Goal: Task Accomplishment & Management: Use online tool/utility

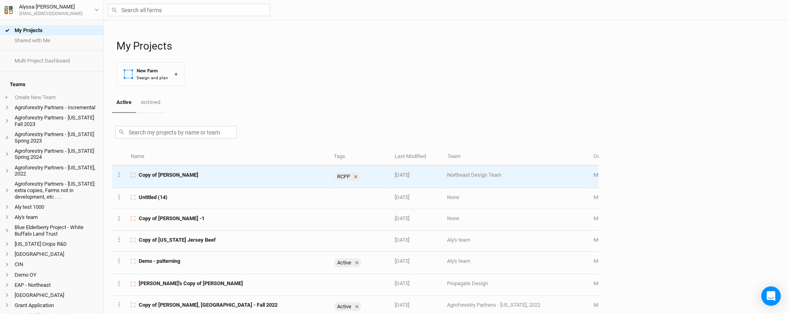
click at [196, 174] on div "Copy of Coffelt" at bounding box center [228, 174] width 194 height 7
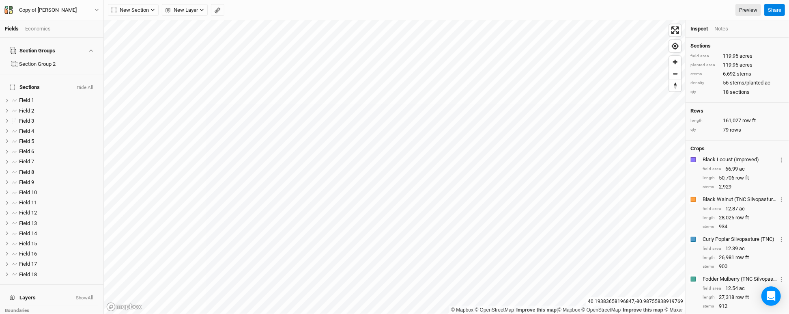
click at [278, 313] on html "Fields Economics Section Groups Section Group 2 Sections Hide All Field 1 hide …" at bounding box center [394, 157] width 789 height 314
click at [12, 95] on label at bounding box center [14, 100] width 10 height 10
click at [12, 98] on input "checkbox" at bounding box center [14, 100] width 5 height 5
checkbox input "true"
click at [50, 9] on div "Copy of [PERSON_NAME]" at bounding box center [48, 10] width 58 height 8
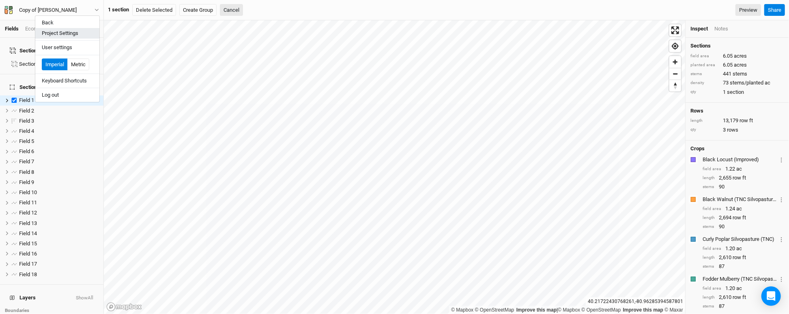
click at [77, 34] on button "Project Settings" at bounding box center [67, 33] width 64 height 11
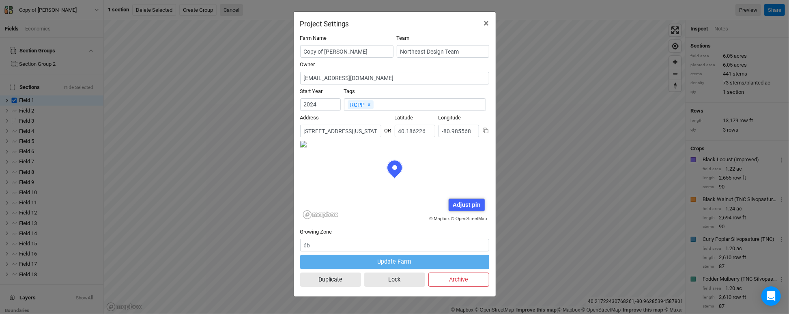
scroll to position [41, 95]
click at [329, 281] on button "Duplicate" at bounding box center [330, 279] width 61 height 14
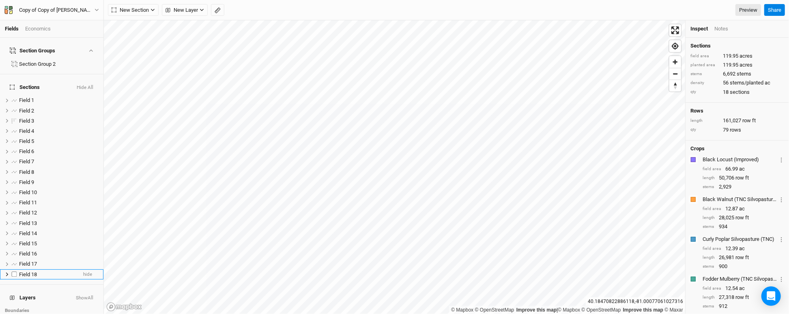
click at [11, 269] on label at bounding box center [14, 274] width 10 height 10
click at [12, 271] on input "checkbox" at bounding box center [14, 273] width 5 height 5
checkbox input "true"
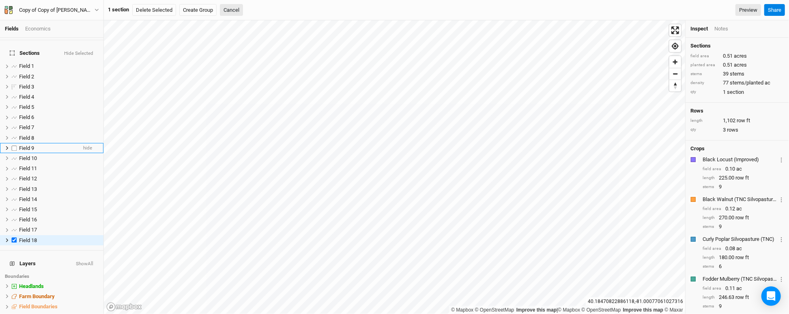
scroll to position [32, 0]
click at [16, 227] on label at bounding box center [14, 232] width 10 height 10
click at [16, 230] on input "checkbox" at bounding box center [14, 232] width 5 height 5
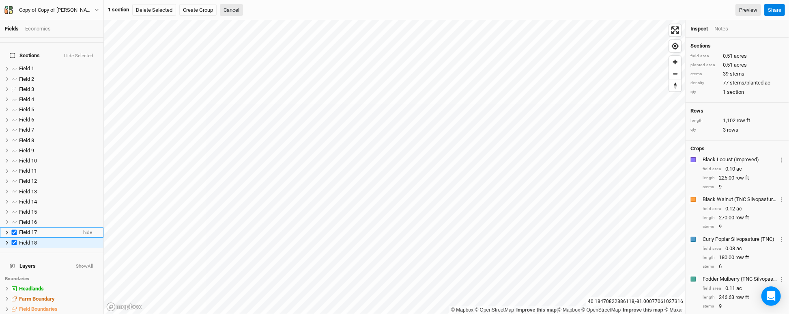
checkbox input "true"
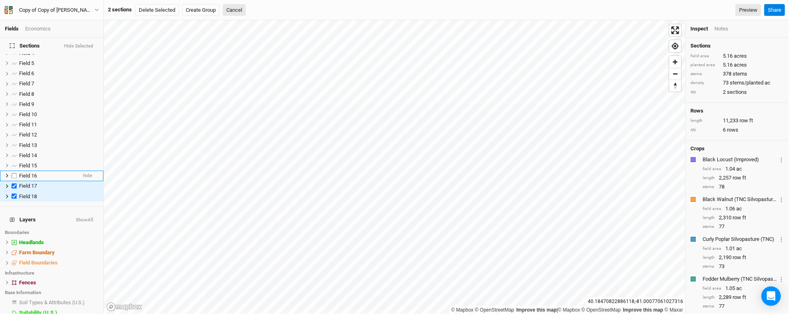
click at [15, 170] on label at bounding box center [14, 175] width 10 height 10
click at [15, 173] on input "checkbox" at bounding box center [14, 175] width 5 height 5
checkbox input "true"
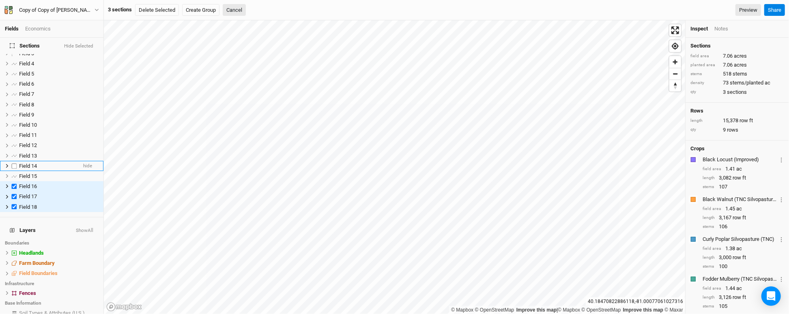
click at [15, 161] on label at bounding box center [14, 166] width 10 height 10
click at [15, 163] on input "checkbox" at bounding box center [14, 165] width 5 height 5
checkbox input "true"
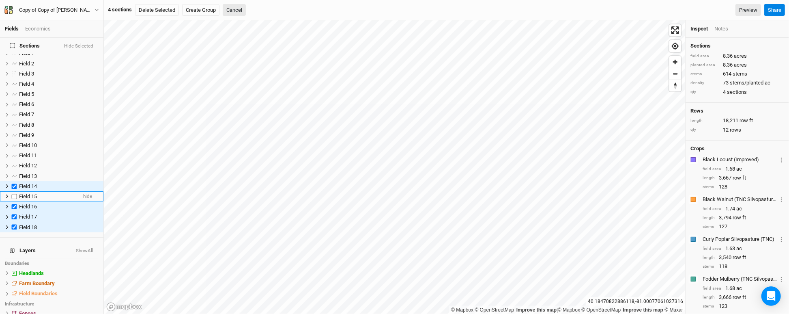
click at [13, 191] on label at bounding box center [14, 196] width 10 height 10
click at [13, 194] on input "checkbox" at bounding box center [14, 196] width 5 height 5
checkbox input "true"
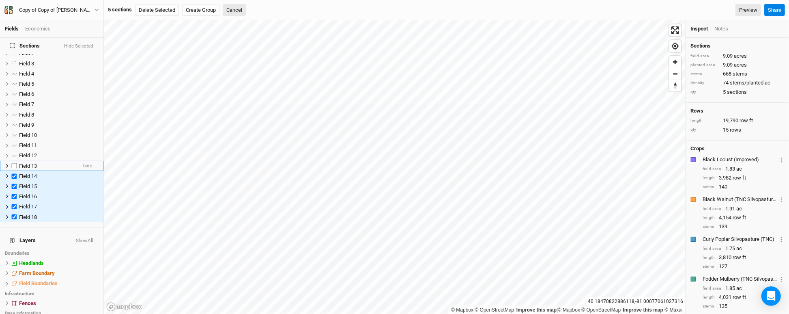
click at [15, 161] on label at bounding box center [14, 166] width 10 height 10
click at [15, 163] on input "checkbox" at bounding box center [14, 165] width 5 height 5
checkbox input "true"
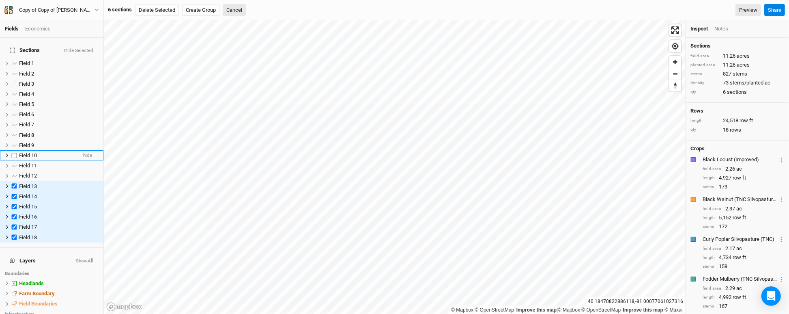
click at [16, 150] on label at bounding box center [14, 155] width 10 height 10
click at [16, 153] on input "checkbox" at bounding box center [14, 155] width 5 height 5
checkbox input "true"
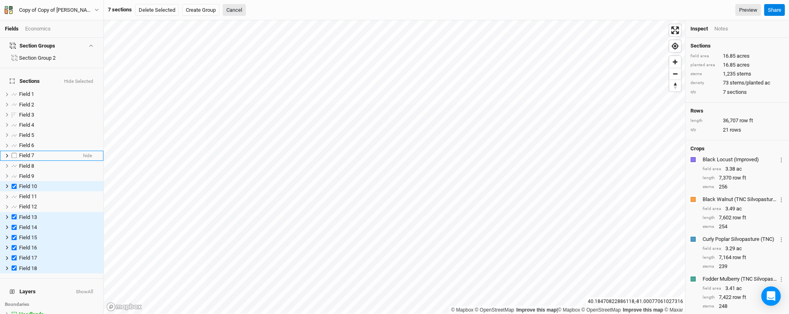
click at [15, 151] on label at bounding box center [14, 156] width 10 height 10
click at [15, 153] on input "checkbox" at bounding box center [14, 155] width 5 height 5
checkbox input "true"
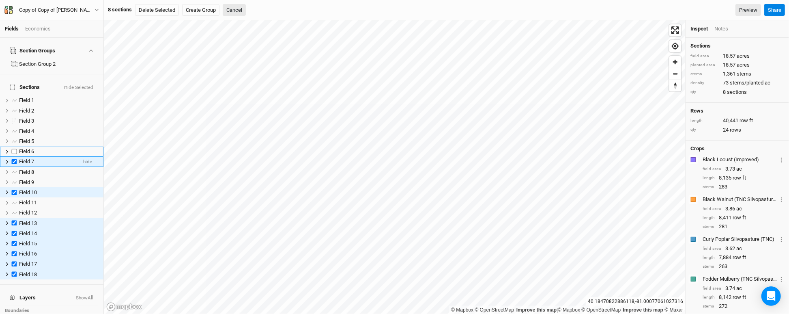
click at [15, 146] on label at bounding box center [14, 151] width 10 height 10
click at [15, 149] on input "checkbox" at bounding box center [14, 151] width 5 height 5
checkbox input "true"
click at [16, 167] on label at bounding box center [14, 172] width 10 height 10
click at [16, 169] on input "checkbox" at bounding box center [14, 171] width 5 height 5
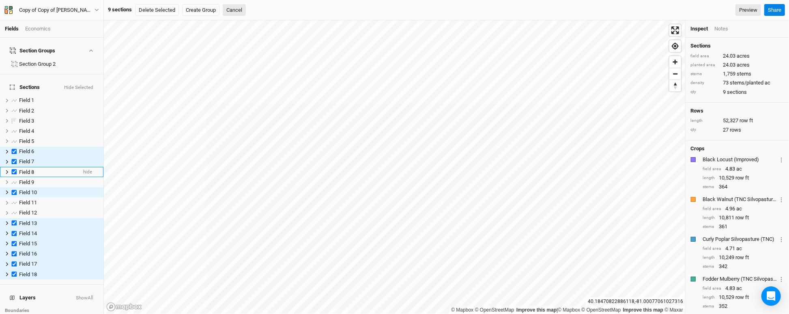
checkbox input "true"
click at [15, 177] on label at bounding box center [14, 182] width 10 height 10
click at [15, 179] on input "checkbox" at bounding box center [14, 181] width 5 height 5
checkbox input "true"
click at [13, 198] on label at bounding box center [14, 203] width 10 height 10
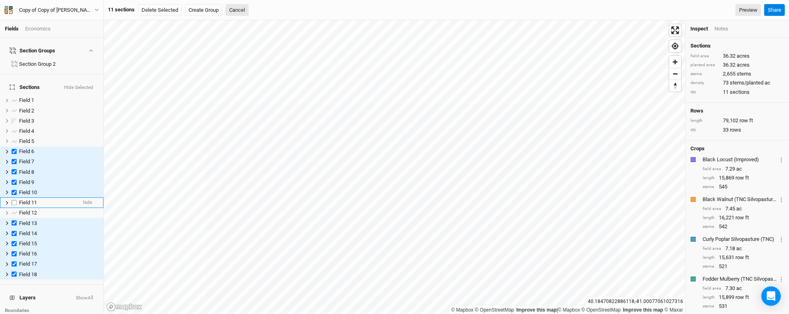
click at [13, 200] on input "checkbox" at bounding box center [14, 202] width 5 height 5
checkbox input "true"
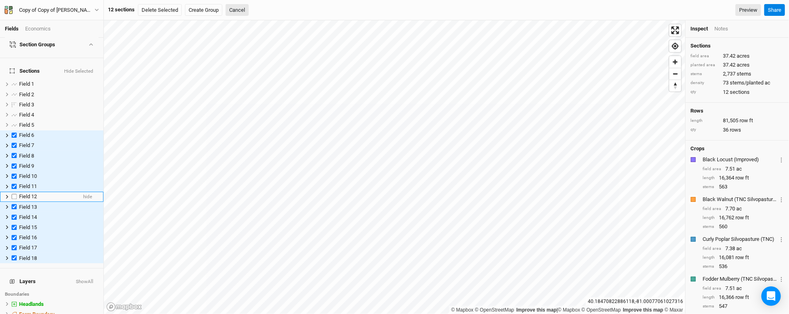
click at [15, 192] on label at bounding box center [14, 197] width 10 height 10
click at [15, 194] on input "checkbox" at bounding box center [14, 196] width 5 height 5
checkbox input "true"
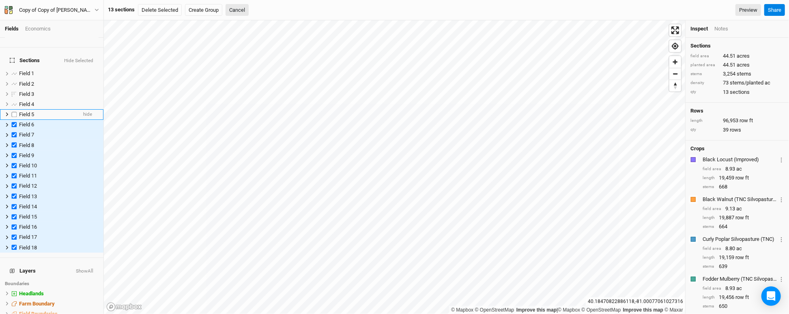
click at [15, 109] on label at bounding box center [14, 114] width 10 height 10
click at [15, 112] on input "checkbox" at bounding box center [14, 114] width 5 height 5
checkbox input "true"
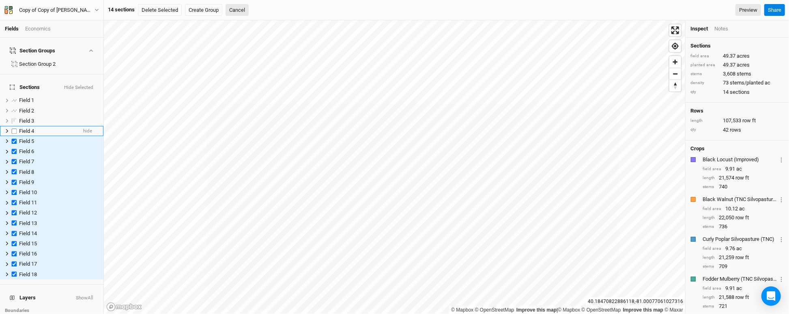
click at [15, 126] on label at bounding box center [14, 131] width 10 height 10
click at [15, 128] on input "checkbox" at bounding box center [14, 130] width 5 height 5
checkbox input "true"
click at [15, 116] on label at bounding box center [14, 121] width 10 height 10
click at [15, 118] on input "checkbox" at bounding box center [14, 120] width 5 height 5
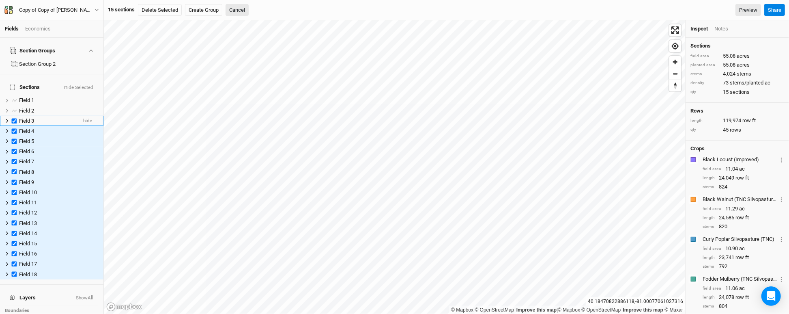
checkbox input "true"
click at [14, 105] on label at bounding box center [14, 110] width 10 height 10
click at [14, 108] on input "checkbox" at bounding box center [14, 110] width 5 height 5
checkbox input "true"
click at [15, 95] on label at bounding box center [14, 100] width 10 height 10
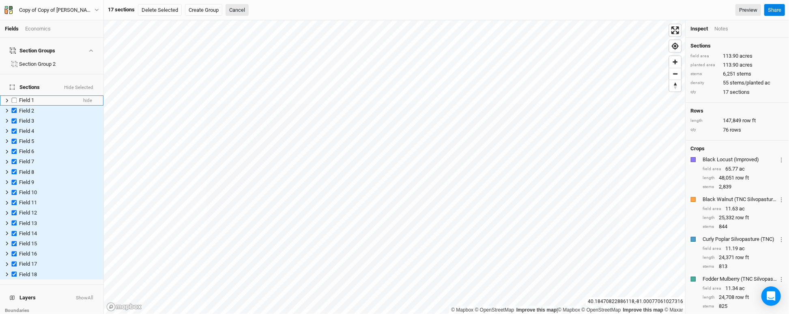
click at [15, 98] on input "checkbox" at bounding box center [14, 100] width 5 height 5
checkbox input "true"
click at [167, 12] on button "Delete Selected" at bounding box center [160, 10] width 44 height 12
click at [257, 14] on button "Confirm" at bounding box center [250, 10] width 25 height 12
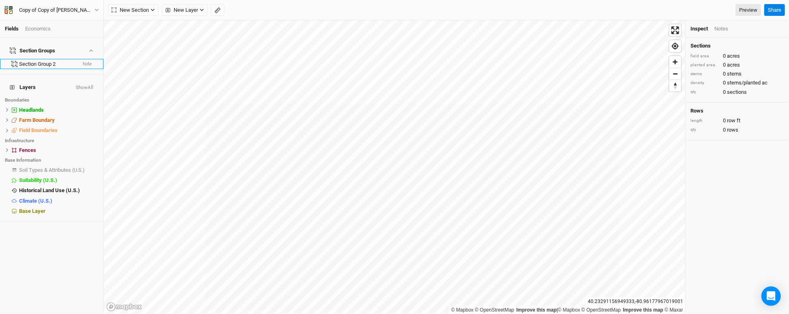
click at [86, 61] on button "hide" at bounding box center [87, 64] width 10 height 6
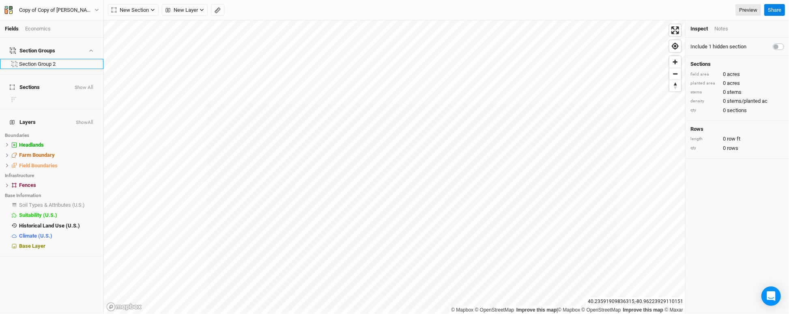
click at [80, 65] on div "Section Groups Section Group 2" at bounding box center [51, 56] width 103 height 37
click at [65, 61] on div "Section Group 2" at bounding box center [47, 64] width 57 height 6
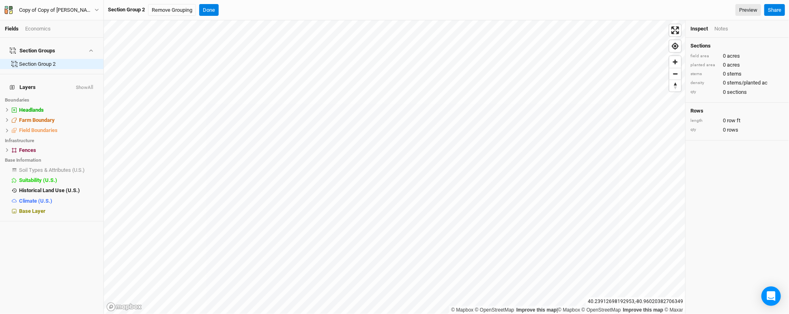
click at [179, 3] on div "Section Group 2 Remove Grouping Done Preview Share" at bounding box center [446, 10] width 685 height 20
click at [181, 10] on button "Remove Grouping" at bounding box center [172, 10] width 48 height 12
click at [261, 16] on div "Are you sure you want to remove this grouping? Cancel Confirm Preview Share" at bounding box center [446, 10] width 685 height 20
click at [268, 7] on button "Confirm" at bounding box center [257, 10] width 25 height 12
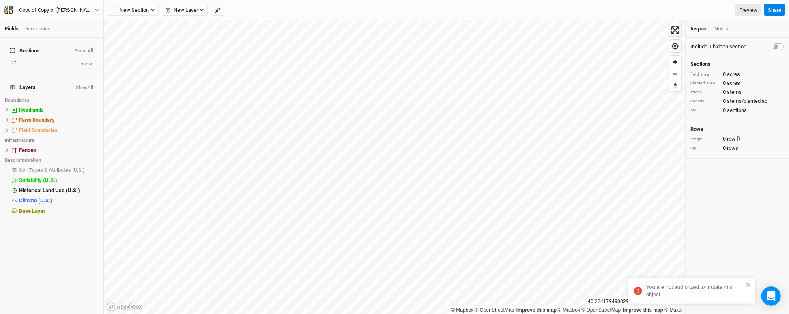
click at [12, 59] on li "show" at bounding box center [51, 64] width 103 height 10
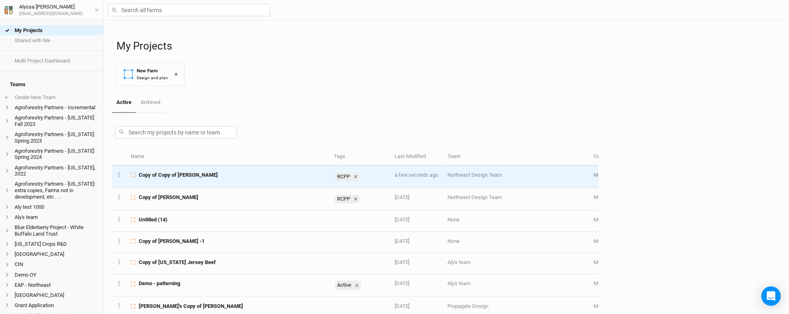
click at [176, 167] on td "Copy of Copy of Coffelt" at bounding box center [227, 177] width 203 height 22
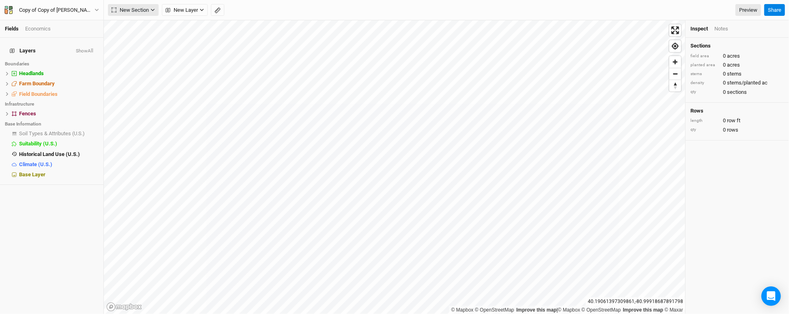
click at [152, 8] on icon "button" at bounding box center [153, 10] width 4 height 4
click at [146, 35] on button "Line" at bounding box center [140, 39] width 64 height 13
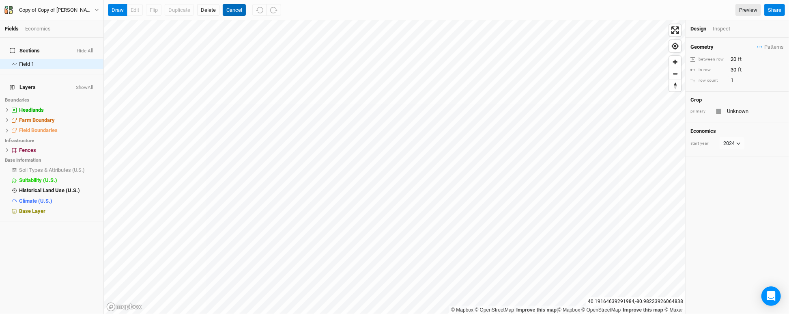
click at [230, 6] on button "Cancel" at bounding box center [234, 10] width 23 height 12
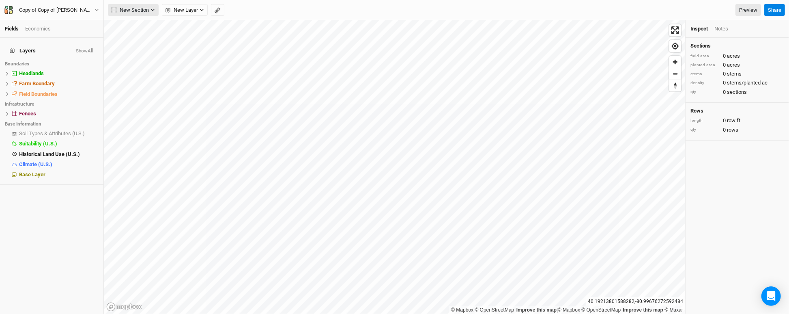
click at [149, 8] on span "New Section" at bounding box center [130, 10] width 37 height 8
click at [146, 67] on button "Upload" at bounding box center [140, 64] width 64 height 13
click at [155, 67] on button "Upload" at bounding box center [140, 64] width 64 height 13
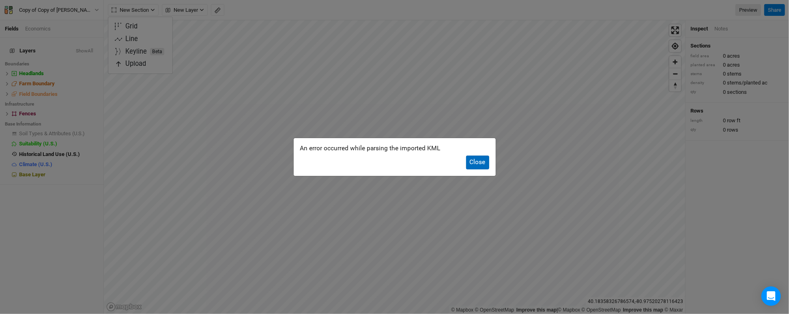
click at [479, 158] on button "Close" at bounding box center [477, 161] width 23 height 13
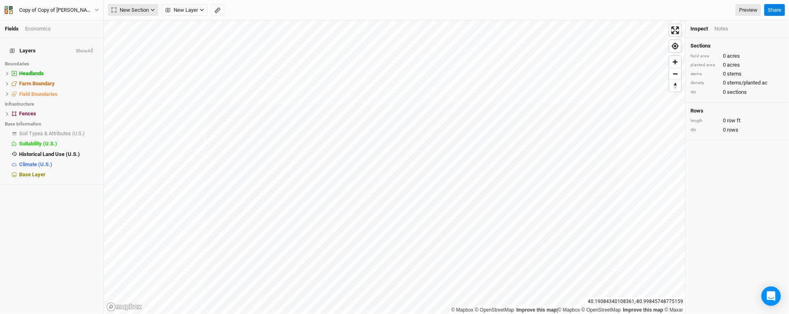
click at [152, 8] on icon "button" at bounding box center [153, 10] width 4 height 4
click at [153, 63] on button "Upload" at bounding box center [140, 64] width 64 height 13
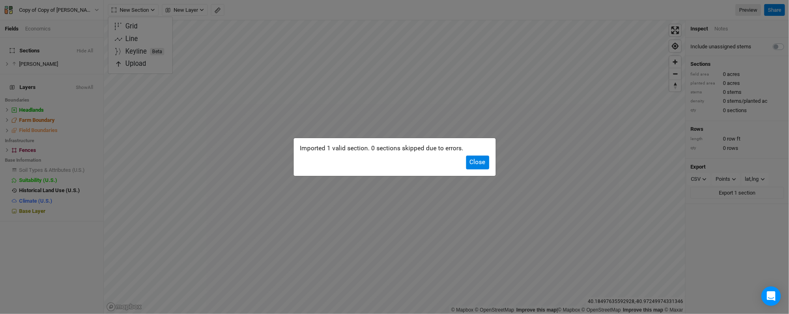
click at [475, 155] on div "Imported 1 valid section. 0 sections skipped due to errors. Close" at bounding box center [395, 156] width 202 height 37
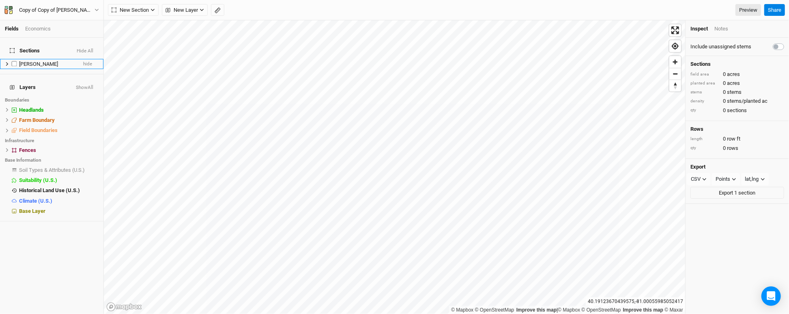
click at [46, 61] on div "Coffelt" at bounding box center [48, 64] width 58 height 6
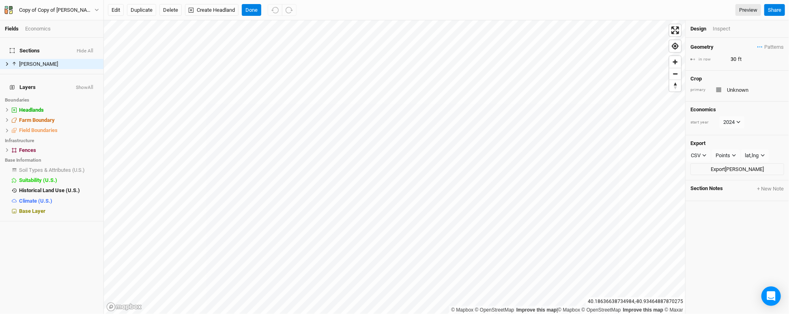
click at [781, 37] on div "Design Inspect" at bounding box center [737, 28] width 103 height 17
click at [775, 44] on span "Patterns" at bounding box center [771, 47] width 26 height 8
click at [753, 69] on button "silvo" at bounding box center [744, 74] width 42 height 13
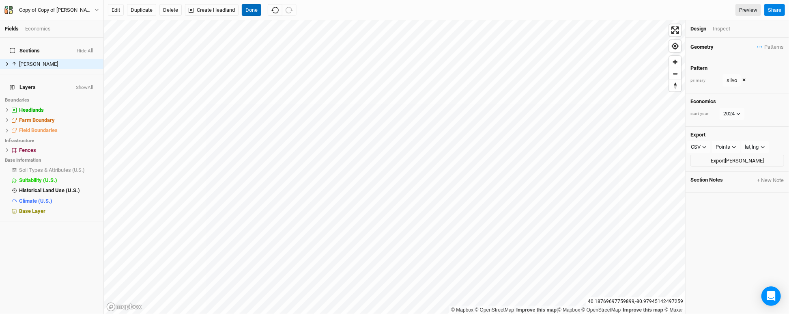
click at [255, 13] on button "Done" at bounding box center [251, 10] width 19 height 12
click at [175, 6] on button "Delete" at bounding box center [170, 10] width 22 height 12
click at [252, 11] on button "Confirm" at bounding box center [264, 10] width 25 height 12
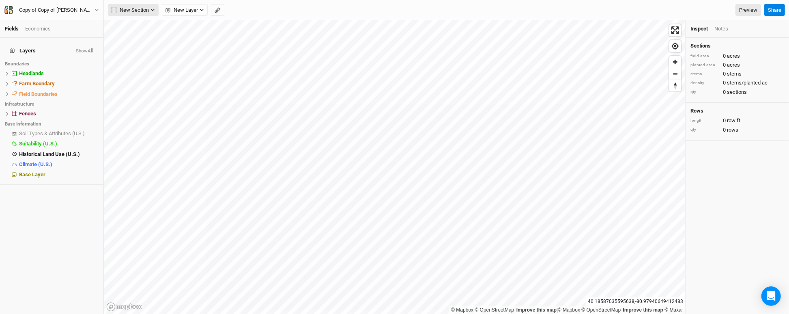
click at [141, 5] on button "New Section" at bounding box center [133, 10] width 51 height 12
click at [144, 35] on button "Line" at bounding box center [140, 39] width 64 height 13
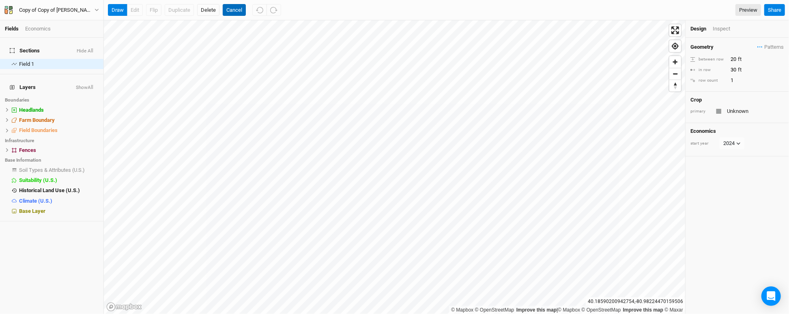
click at [230, 9] on button "Cancel" at bounding box center [234, 10] width 23 height 12
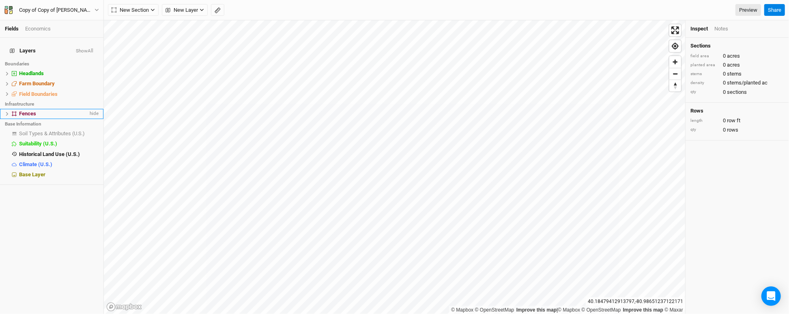
click at [43, 110] on div "Fences" at bounding box center [53, 113] width 69 height 6
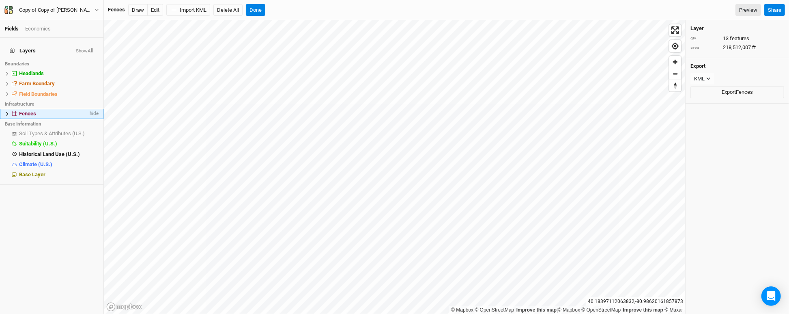
click at [8, 112] on icon at bounding box center [7, 114] width 4 height 4
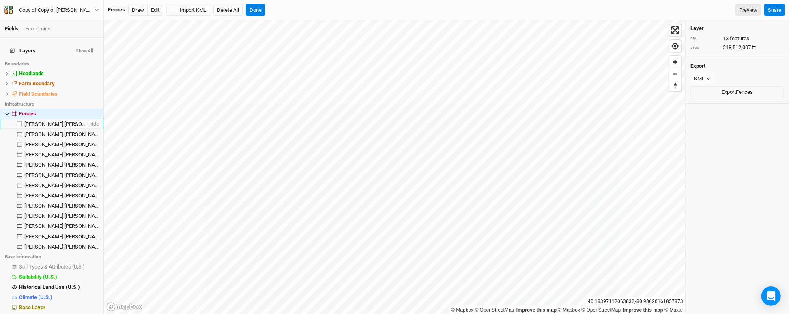
click at [35, 119] on li "COFFELT R JAMES hide" at bounding box center [51, 124] width 103 height 10
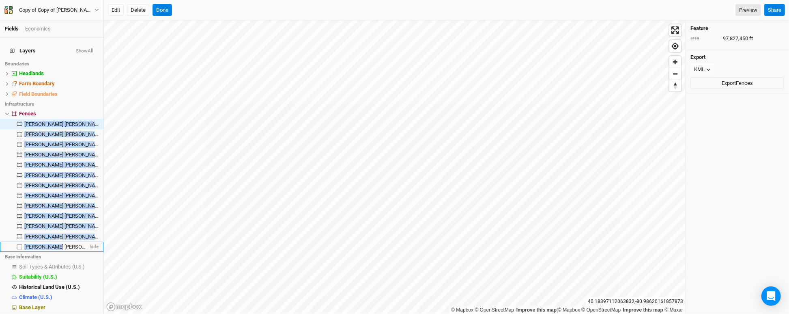
click at [58, 243] on span "COFFELT R JAMES & SHELLEY M SURV" at bounding box center [96, 246] width 144 height 6
click at [77, 151] on div "COFFELT R JAMES" at bounding box center [56, 154] width 64 height 6
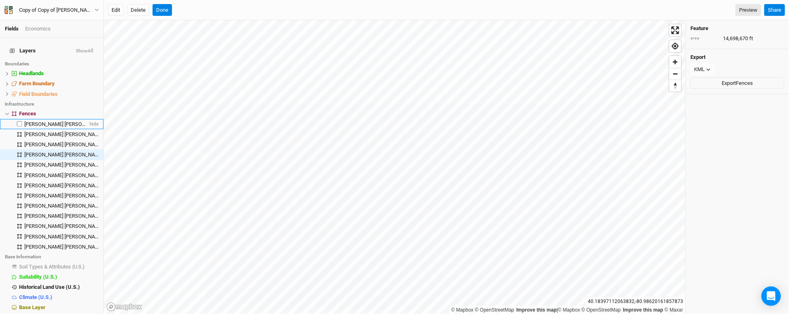
click at [47, 121] on span "COFFELT R JAMES" at bounding box center [63, 124] width 79 height 6
click at [20, 119] on label at bounding box center [20, 124] width 10 height 10
click at [20, 121] on input "checkbox" at bounding box center [19, 123] width 5 height 5
checkbox input "true"
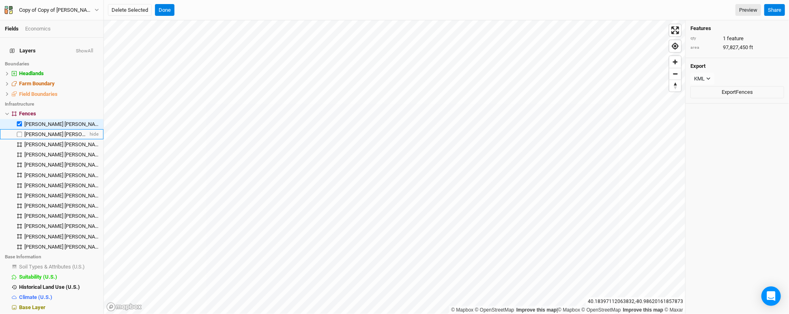
click at [20, 129] on label at bounding box center [20, 134] width 10 height 10
click at [20, 131] on input "checkbox" at bounding box center [19, 133] width 5 height 5
checkbox input "true"
click at [20, 139] on label at bounding box center [20, 144] width 10 height 10
click at [20, 142] on input "checkbox" at bounding box center [19, 144] width 5 height 5
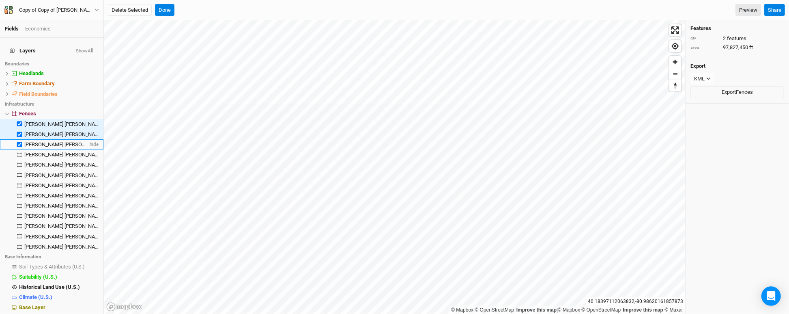
checkbox input "true"
click at [20, 151] on label at bounding box center [20, 154] width 10 height 10
click at [20, 152] on input "checkbox" at bounding box center [19, 154] width 5 height 5
checkbox input "true"
click at [20, 170] on label at bounding box center [20, 175] width 10 height 10
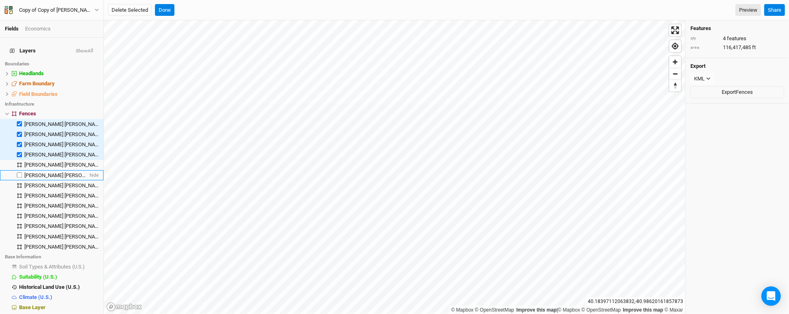
click at [20, 172] on input "checkbox" at bounding box center [19, 174] width 5 height 5
checkbox input "true"
click at [19, 160] on label at bounding box center [20, 165] width 10 height 10
click at [19, 162] on input "checkbox" at bounding box center [19, 164] width 5 height 5
checkbox input "true"
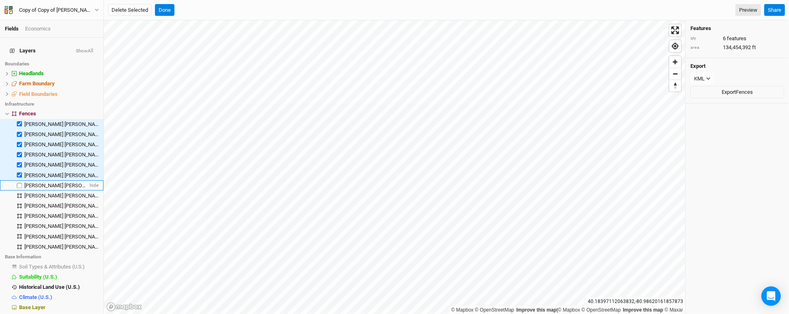
click at [20, 180] on label at bounding box center [20, 185] width 10 height 10
click at [20, 183] on input "checkbox" at bounding box center [19, 185] width 5 height 5
checkbox input "true"
click at [20, 190] on label at bounding box center [20, 195] width 10 height 10
click at [20, 193] on input "checkbox" at bounding box center [19, 195] width 5 height 5
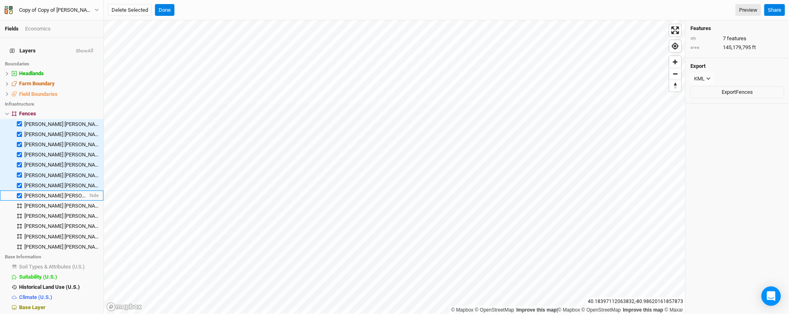
checkbox input "true"
click at [20, 205] on label at bounding box center [20, 205] width 10 height 10
click at [20, 205] on input "checkbox" at bounding box center [19, 205] width 5 height 5
checkbox input "true"
click at [20, 211] on label at bounding box center [20, 216] width 10 height 10
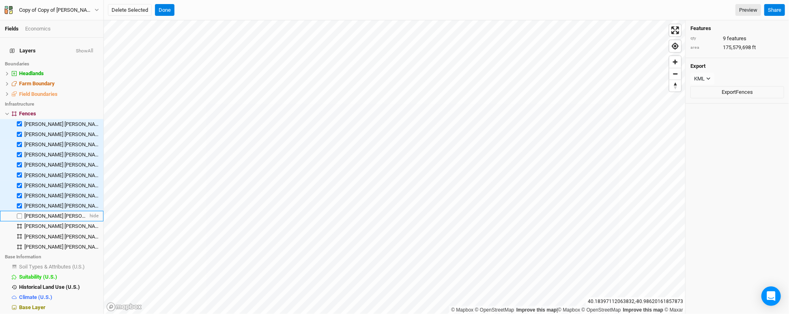
click at [20, 213] on input "checkbox" at bounding box center [19, 215] width 5 height 5
checkbox input "true"
click at [20, 221] on label at bounding box center [20, 226] width 10 height 10
click at [20, 224] on input "checkbox" at bounding box center [19, 226] width 5 height 5
checkbox input "true"
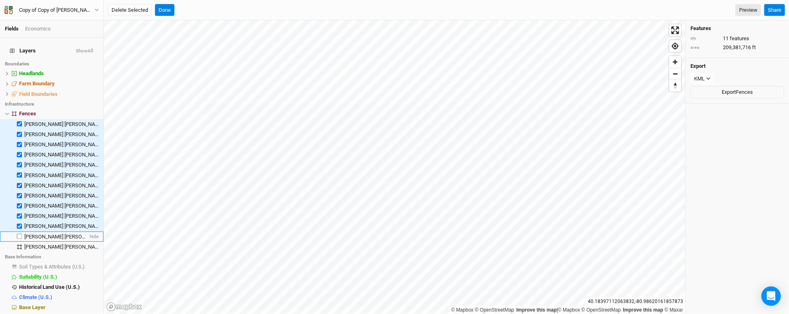
click at [20, 231] on label at bounding box center [20, 236] width 10 height 10
click at [20, 234] on input "checkbox" at bounding box center [19, 236] width 5 height 5
checkbox input "true"
click at [20, 242] on label at bounding box center [20, 246] width 10 height 10
click at [20, 244] on input "checkbox" at bounding box center [19, 246] width 5 height 5
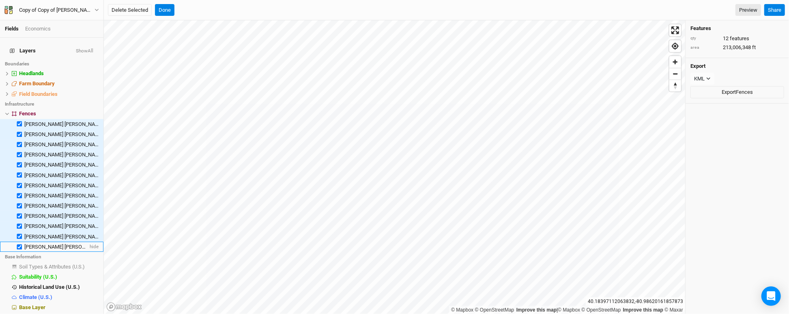
checkbox input "true"
click at [113, 13] on button "Delete Selected" at bounding box center [130, 10] width 44 height 12
click at [254, 12] on button "Confirm" at bounding box center [250, 10] width 25 height 12
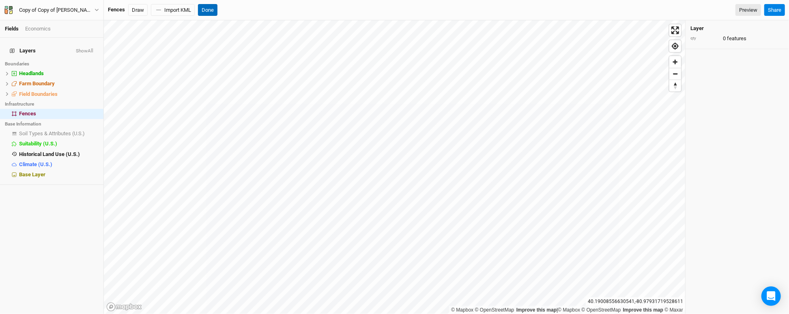
click at [214, 6] on button "Done" at bounding box center [207, 10] width 19 height 12
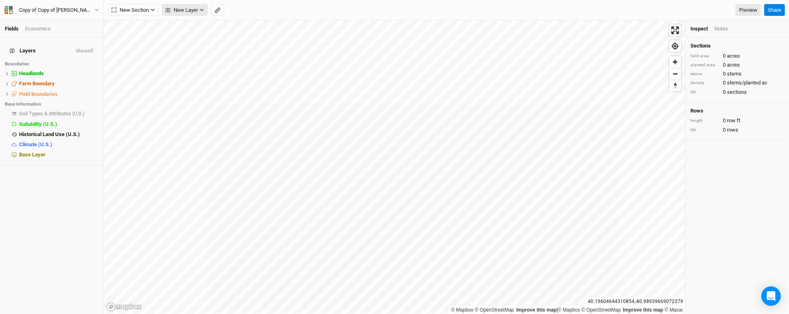
drag, startPoint x: 187, startPoint y: 10, endPoint x: 186, endPoint y: 14, distance: 4.5
click at [186, 14] on button "New Layer" at bounding box center [185, 10] width 46 height 12
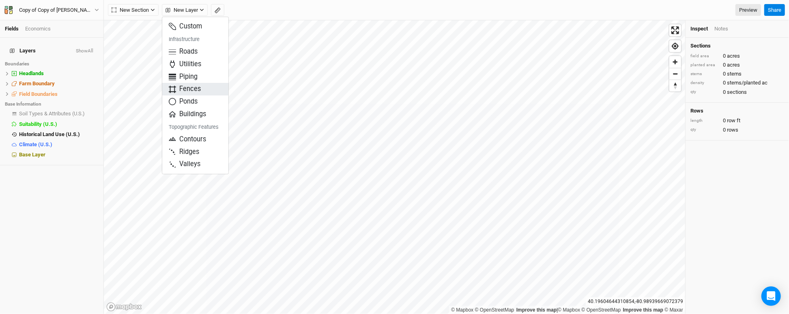
click at [192, 89] on span "Fences" at bounding box center [185, 88] width 32 height 9
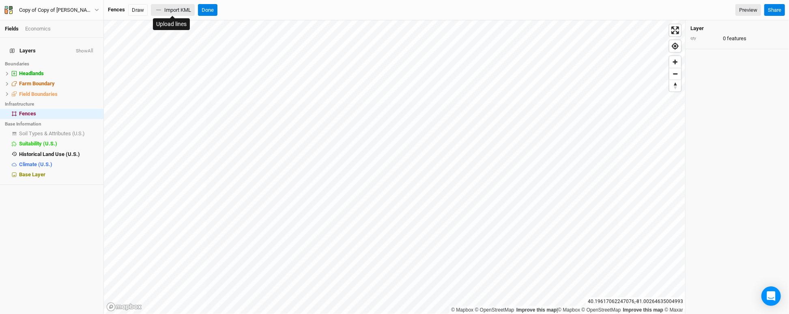
click at [160, 10] on icon "button" at bounding box center [158, 10] width 5 height 0
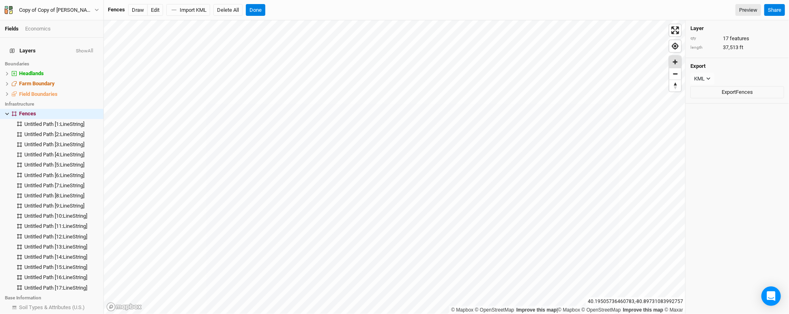
click at [678, 61] on span "Zoom in" at bounding box center [675, 62] width 12 height 12
click at [5, 112] on icon at bounding box center [7, 114] width 4 height 4
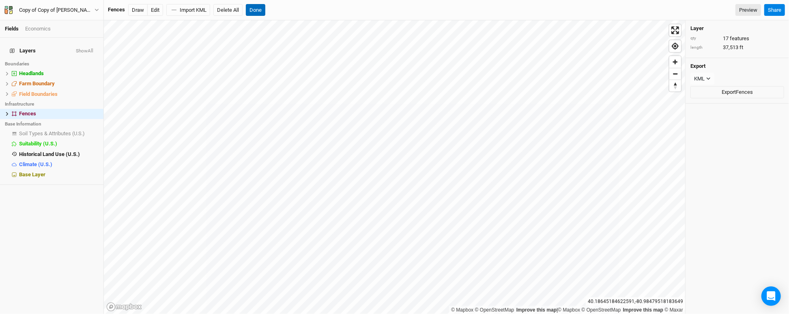
click at [255, 9] on button "Done" at bounding box center [255, 10] width 19 height 12
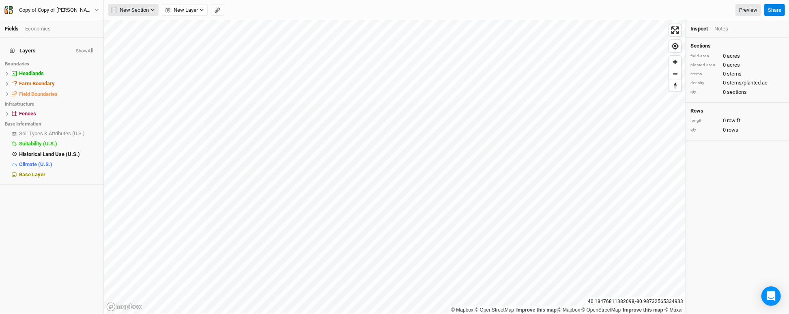
click at [134, 7] on span "New Section" at bounding box center [130, 10] width 37 height 8
click at [135, 39] on div "Line" at bounding box center [131, 38] width 13 height 9
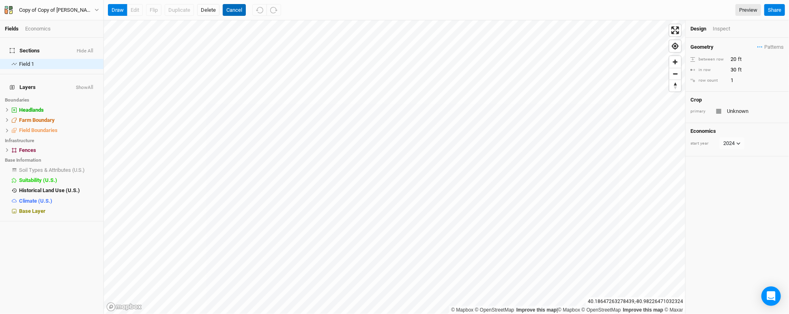
click at [228, 11] on button "Cancel" at bounding box center [234, 10] width 23 height 12
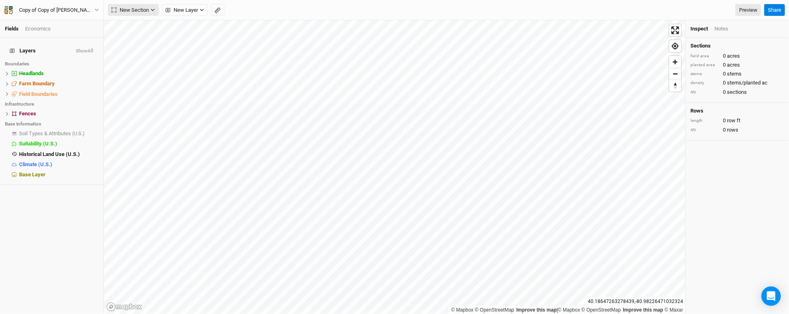
click at [143, 11] on span "New Section" at bounding box center [130, 10] width 37 height 8
click at [136, 68] on span "Upload" at bounding box center [130, 63] width 31 height 9
click at [325, 0] on html "Fields Economics Layers Show All Boundaries Headlands hide Farm Boundary hide F…" at bounding box center [394, 157] width 789 height 314
click at [140, 37] on button "Line" at bounding box center [140, 39] width 64 height 13
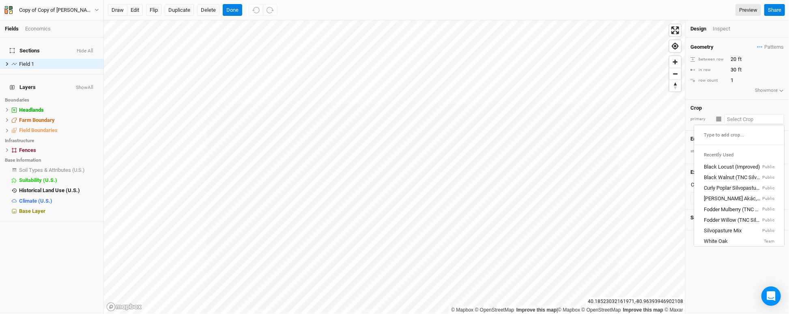
click at [748, 114] on input "text" at bounding box center [755, 119] width 60 height 10
type input "Unknown"
click at [775, 46] on span "Patterns" at bounding box center [771, 47] width 26 height 8
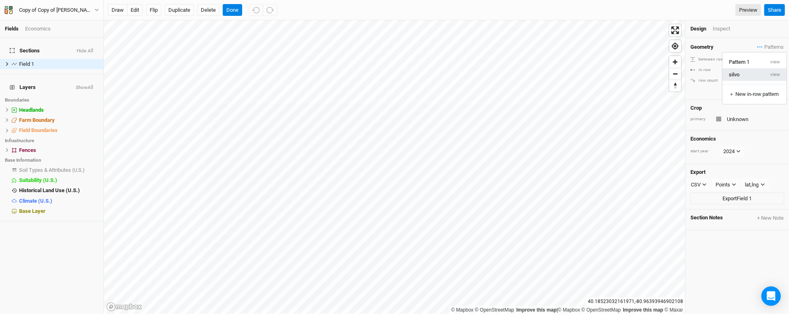
click at [764, 70] on button "silvo" at bounding box center [744, 74] width 42 height 13
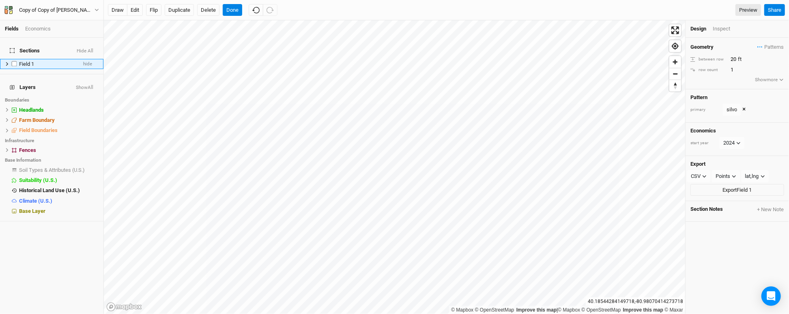
click at [5, 62] on icon at bounding box center [7, 64] width 4 height 4
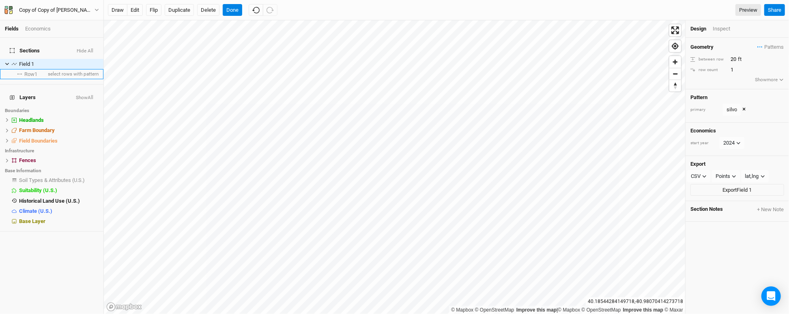
click at [30, 71] on span "Row 1" at bounding box center [30, 74] width 13 height 6
click at [137, 7] on button "edit" at bounding box center [135, 10] width 16 height 12
click at [231, 13] on button "Done" at bounding box center [232, 10] width 19 height 12
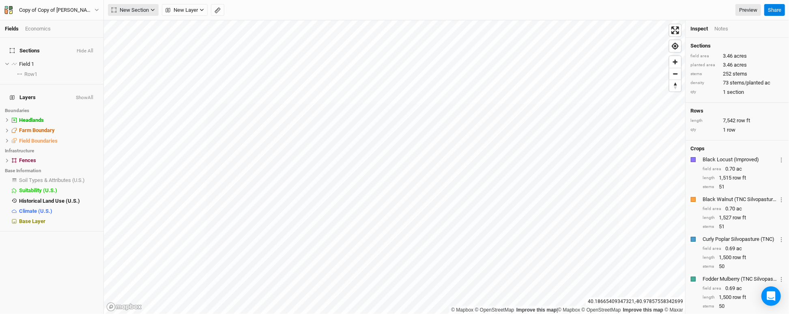
click at [146, 14] on button "New Section" at bounding box center [133, 10] width 51 height 12
click at [146, 38] on button "Line" at bounding box center [140, 39] width 64 height 13
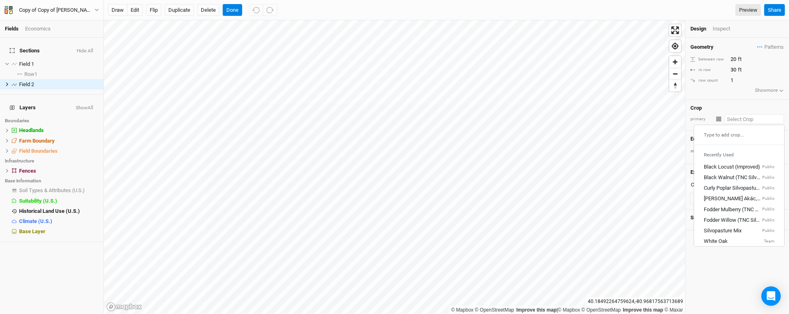
click at [740, 119] on input "text" at bounding box center [755, 119] width 60 height 10
type input "Unknown"
click at [780, 46] on span "Patterns" at bounding box center [771, 47] width 26 height 8
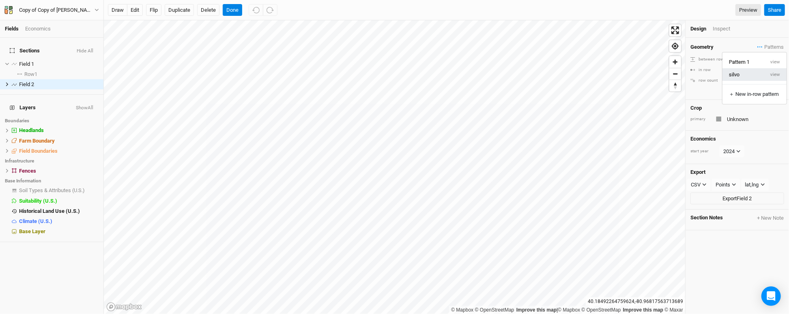
click at [740, 74] on button "silvo" at bounding box center [744, 74] width 42 height 13
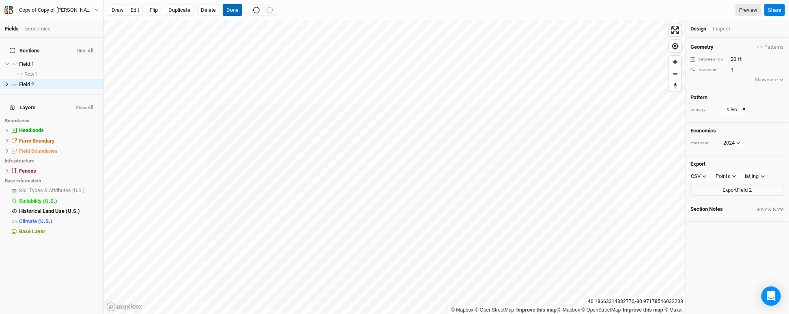
click at [231, 9] on button "Done" at bounding box center [232, 10] width 19 height 12
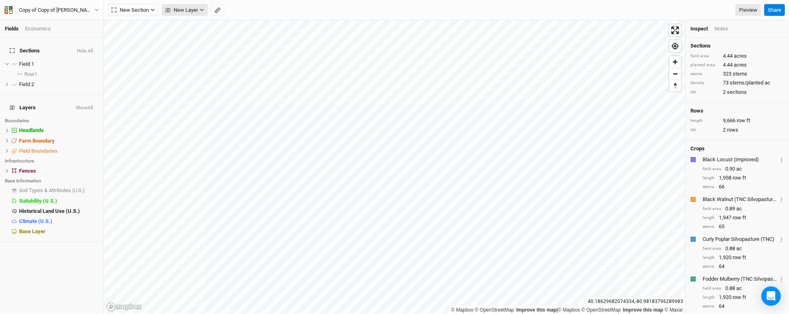
click at [179, 13] on span "New Layer" at bounding box center [182, 10] width 32 height 8
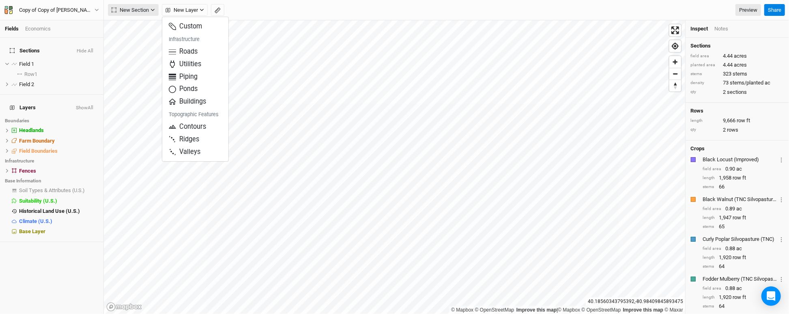
click at [153, 12] on button "New Section" at bounding box center [133, 10] width 51 height 12
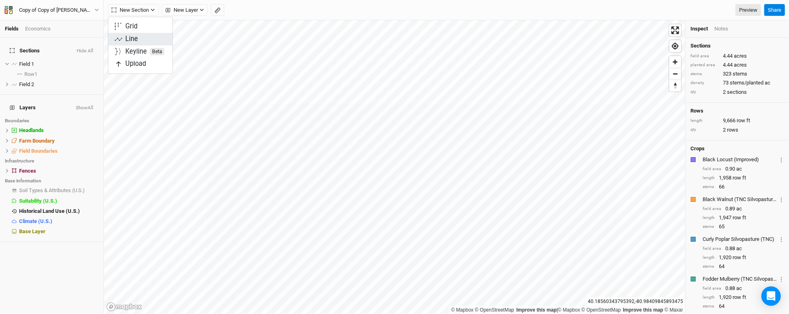
click at [154, 42] on button "Line" at bounding box center [140, 39] width 64 height 13
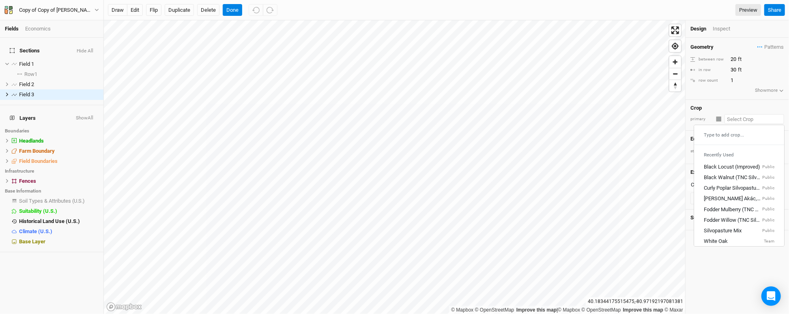
click at [725, 120] on input "text" at bounding box center [755, 119] width 60 height 10
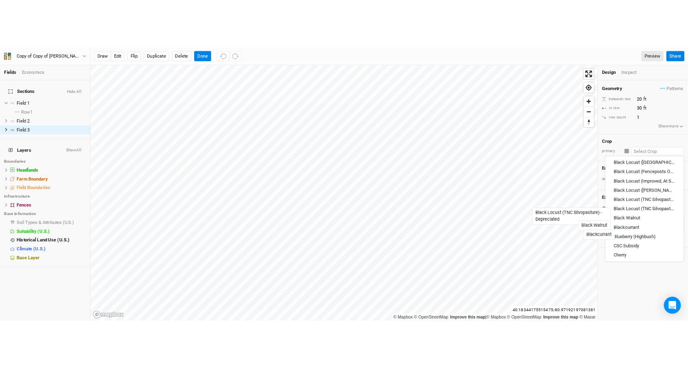
scroll to position [354, 0]
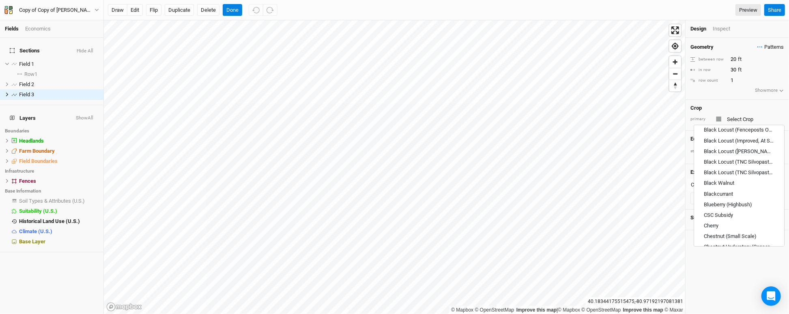
type input "Unknown"
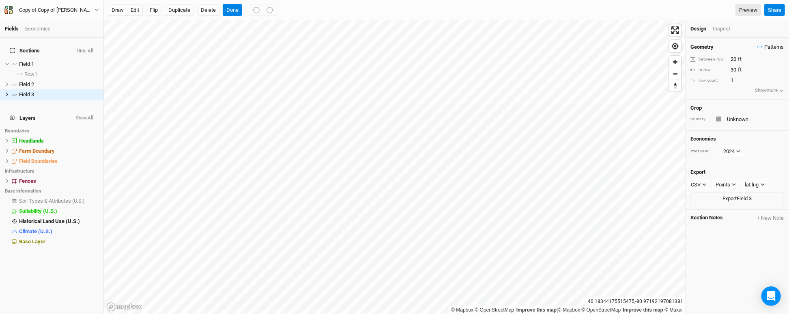
click at [773, 48] on span "Patterns" at bounding box center [771, 47] width 26 height 8
click at [757, 75] on button "silvo" at bounding box center [744, 74] width 42 height 13
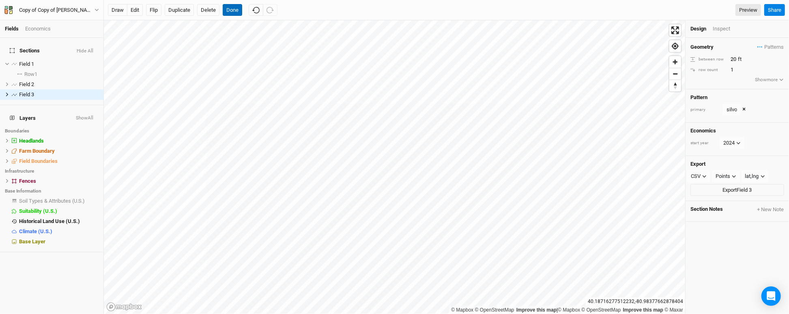
click at [232, 9] on button "Done" at bounding box center [232, 10] width 19 height 12
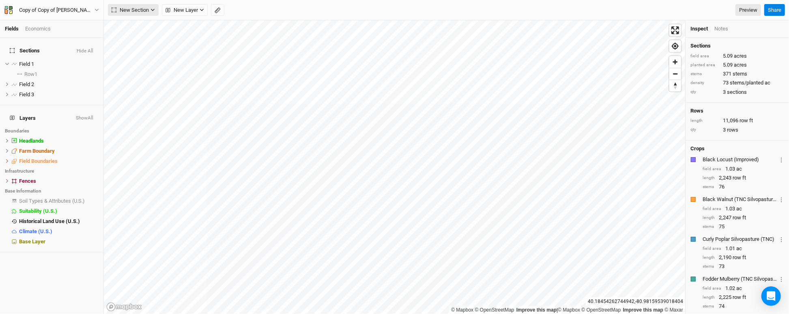
click at [136, 6] on span "New Section" at bounding box center [130, 10] width 37 height 8
click at [146, 38] on button "Line" at bounding box center [140, 39] width 64 height 13
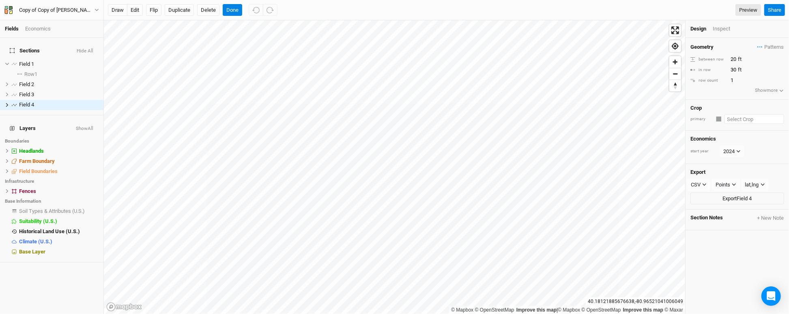
click at [752, 122] on input "text" at bounding box center [755, 119] width 60 height 10
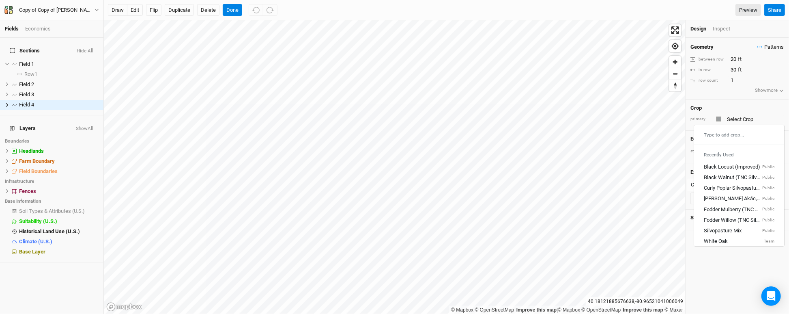
type input "Unknown"
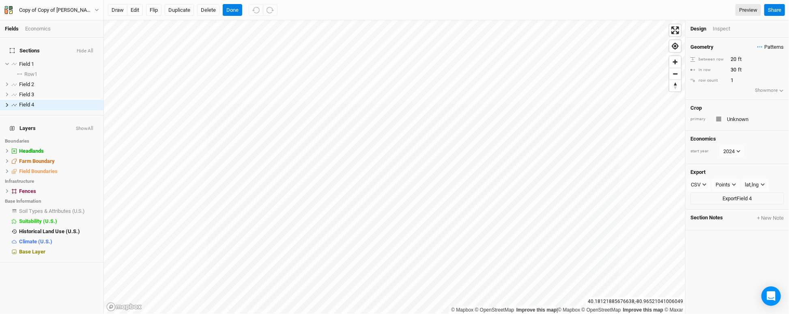
click at [776, 49] on span "Patterns" at bounding box center [771, 47] width 26 height 8
click at [751, 76] on button "silvo" at bounding box center [744, 74] width 42 height 13
click at [628, 313] on html "Fields Economics Sections Hide All Field 1 hide Row 1 select rows with pattern …" at bounding box center [394, 157] width 789 height 314
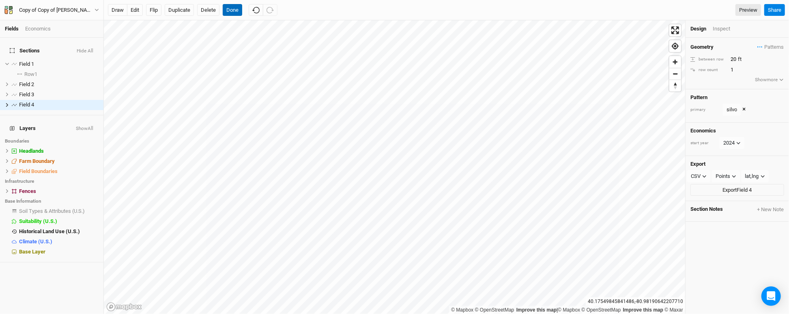
click at [226, 15] on button "Done" at bounding box center [232, 10] width 19 height 12
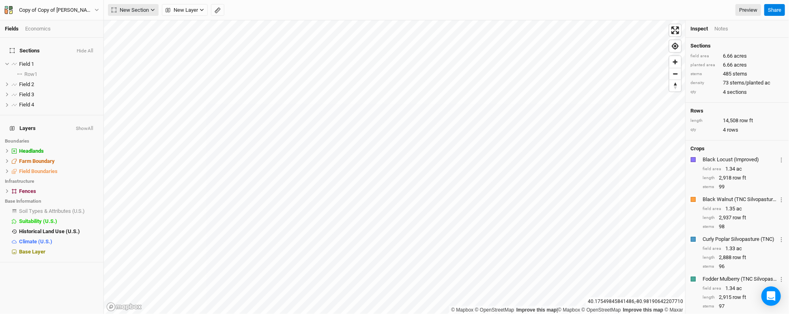
click at [148, 10] on span "New Section" at bounding box center [130, 10] width 37 height 8
click at [146, 37] on button "Line" at bounding box center [140, 39] width 64 height 13
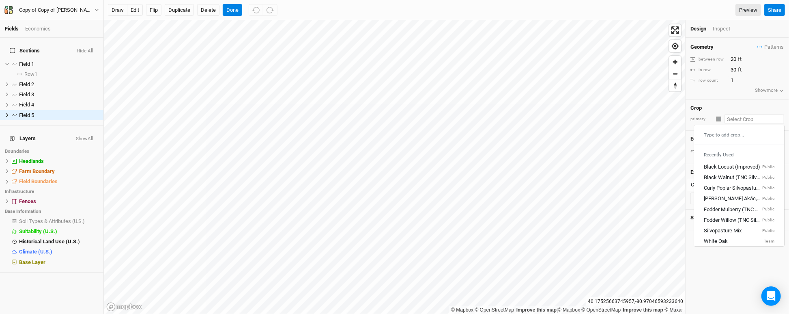
click at [754, 118] on input "text" at bounding box center [755, 119] width 60 height 10
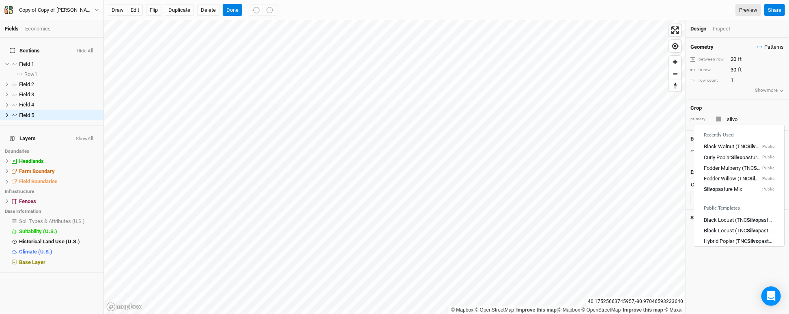
type input "Unknown"
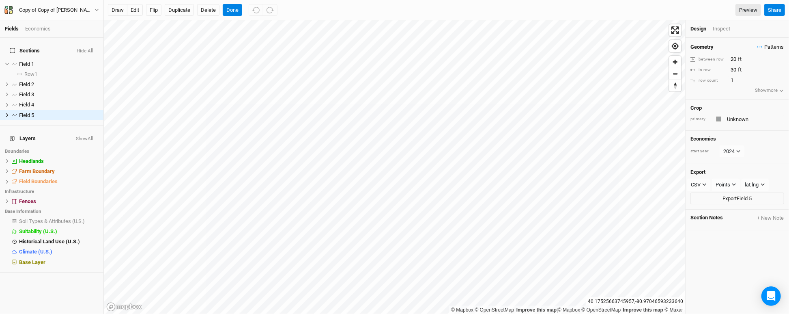
click at [770, 47] on span "Patterns" at bounding box center [771, 47] width 26 height 8
click at [755, 70] on button "silvo" at bounding box center [744, 74] width 42 height 13
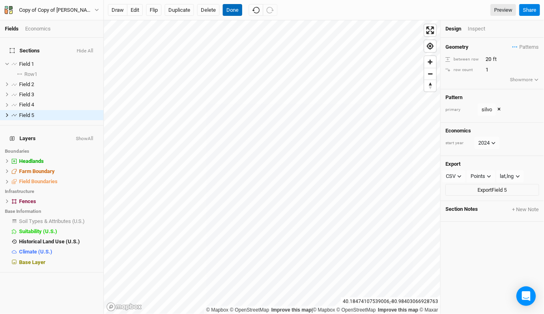
click at [229, 8] on button "Done" at bounding box center [232, 10] width 19 height 12
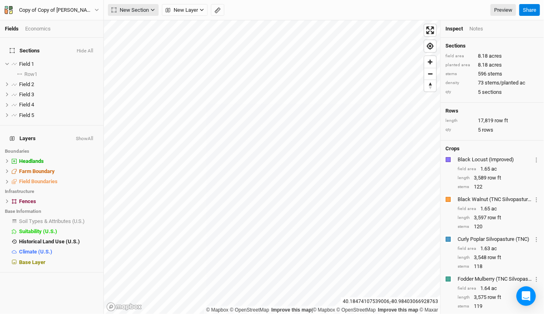
click at [153, 9] on icon "button" at bounding box center [153, 10] width 4 height 4
click at [153, 34] on button "Line" at bounding box center [140, 39] width 64 height 13
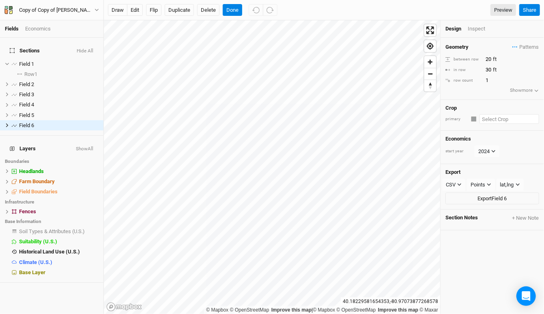
click at [484, 120] on input "text" at bounding box center [510, 119] width 60 height 10
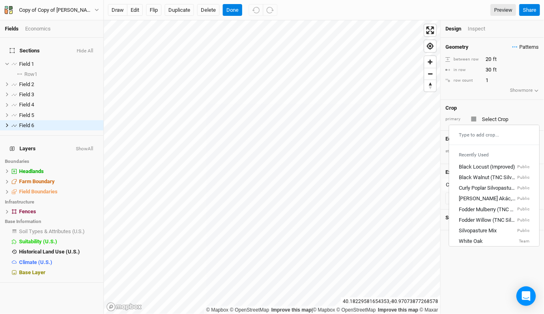
type input "Unknown"
click at [528, 48] on span "Patterns" at bounding box center [525, 47] width 26 height 8
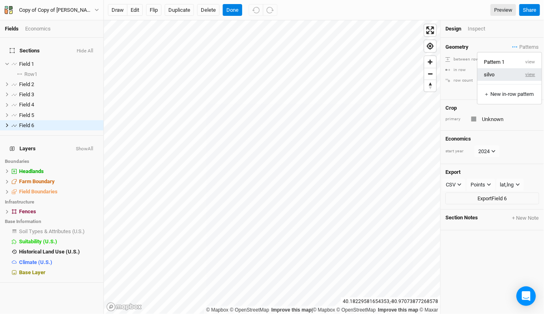
click at [526, 78] on button "view" at bounding box center [530, 74] width 22 height 13
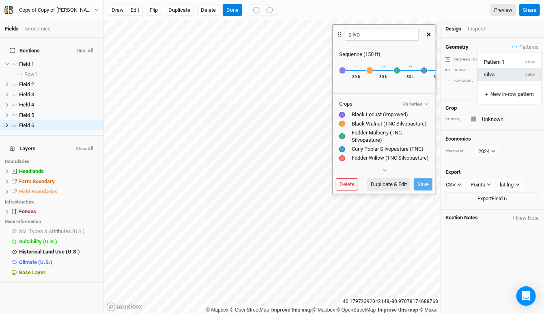
click at [501, 76] on button "silvo" at bounding box center [499, 74] width 42 height 13
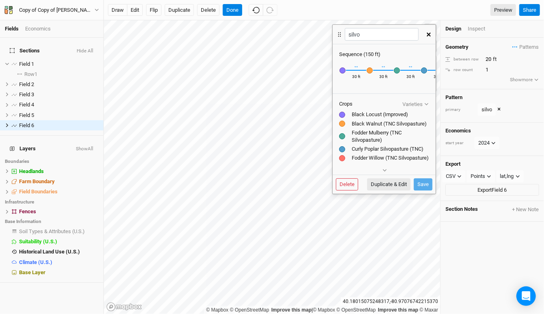
click at [430, 33] on icon "button" at bounding box center [429, 34] width 4 height 4
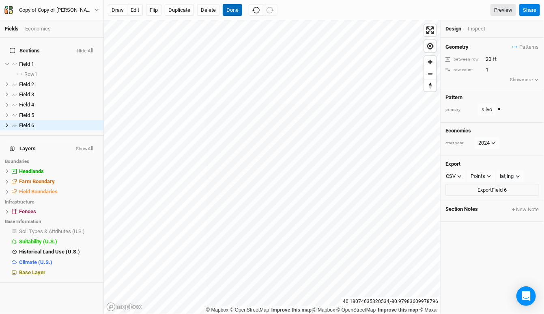
click at [228, 8] on button "Done" at bounding box center [232, 10] width 19 height 12
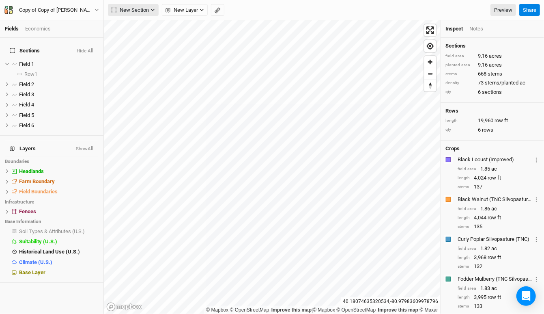
click at [153, 12] on button "New Section" at bounding box center [133, 10] width 51 height 12
click at [150, 38] on button "Line" at bounding box center [140, 39] width 64 height 13
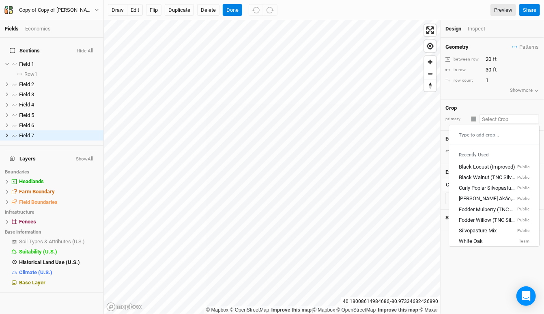
click at [494, 114] on input "text" at bounding box center [510, 119] width 60 height 10
type input "Unknown"
click at [527, 49] on span "Patterns" at bounding box center [525, 47] width 26 height 8
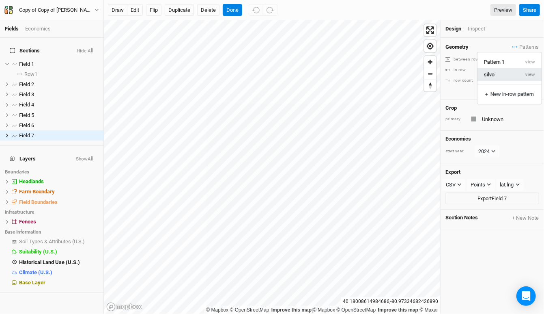
click at [511, 78] on button "silvo" at bounding box center [499, 74] width 42 height 13
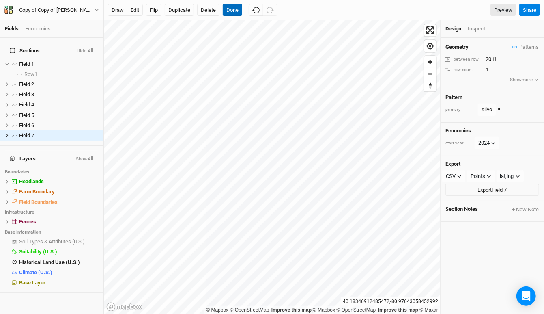
click at [231, 14] on button "Done" at bounding box center [232, 10] width 19 height 12
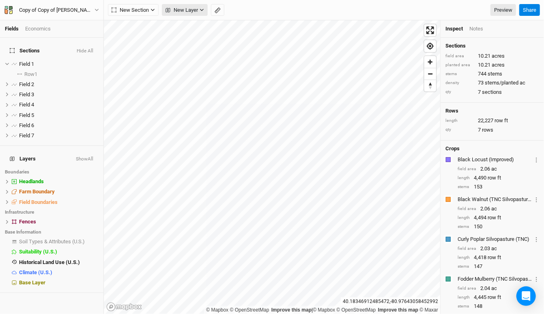
click at [173, 11] on span "New Layer" at bounding box center [182, 10] width 32 height 8
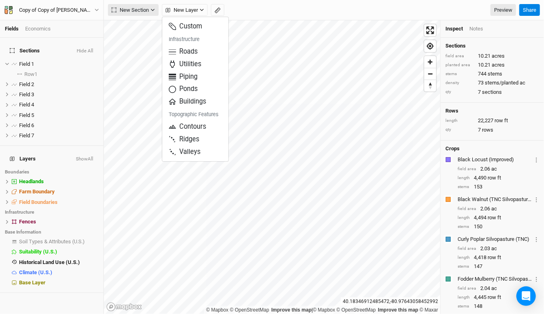
click at [146, 11] on span "New Section" at bounding box center [130, 10] width 37 height 8
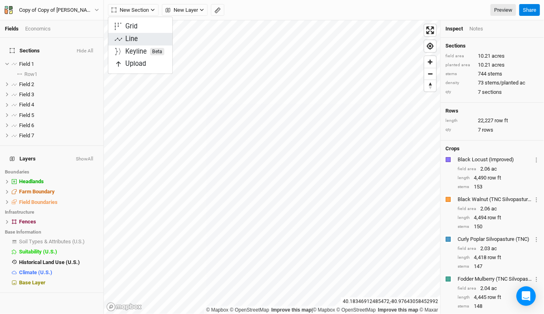
click at [149, 38] on button "Line" at bounding box center [140, 39] width 64 height 13
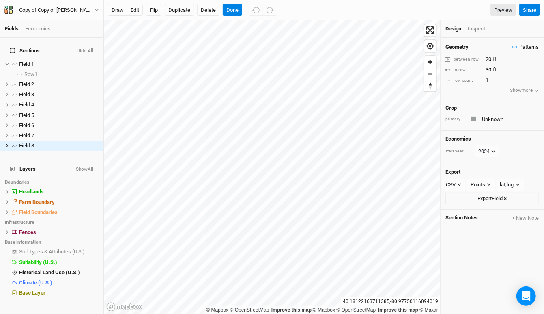
click at [529, 48] on span "Patterns" at bounding box center [525, 47] width 26 height 8
click at [515, 74] on button "silvo" at bounding box center [499, 74] width 42 height 13
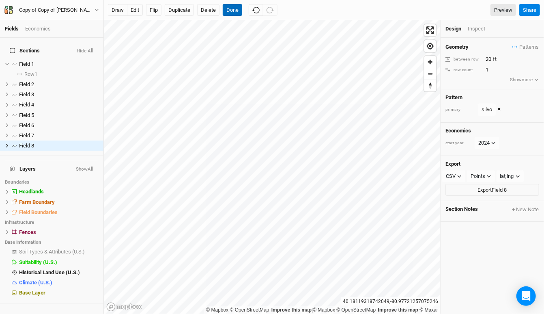
click at [234, 8] on button "Done" at bounding box center [232, 10] width 19 height 12
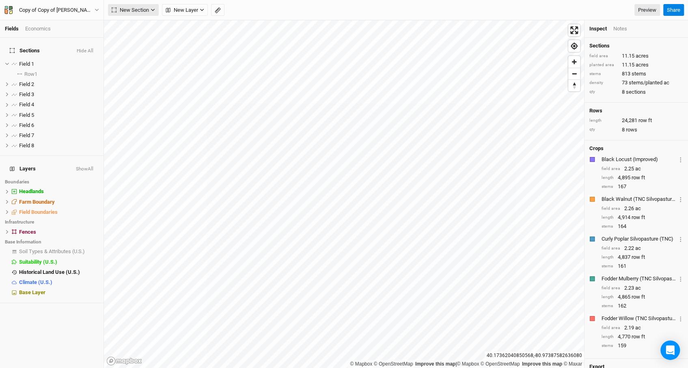
click at [147, 8] on span "New Section" at bounding box center [130, 10] width 37 height 8
click at [158, 39] on button "Line" at bounding box center [140, 39] width 64 height 13
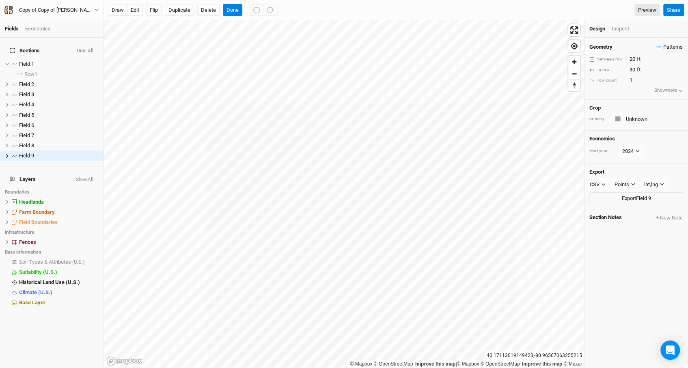
click at [674, 49] on span "Patterns" at bounding box center [669, 47] width 26 height 8
click at [655, 73] on button "silvo" at bounding box center [642, 74] width 42 height 13
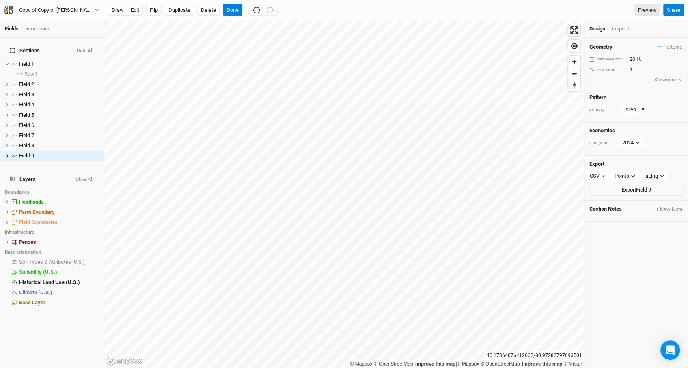
click at [225, 3] on div "draw edit Flip Duplicate Delete Done Preview Share" at bounding box center [396, 10] width 584 height 20
click at [238, 11] on button "Done" at bounding box center [232, 10] width 19 height 12
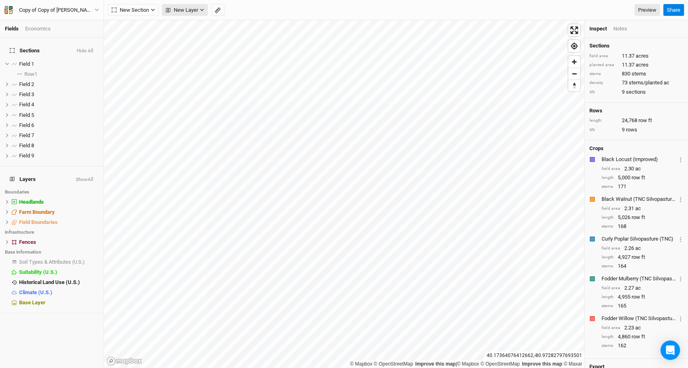
click at [179, 8] on span "New Layer" at bounding box center [182, 10] width 32 height 8
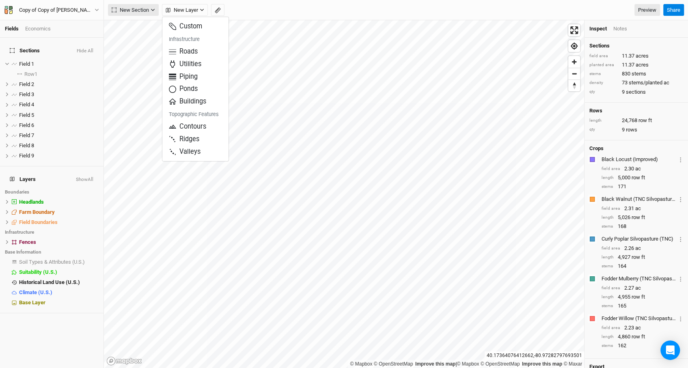
click at [143, 5] on button "New Section" at bounding box center [133, 10] width 51 height 12
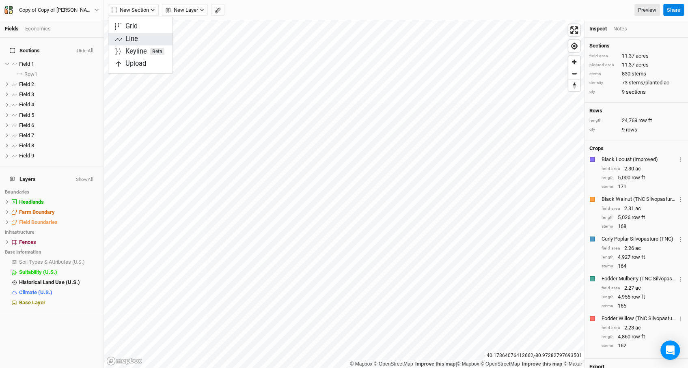
click at [143, 35] on button "Line" at bounding box center [140, 39] width 64 height 13
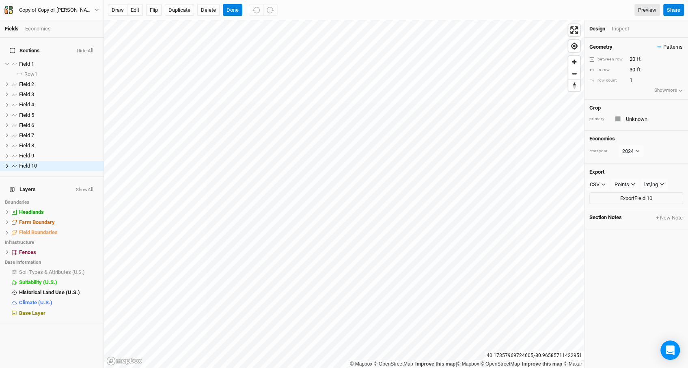
click at [673, 48] on span "Patterns" at bounding box center [669, 47] width 26 height 8
click at [662, 73] on button "silvo" at bounding box center [642, 74] width 42 height 13
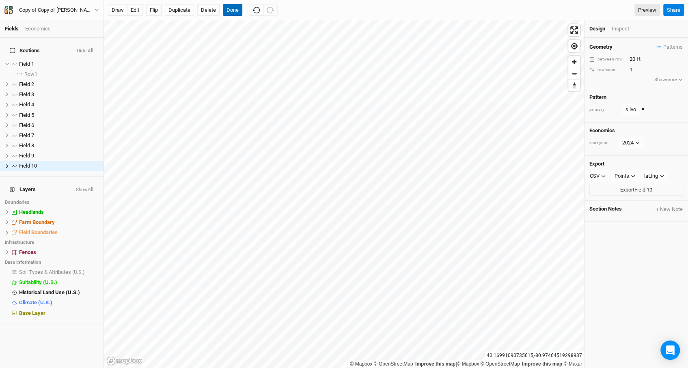
click at [227, 15] on button "Done" at bounding box center [232, 10] width 19 height 12
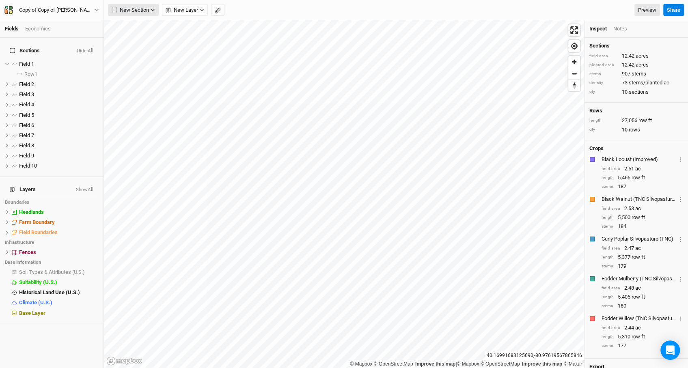
click at [140, 8] on span "New Section" at bounding box center [130, 10] width 37 height 8
click at [148, 37] on button "Line" at bounding box center [140, 39] width 64 height 13
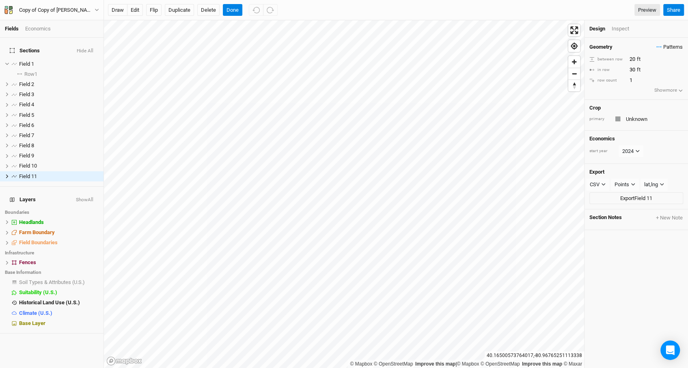
click at [680, 47] on span "Patterns" at bounding box center [669, 47] width 26 height 8
click at [676, 71] on button "view" at bounding box center [674, 74] width 22 height 13
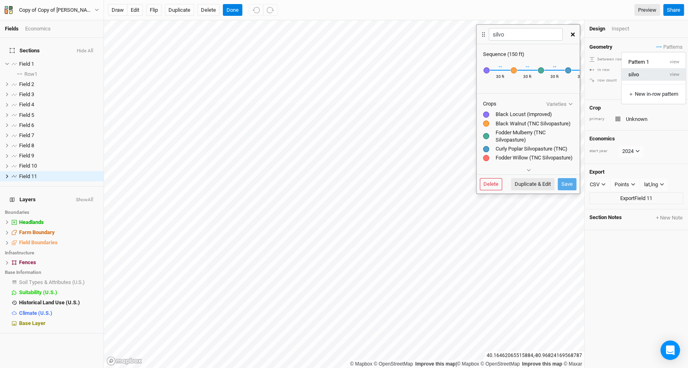
click at [643, 71] on button "silvo" at bounding box center [642, 74] width 42 height 13
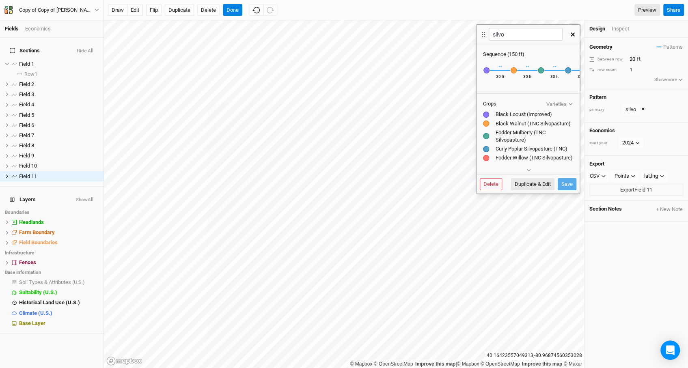
click at [573, 32] on icon "button" at bounding box center [572, 34] width 4 height 4
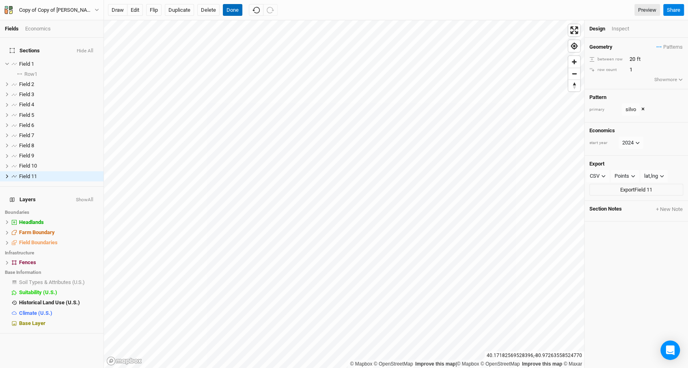
click at [238, 9] on button "Done" at bounding box center [232, 10] width 19 height 12
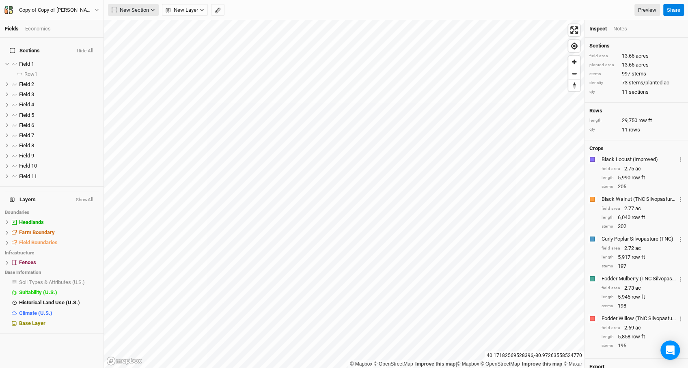
click at [151, 4] on button "New Section" at bounding box center [133, 10] width 51 height 12
click at [151, 36] on button "Line" at bounding box center [140, 39] width 64 height 13
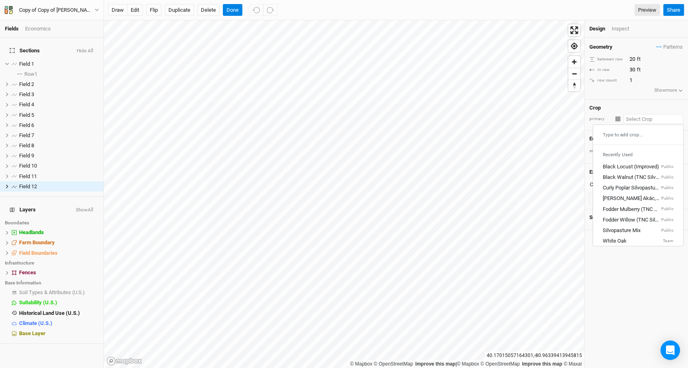
click at [632, 119] on input "text" at bounding box center [653, 119] width 60 height 10
type input "Unknown"
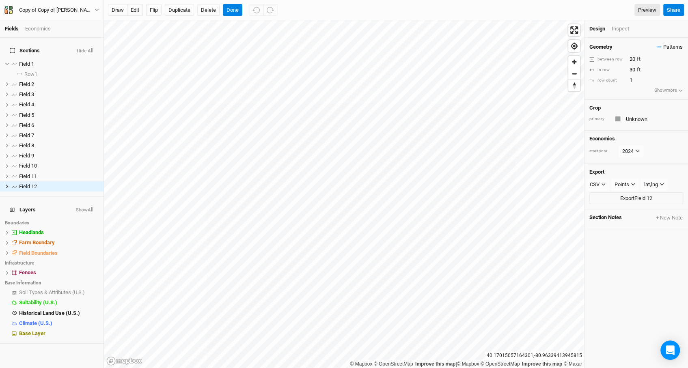
click at [667, 47] on span "Patterns" at bounding box center [669, 47] width 26 height 8
click at [629, 72] on button "silvo" at bounding box center [642, 74] width 42 height 13
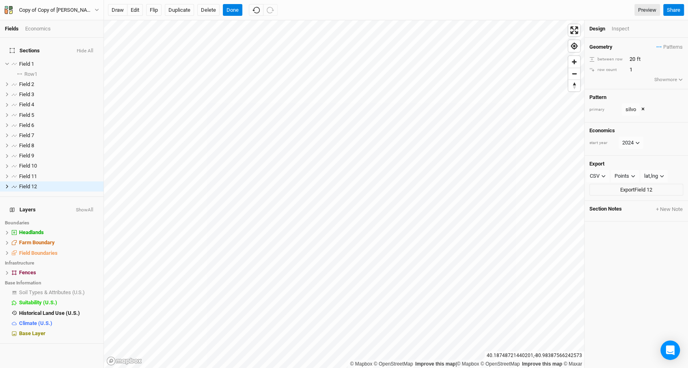
click at [233, 4] on div "draw edit Flip Duplicate Delete Done Preview Share" at bounding box center [396, 10] width 584 height 20
click at [232, 11] on button "Done" at bounding box center [232, 10] width 19 height 12
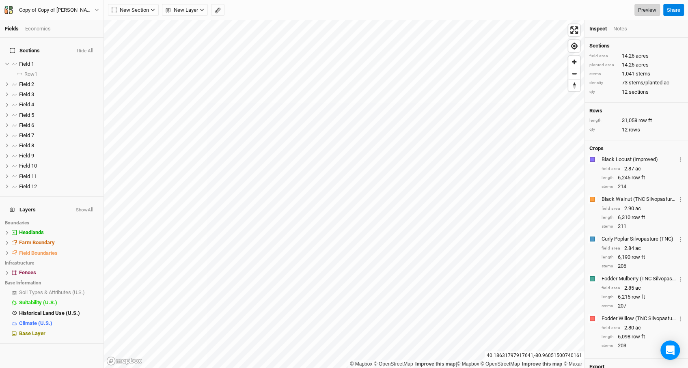
click at [648, 13] on link "Preview" at bounding box center [647, 10] width 26 height 12
click at [26, 61] on span "Field 1" at bounding box center [26, 64] width 15 height 6
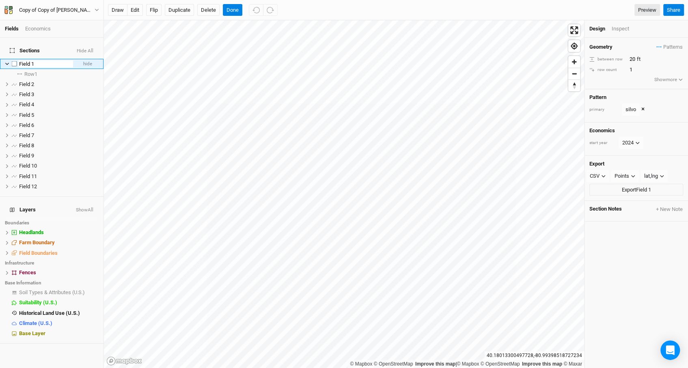
type input "E"
type input "Fencerow 1"
click at [35, 81] on div "Field 2" at bounding box center [48, 84] width 58 height 6
type input "Fencerow 2"
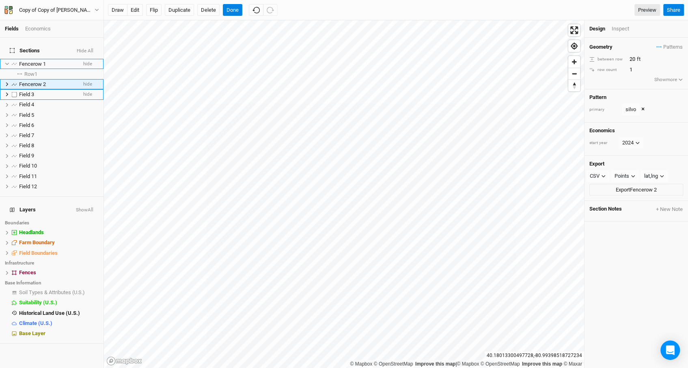
click at [33, 91] on span "Field 3" at bounding box center [26, 94] width 15 height 6
type input "Fencerow 3"
click at [34, 101] on span "Field 4" at bounding box center [26, 104] width 15 height 6
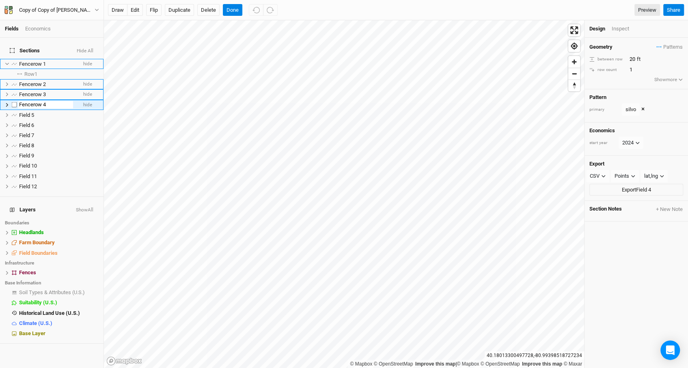
type input "Fencerow 4"
click at [36, 112] on div "Field 5" at bounding box center [48, 115] width 58 height 6
type input "Fencerow 5"
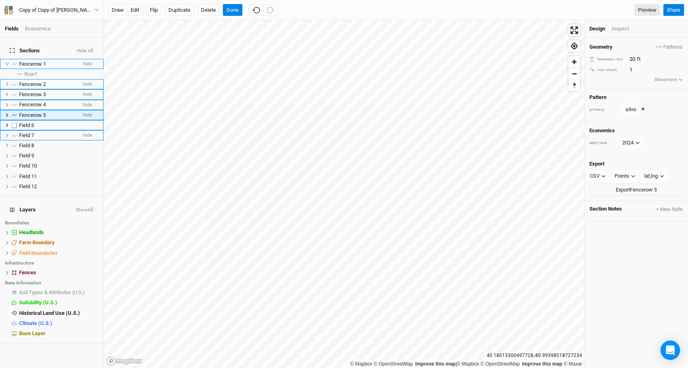
click at [32, 125] on ul "Fencerow 1 hide Row 1 select rows with pattern Fencerow 2 hide Fencerow 3 hide …" at bounding box center [51, 125] width 103 height 133
click at [37, 122] on div "Field 6" at bounding box center [48, 125] width 58 height 6
type input "Fencerow 6"
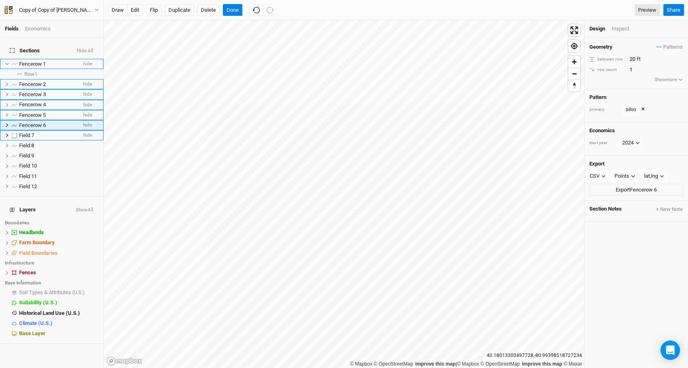
click at [32, 132] on span "Field 7" at bounding box center [26, 135] width 15 height 6
type input "Fencerow 7"
click at [30, 143] on span "Field 8" at bounding box center [26, 145] width 15 height 6
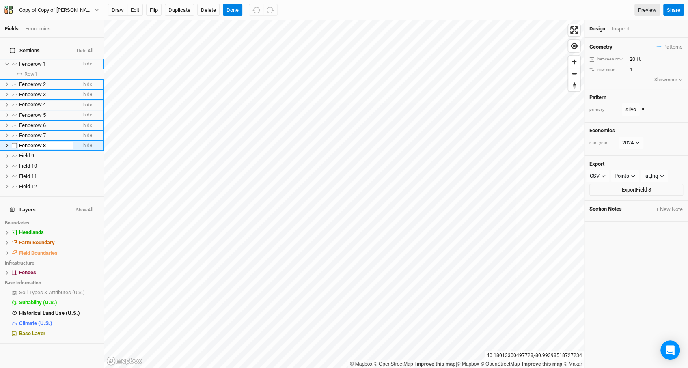
type input "Fencerow 8"
click at [43, 151] on li "Field 9 hide" at bounding box center [51, 156] width 103 height 10
click at [33, 153] on span "Field 9" at bounding box center [26, 156] width 15 height 6
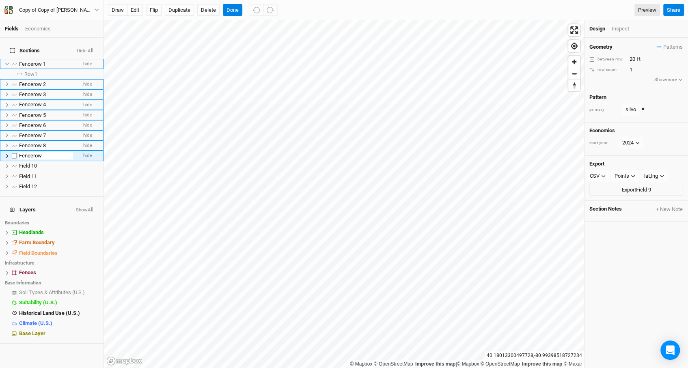
type input "Fencerow 9"
click at [29, 163] on span "Field 10" at bounding box center [28, 166] width 18 height 6
type input "Fencerow 10"
click at [33, 173] on span "Field 11" at bounding box center [28, 176] width 18 height 6
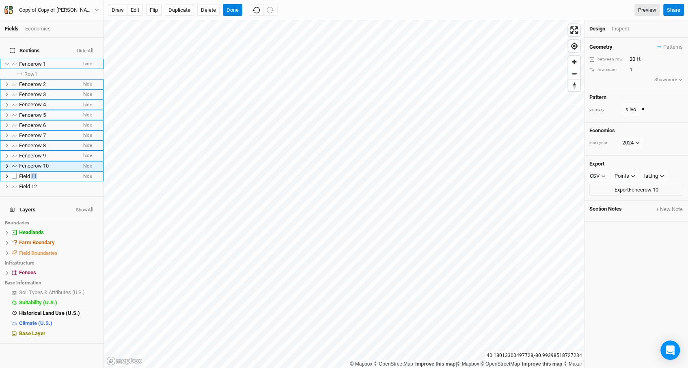
click at [33, 173] on span "Field 11" at bounding box center [28, 176] width 18 height 6
type input "Fencerow 11"
click at [34, 183] on span "Field 12" at bounding box center [28, 186] width 18 height 6
type input "Fencerow 12"
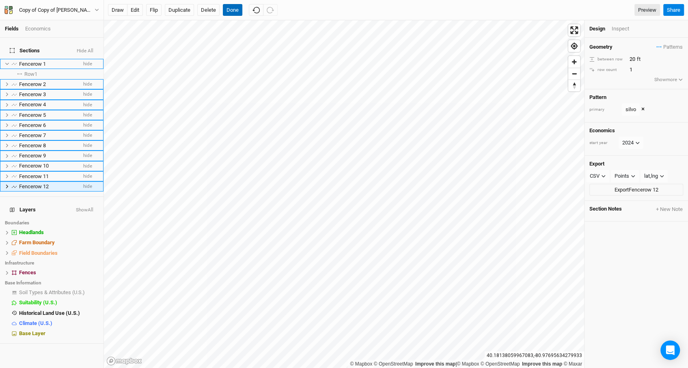
click at [224, 13] on button "Done" at bounding box center [232, 10] width 19 height 12
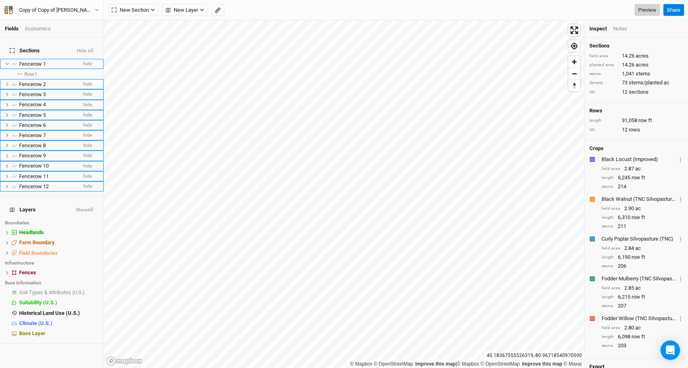
click at [649, 11] on link "Preview" at bounding box center [647, 10] width 26 height 12
click at [90, 288] on span "show" at bounding box center [92, 293] width 13 height 10
click at [647, 4] on link "Preview" at bounding box center [647, 10] width 26 height 12
click at [91, 288] on span "hide" at bounding box center [93, 293] width 11 height 10
click at [646, 9] on link "Preview" at bounding box center [647, 10] width 26 height 12
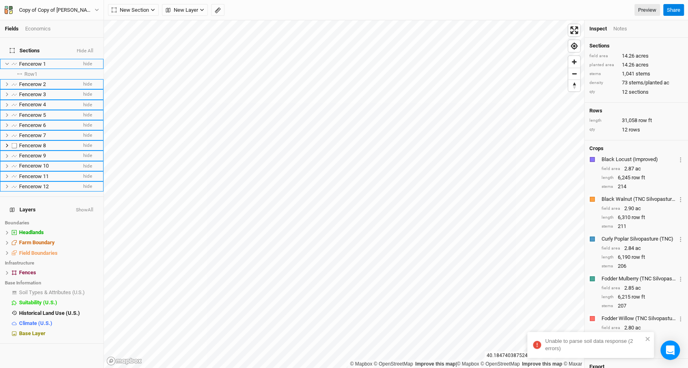
click at [39, 142] on span "Fencerow 8" at bounding box center [32, 145] width 27 height 6
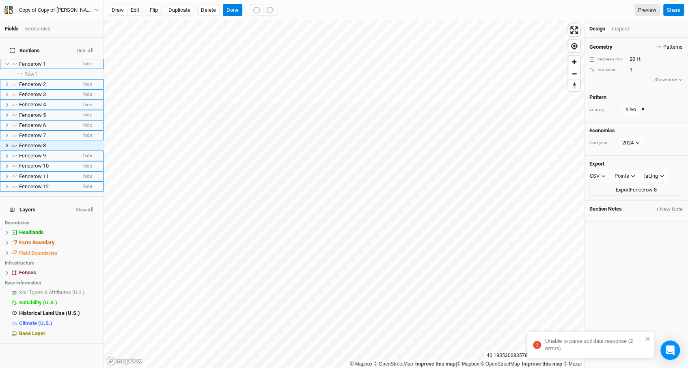
click at [676, 48] on span "Patterns" at bounding box center [669, 47] width 26 height 8
click at [659, 62] on button "Pattern 1" at bounding box center [642, 62] width 42 height 13
click at [674, 44] on span "Patterns" at bounding box center [669, 47] width 26 height 8
click at [676, 74] on button "view" at bounding box center [674, 74] width 22 height 13
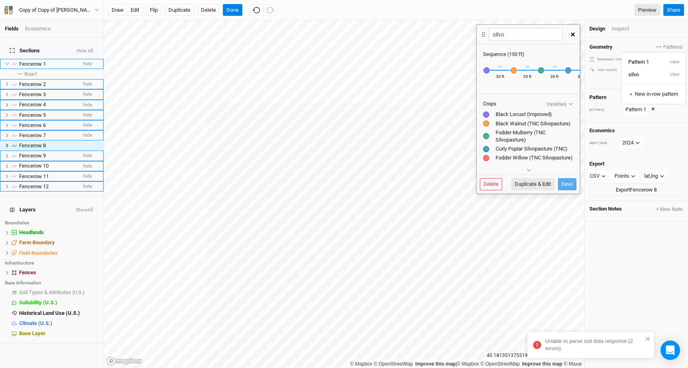
click at [530, 90] on div "Black Locust (Improved) Recently Used Black Locust (Improved) Public ↔ 30 ft Bl…" at bounding box center [527, 75] width 103 height 34
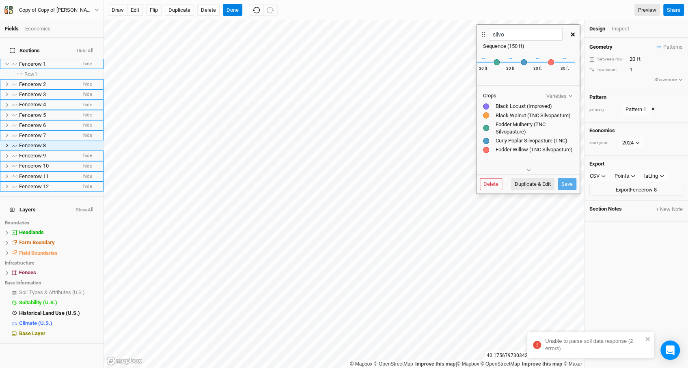
scroll to position [9, 0]
click at [574, 32] on button "button" at bounding box center [573, 34] width 14 height 15
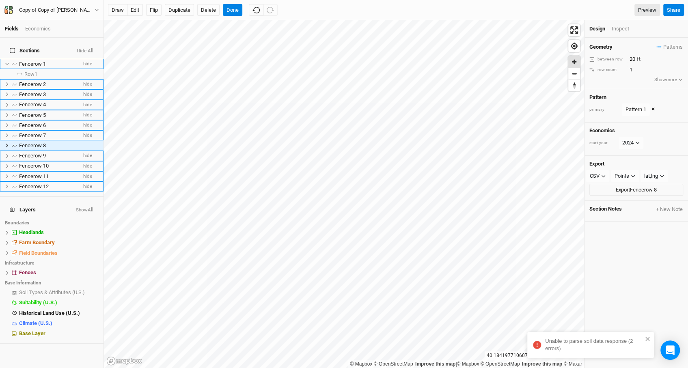
click at [572, 65] on span "Zoom in" at bounding box center [574, 62] width 12 height 12
click at [574, 61] on span "Zoom in" at bounding box center [574, 62] width 12 height 12
click at [6, 251] on icon at bounding box center [7, 253] width 4 height 4
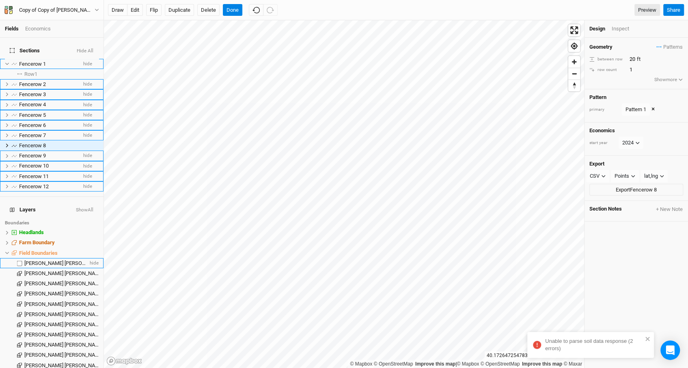
click at [34, 260] on span "COFFELT R JAMES" at bounding box center [63, 263] width 79 height 6
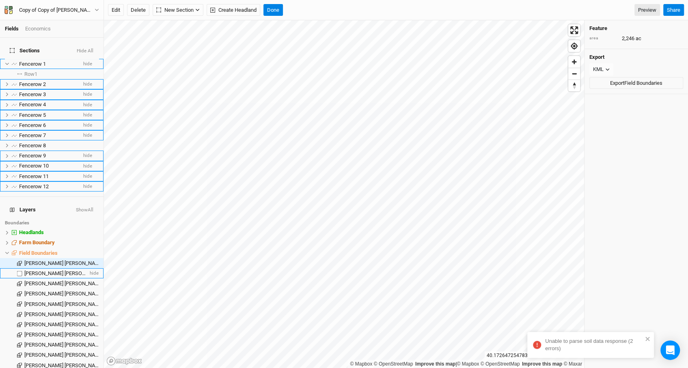
click at [39, 270] on span "COFFELT R JAMES" at bounding box center [63, 273] width 79 height 6
click at [52, 280] on span "COFFELT R JAMES" at bounding box center [63, 283] width 79 height 6
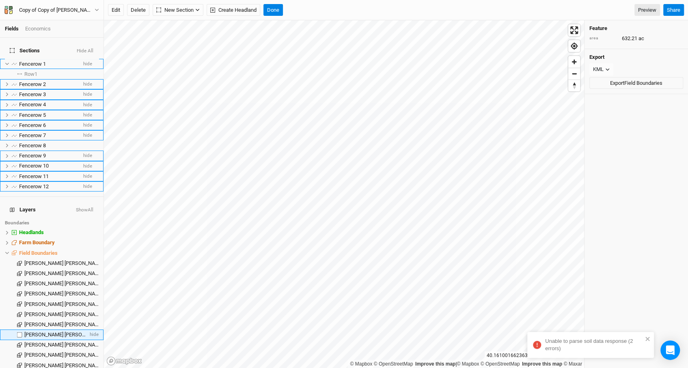
click at [22, 313] on label at bounding box center [20, 334] width 10 height 10
click at [22, 313] on input "checkbox" at bounding box center [19, 334] width 5 height 5
checkbox input "true"
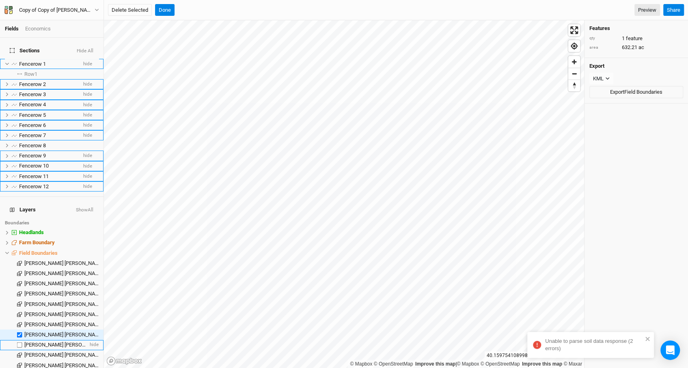
click at [18, 313] on label at bounding box center [20, 345] width 10 height 10
click at [18, 313] on input "checkbox" at bounding box center [19, 344] width 5 height 5
checkbox input "true"
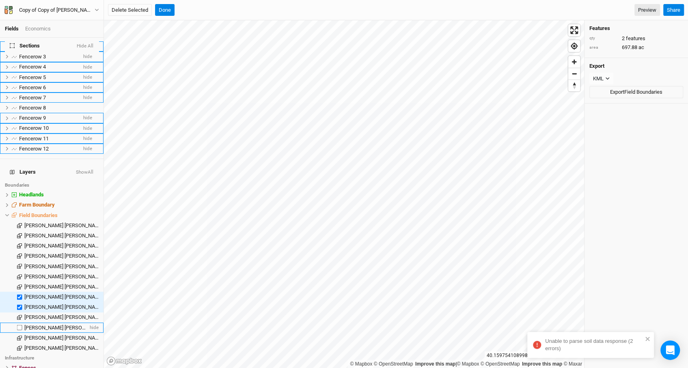
scroll to position [40, 0]
click at [19, 218] on label at bounding box center [20, 223] width 10 height 10
click at [19, 221] on input "checkbox" at bounding box center [19, 223] width 5 height 5
click at [19, 218] on label at bounding box center [20, 223] width 10 height 10
click at [19, 221] on input "checkbox" at bounding box center [19, 223] width 5 height 5
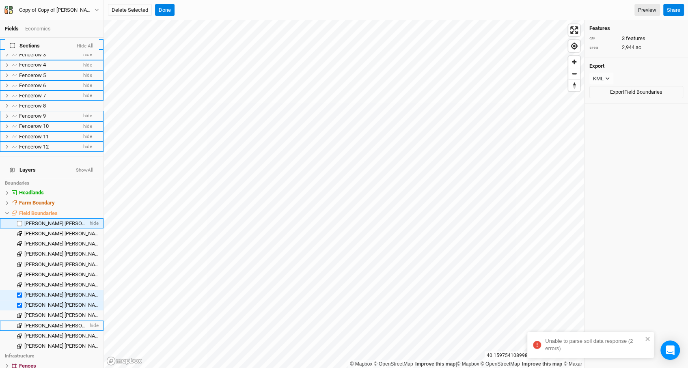
checkbox input "false"
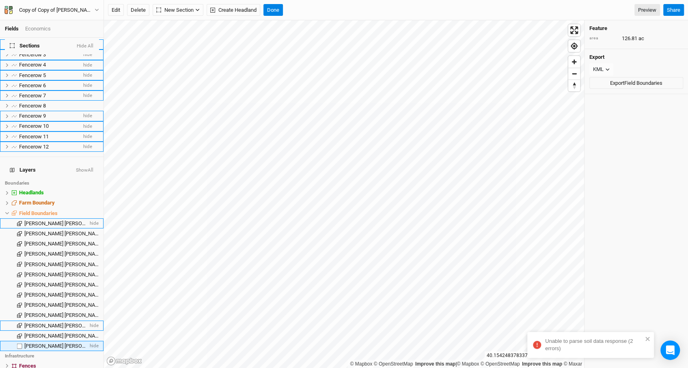
click at [18, 313] on label at bounding box center [20, 346] width 10 height 10
click at [18, 313] on input "checkbox" at bounding box center [19, 345] width 5 height 5
checkbox input "true"
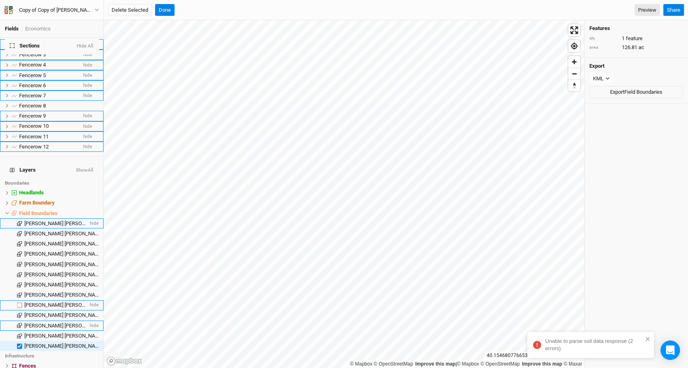
click at [20, 300] on label at bounding box center [20, 305] width 10 height 10
click at [20, 303] on input "checkbox" at bounding box center [19, 305] width 5 height 5
checkbox input "true"
click at [20, 290] on label at bounding box center [20, 295] width 10 height 10
click at [20, 292] on input "checkbox" at bounding box center [19, 294] width 5 height 5
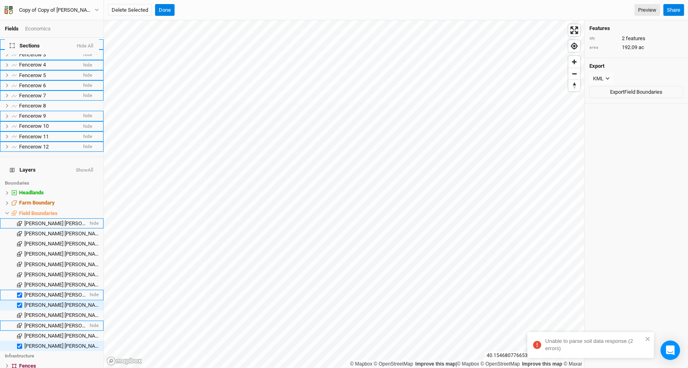
checkbox input "true"
click at [52, 125] on li "Fencerow 10 hide" at bounding box center [51, 126] width 103 height 10
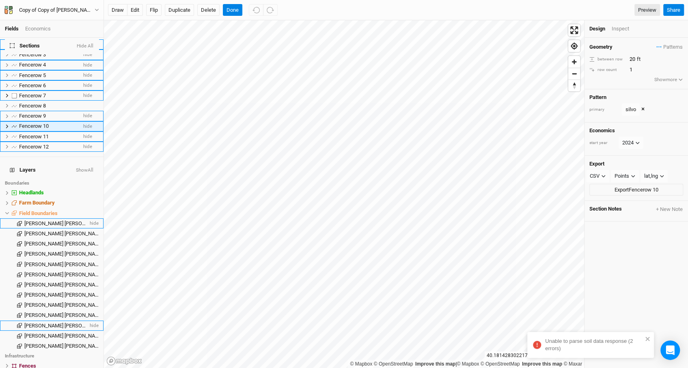
scroll to position [0, 0]
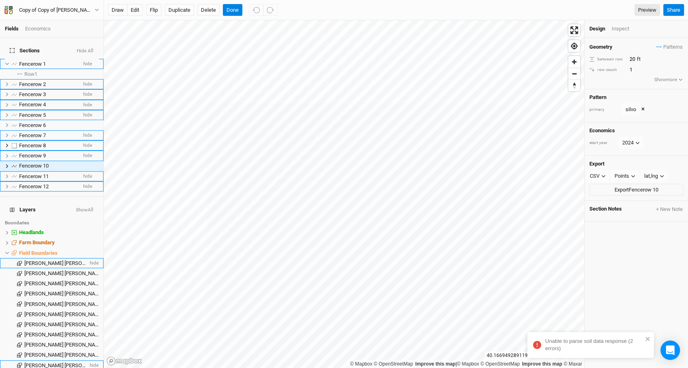
click at [22, 142] on span "Fencerow 8" at bounding box center [32, 145] width 27 height 6
click at [672, 43] on span "Patterns" at bounding box center [669, 47] width 26 height 8
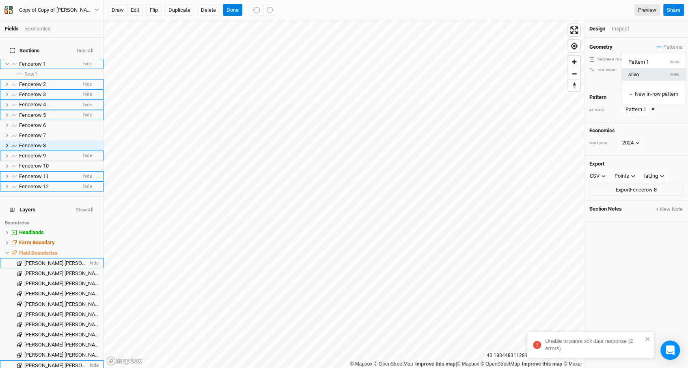
click at [642, 75] on button "silvo" at bounding box center [642, 74] width 42 height 13
click at [227, 9] on button "Done" at bounding box center [232, 10] width 19 height 12
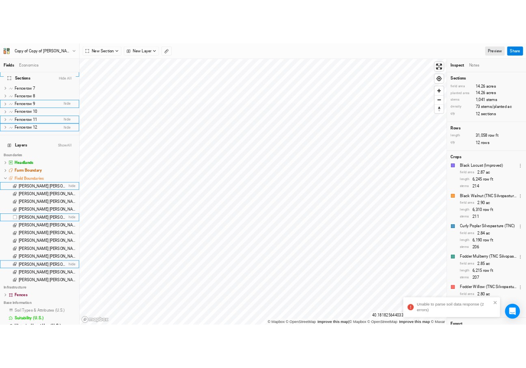
scroll to position [83, 0]
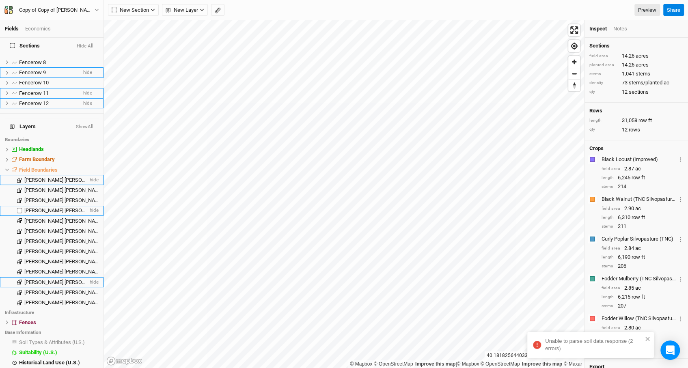
click at [21, 206] on label at bounding box center [20, 211] width 10 height 10
click at [21, 208] on input "checkbox" at bounding box center [19, 210] width 5 height 5
checkbox input "true"
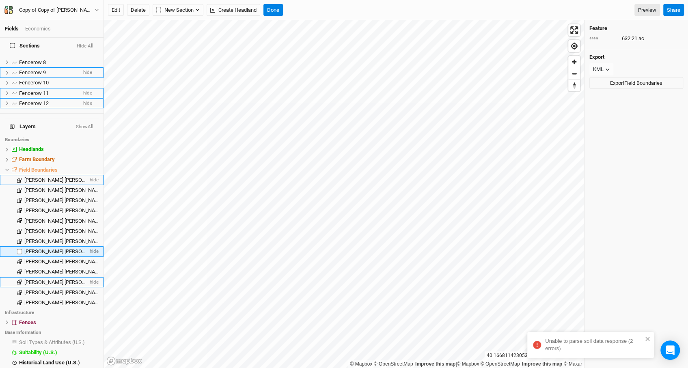
click at [19, 246] on label at bounding box center [20, 251] width 10 height 10
click at [19, 249] on input "checkbox" at bounding box center [19, 251] width 5 height 5
checkbox input "true"
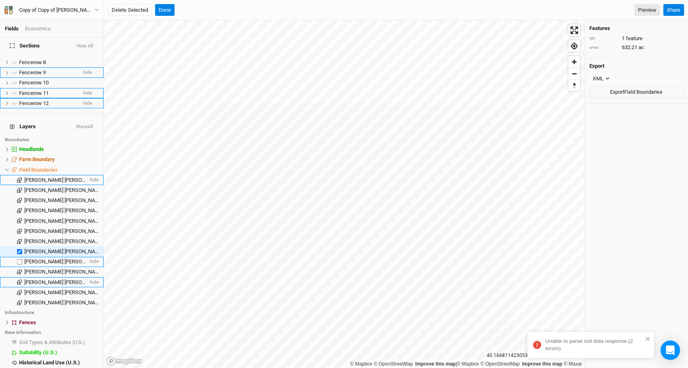
click at [17, 257] on label at bounding box center [20, 262] width 10 height 10
click at [17, 259] on input "checkbox" at bounding box center [19, 261] width 5 height 5
checkbox input "true"
click at [18, 297] on label at bounding box center [20, 302] width 10 height 10
click at [18, 300] on input "checkbox" at bounding box center [19, 302] width 5 height 5
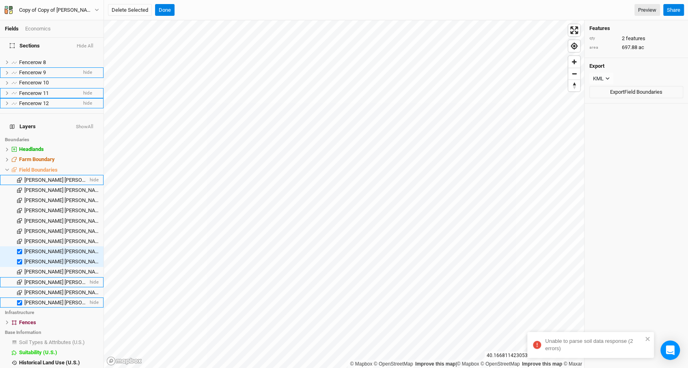
checkbox input "true"
click at [652, 48] on icon at bounding box center [650, 47] width 5 height 5
click at [19, 267] on label at bounding box center [20, 272] width 10 height 10
click at [19, 269] on input "checkbox" at bounding box center [19, 271] width 5 height 5
checkbox input "true"
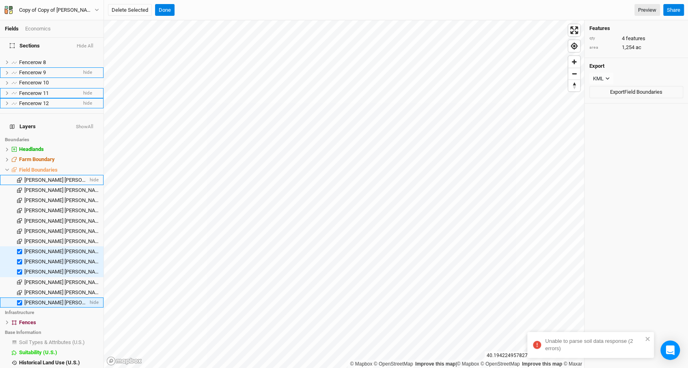
click at [22, 297] on label at bounding box center [20, 302] width 10 height 10
click at [22, 300] on input "checkbox" at bounding box center [19, 302] width 5 height 5
checkbox input "false"
click at [22, 267] on label at bounding box center [20, 272] width 10 height 10
click at [22, 269] on input "checkbox" at bounding box center [19, 271] width 5 height 5
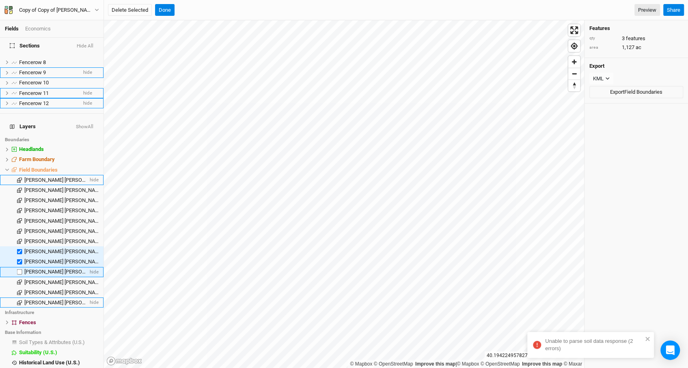
checkbox input "false"
click at [19, 257] on label at bounding box center [20, 262] width 10 height 10
click at [19, 259] on input "checkbox" at bounding box center [19, 261] width 5 height 5
checkbox input "false"
click at [18, 246] on label at bounding box center [20, 251] width 10 height 10
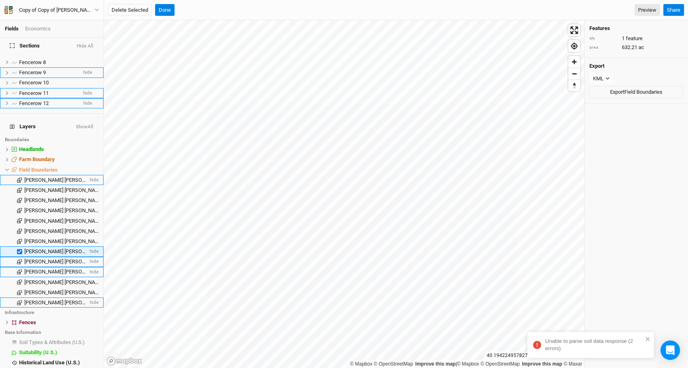
click at [18, 249] on input "checkbox" at bounding box center [19, 251] width 5 height 5
checkbox input "false"
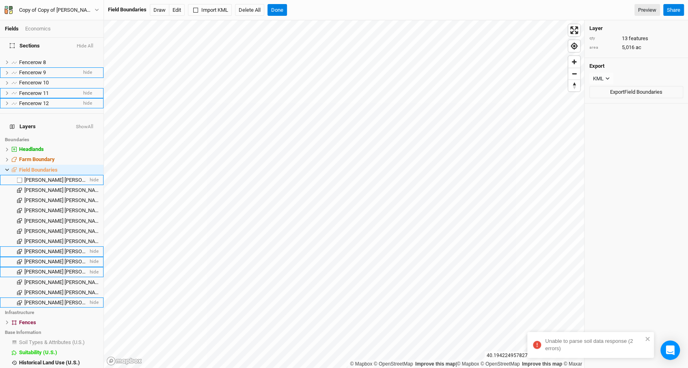
click at [17, 175] on label at bounding box center [20, 180] width 10 height 10
click at [17, 177] on input "checkbox" at bounding box center [19, 179] width 5 height 5
checkbox input "true"
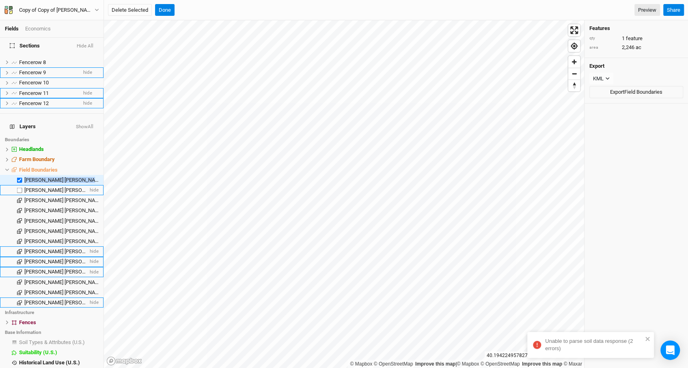
click at [20, 185] on label at bounding box center [20, 190] width 10 height 10
click at [20, 187] on input "checkbox" at bounding box center [19, 189] width 5 height 5
checkbox input "true"
click at [19, 195] on label at bounding box center [20, 200] width 10 height 10
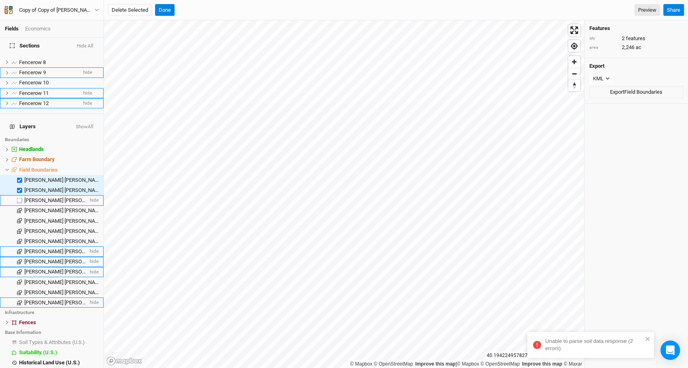
click at [19, 198] on input "checkbox" at bounding box center [19, 200] width 5 height 5
checkbox input "true"
click at [19, 206] on label at bounding box center [20, 211] width 10 height 10
click at [19, 208] on input "checkbox" at bounding box center [19, 210] width 5 height 5
click at [19, 206] on label at bounding box center [20, 211] width 10 height 10
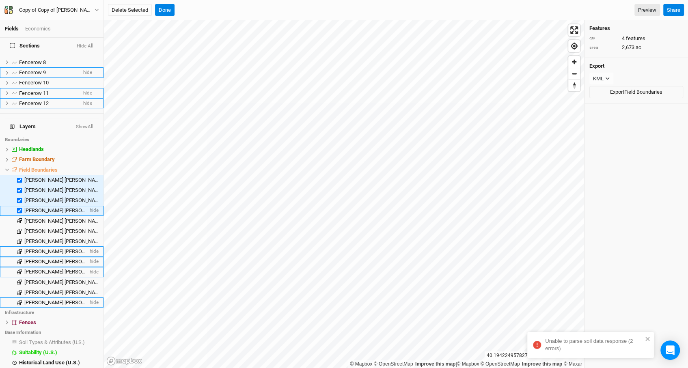
click at [19, 208] on input "checkbox" at bounding box center [19, 210] width 5 height 5
checkbox input "false"
click at [19, 226] on label at bounding box center [20, 231] width 10 height 10
click at [19, 228] on input "checkbox" at bounding box center [19, 230] width 5 height 5
checkbox input "true"
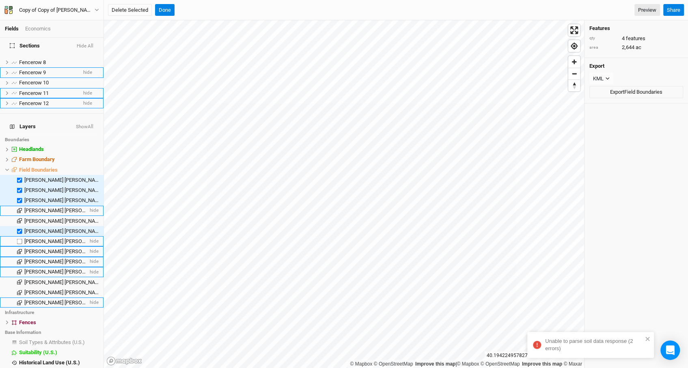
click at [17, 236] on label at bounding box center [20, 241] width 10 height 10
click at [17, 239] on input "checkbox" at bounding box center [19, 241] width 5 height 5
checkbox input "true"
click at [19, 267] on label at bounding box center [20, 272] width 10 height 10
click at [19, 269] on input "checkbox" at bounding box center [19, 271] width 5 height 5
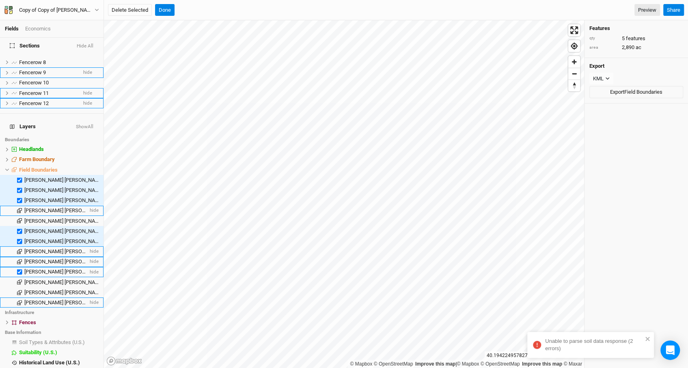
checkbox input "true"
click at [19, 277] on label at bounding box center [20, 282] width 10 height 10
click at [19, 280] on input "checkbox" at bounding box center [19, 282] width 5 height 5
checkbox input "true"
click at [19, 287] on label at bounding box center [20, 292] width 10 height 10
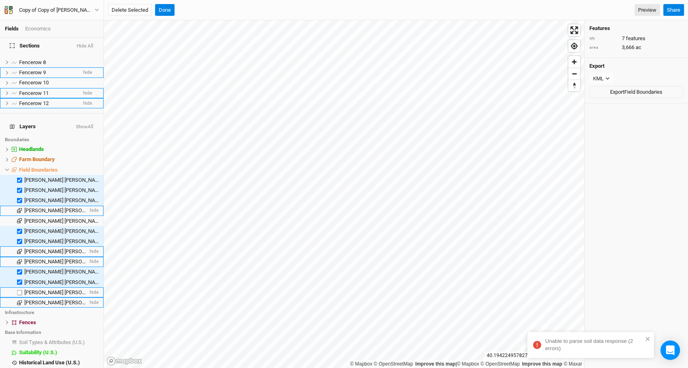
click at [19, 290] on input "checkbox" at bounding box center [19, 292] width 5 height 5
checkbox input "true"
click at [646, 47] on rect at bounding box center [647, 48] width 3 height 3
checkbox input "false"
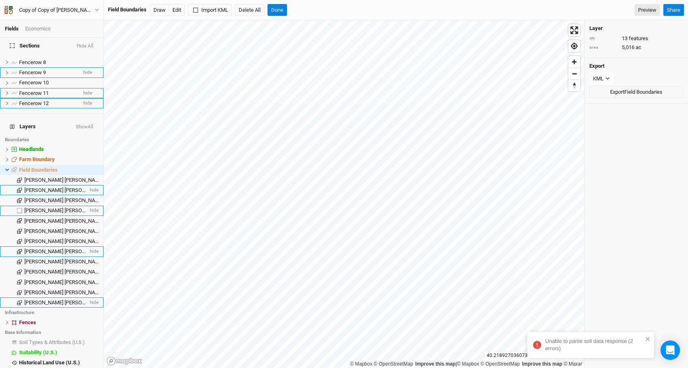
click at [20, 206] on label at bounding box center [20, 211] width 10 height 10
click at [20, 208] on input "checkbox" at bounding box center [19, 210] width 5 height 5
checkbox input "true"
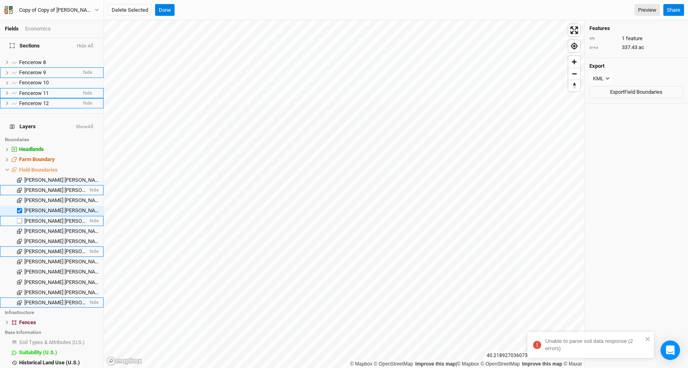
click at [19, 216] on label at bounding box center [20, 221] width 10 height 10
click at [19, 218] on input "checkbox" at bounding box center [19, 220] width 5 height 5
checkbox input "true"
click at [652, 47] on icon at bounding box center [650, 47] width 5 height 5
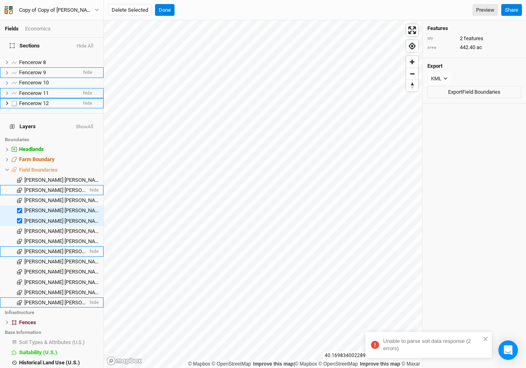
click at [15, 99] on label at bounding box center [14, 103] width 10 height 10
click at [15, 101] on input "checkbox" at bounding box center [14, 103] width 5 height 5
checkbox input "true"
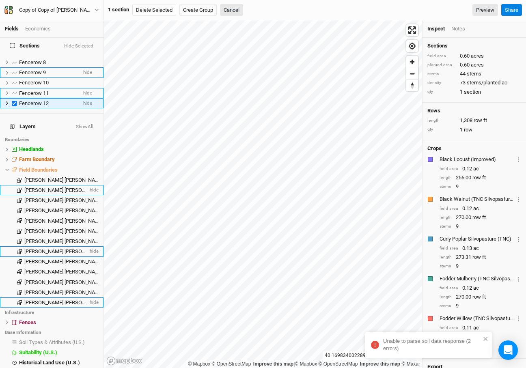
scroll to position [0, 0]
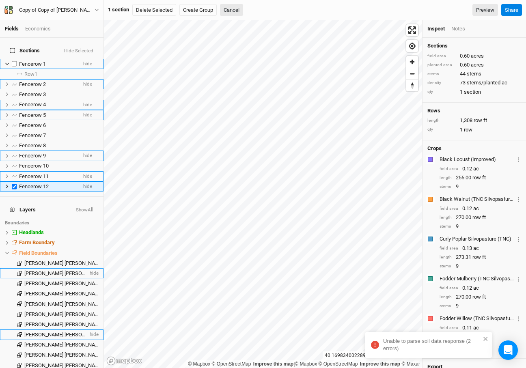
click at [16, 59] on label at bounding box center [14, 64] width 10 height 10
click at [16, 61] on input "checkbox" at bounding box center [14, 63] width 5 height 5
checkbox input "true"
click at [97, 9] on icon "button" at bounding box center [97, 10] width 4 height 4
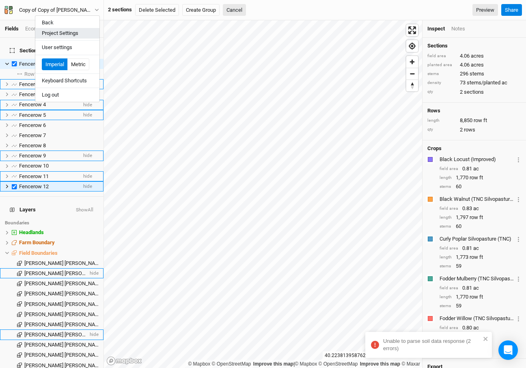
click at [87, 34] on button "Project Settings" at bounding box center [67, 33] width 64 height 11
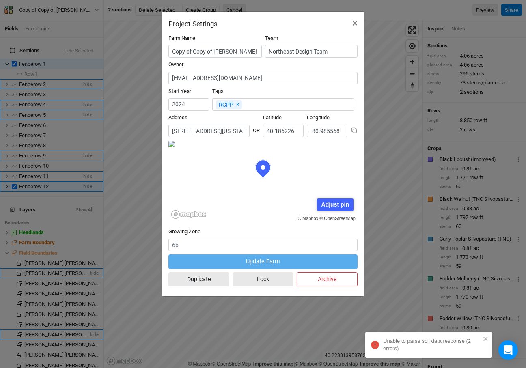
scroll to position [41, 95]
click at [209, 281] on button "Duplicate" at bounding box center [198, 279] width 61 height 14
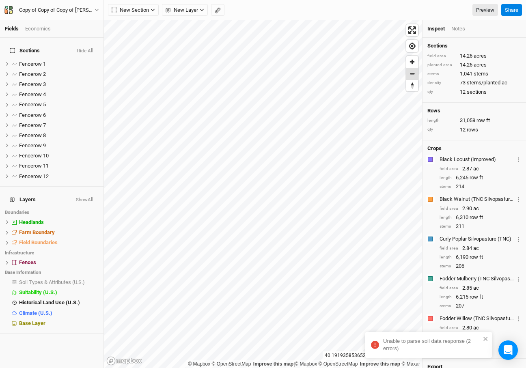
click at [413, 75] on span "Zoom out" at bounding box center [412, 73] width 12 height 11
click at [16, 172] on label at bounding box center [14, 176] width 10 height 10
click at [16, 174] on input "checkbox" at bounding box center [14, 176] width 5 height 5
checkbox input "true"
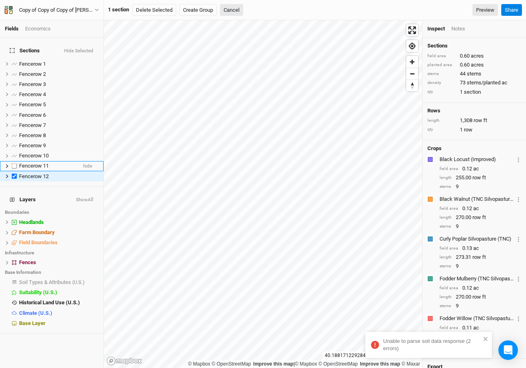
click at [13, 164] on label at bounding box center [14, 166] width 10 height 10
click at [13, 164] on input "checkbox" at bounding box center [14, 166] width 5 height 5
checkbox input "true"
click at [14, 153] on label at bounding box center [14, 156] width 10 height 10
click at [14, 153] on input "checkbox" at bounding box center [14, 155] width 5 height 5
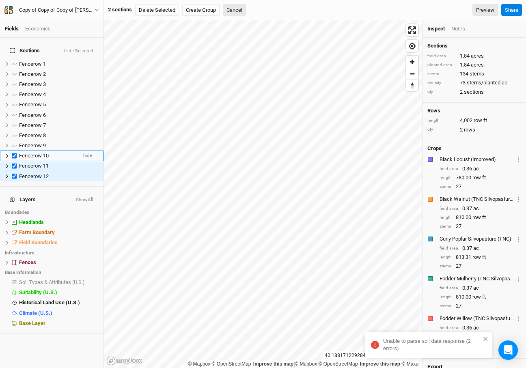
checkbox input "true"
click at [13, 140] on label at bounding box center [14, 145] width 10 height 10
click at [13, 143] on input "checkbox" at bounding box center [14, 145] width 5 height 5
checkbox input "true"
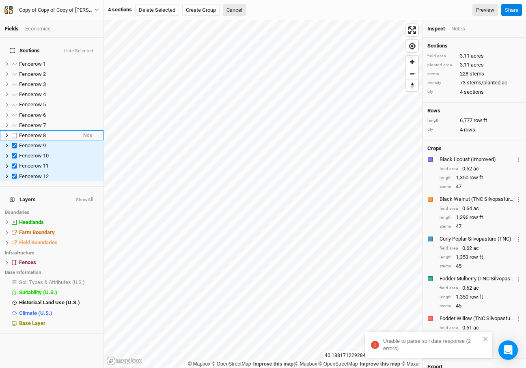
click at [13, 130] on label at bounding box center [14, 135] width 10 height 10
click at [13, 133] on input "checkbox" at bounding box center [14, 135] width 5 height 5
checkbox input "true"
click at [15, 121] on label at bounding box center [14, 125] width 10 height 10
click at [15, 123] on input "checkbox" at bounding box center [14, 125] width 5 height 5
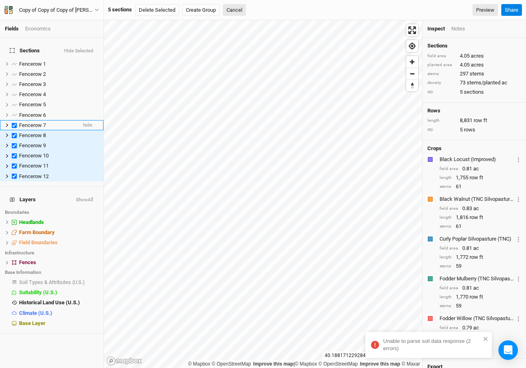
checkbox input "true"
click at [13, 59] on label at bounding box center [14, 64] width 10 height 10
click at [13, 61] on input "checkbox" at bounding box center [14, 63] width 5 height 5
checkbox input "true"
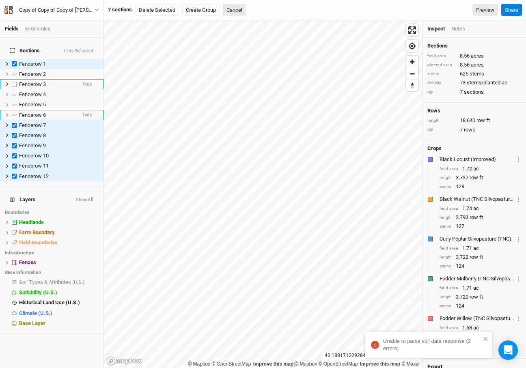
click at [15, 79] on label at bounding box center [14, 84] width 10 height 10
click at [15, 82] on input "checkbox" at bounding box center [14, 84] width 5 height 5
checkbox input "true"
click at [15, 89] on label at bounding box center [14, 94] width 10 height 10
click at [15, 92] on input "checkbox" at bounding box center [14, 94] width 5 height 5
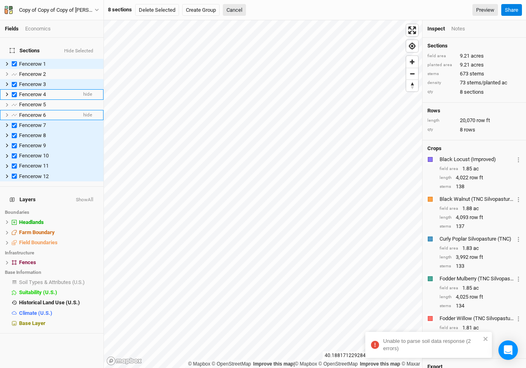
checkbox input "true"
click at [15, 100] on label at bounding box center [14, 105] width 10 height 10
click at [15, 102] on input "checkbox" at bounding box center [14, 104] width 5 height 5
checkbox input "true"
click at [15, 110] on label at bounding box center [14, 115] width 10 height 10
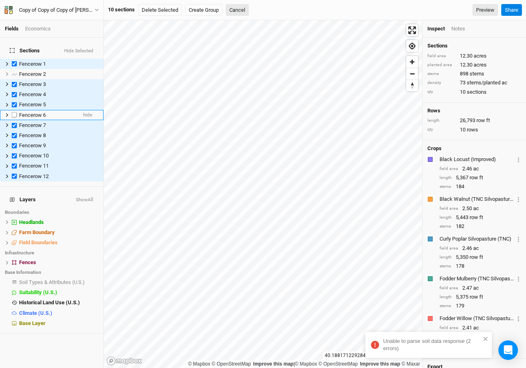
click at [15, 112] on input "checkbox" at bounding box center [14, 114] width 5 height 5
checkbox input "true"
click at [14, 69] on label at bounding box center [14, 74] width 10 height 10
click at [14, 71] on input "checkbox" at bounding box center [14, 73] width 5 height 5
checkbox input "true"
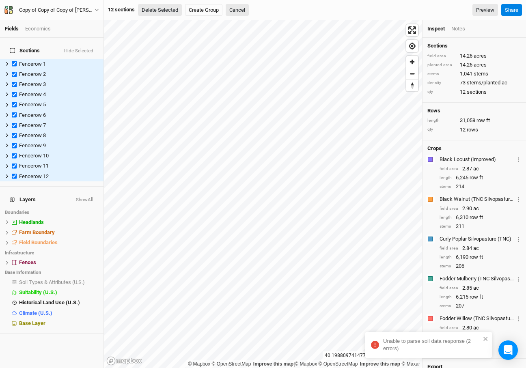
click at [156, 11] on button "Delete Selected" at bounding box center [160, 10] width 44 height 12
click at [256, 10] on button "Confirm" at bounding box center [250, 10] width 25 height 12
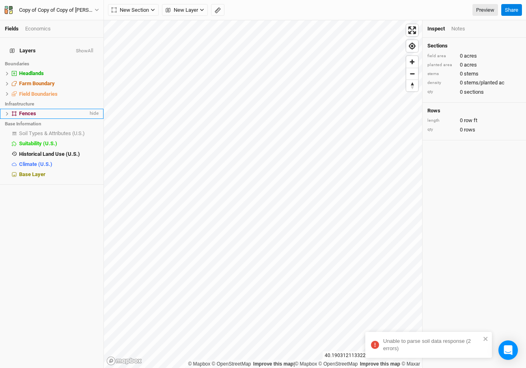
click at [64, 110] on div "Fences" at bounding box center [53, 113] width 69 height 6
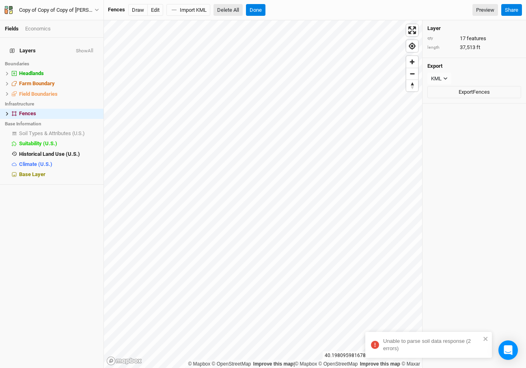
click at [233, 9] on button "Delete All" at bounding box center [227, 10] width 29 height 12
click at [274, 12] on button "Confirm" at bounding box center [274, 10] width 25 height 12
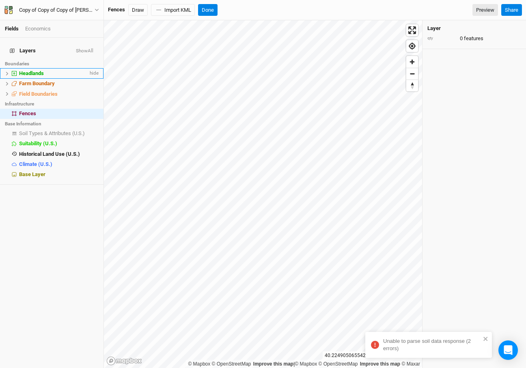
click at [61, 70] on div "Headlands" at bounding box center [53, 73] width 69 height 6
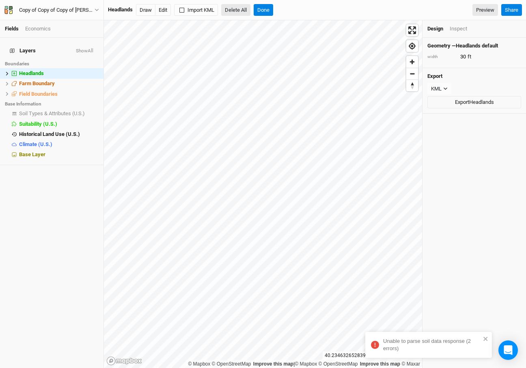
click at [235, 6] on button "Delete All" at bounding box center [235, 10] width 29 height 12
click at [284, 11] on button "Confirm" at bounding box center [282, 10] width 25 height 12
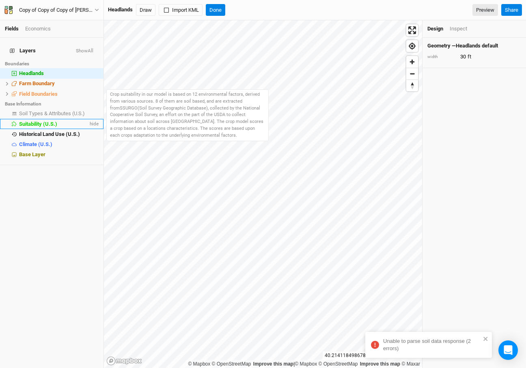
click at [39, 121] on span "Suitability (U.S.)" at bounding box center [38, 124] width 38 height 6
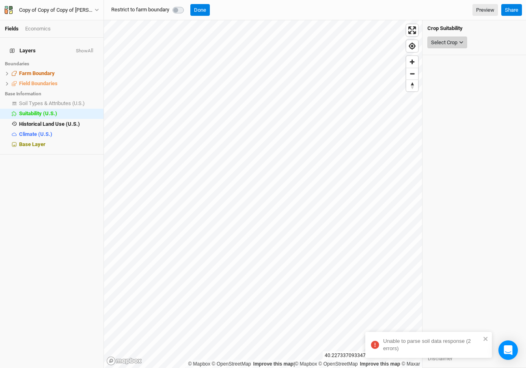
click at [454, 45] on div "Select Crop" at bounding box center [444, 43] width 26 height 8
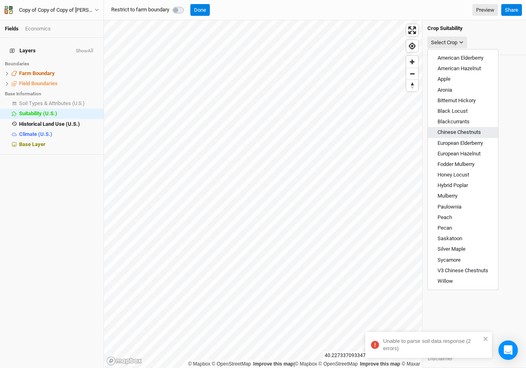
click at [461, 134] on span "Chinese Chestnuts" at bounding box center [458, 132] width 43 height 6
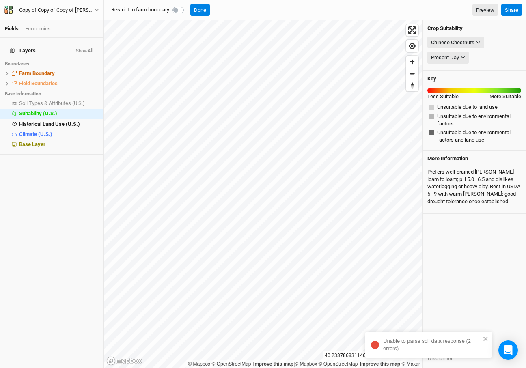
click at [187, 5] on label at bounding box center [187, 5] width 0 height 0
click at [179, 9] on input "checkbox" at bounding box center [175, 9] width 6 height 8
checkbox input "true"
click at [33, 80] on span "Field Boundaries" at bounding box center [38, 83] width 39 height 6
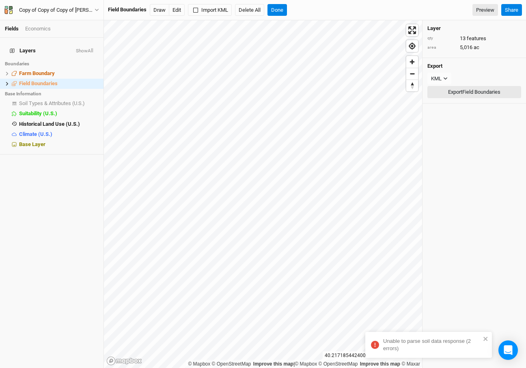
click at [450, 92] on button "Export Field Boundaries" at bounding box center [474, 92] width 94 height 12
click at [52, 70] on span "Farm Boundary" at bounding box center [37, 73] width 36 height 6
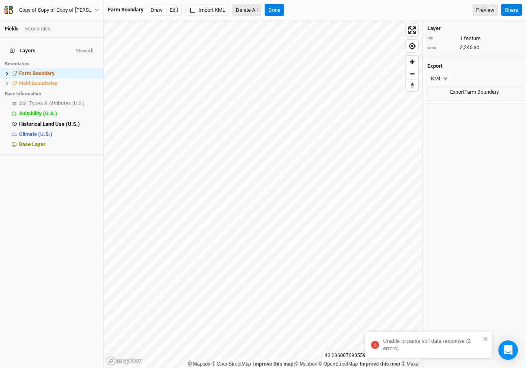
click at [246, 10] on button "Delete All" at bounding box center [246, 10] width 29 height 12
click at [297, 8] on button "Confirm" at bounding box center [293, 10] width 25 height 12
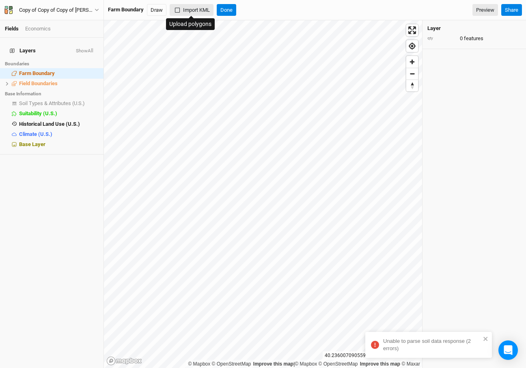
click at [188, 13] on button "Import KML" at bounding box center [192, 10] width 44 height 12
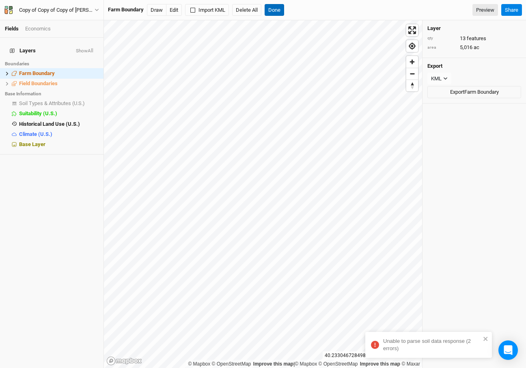
click at [280, 5] on button "Done" at bounding box center [274, 10] width 19 height 12
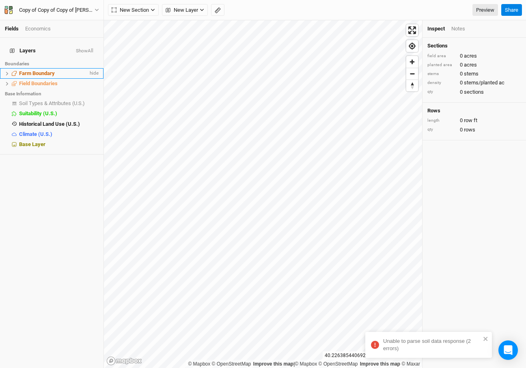
click at [56, 70] on div "Farm Boundary" at bounding box center [53, 73] width 69 height 6
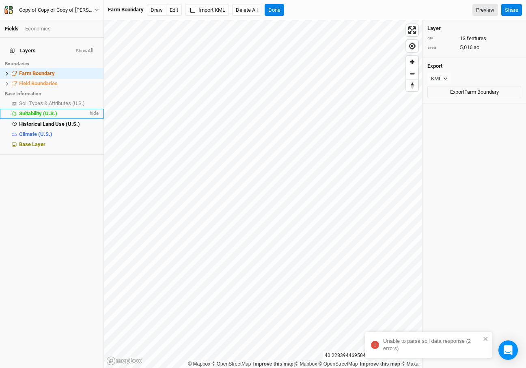
click at [59, 110] on div "Suitability (U.S.)" at bounding box center [53, 113] width 69 height 6
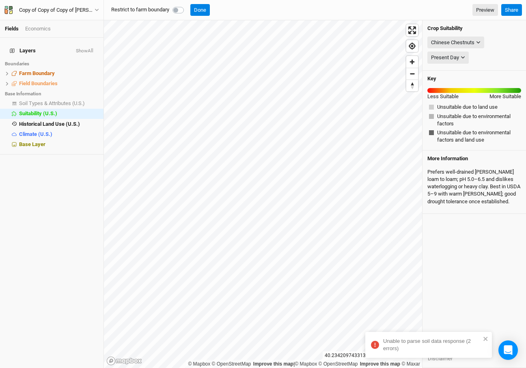
click at [187, 5] on label at bounding box center [187, 5] width 0 height 0
click at [179, 10] on input "checkbox" at bounding box center [175, 9] width 6 height 8
checkbox input "true"
click at [466, 40] on div "Chinese Chestnuts" at bounding box center [452, 43] width 43 height 8
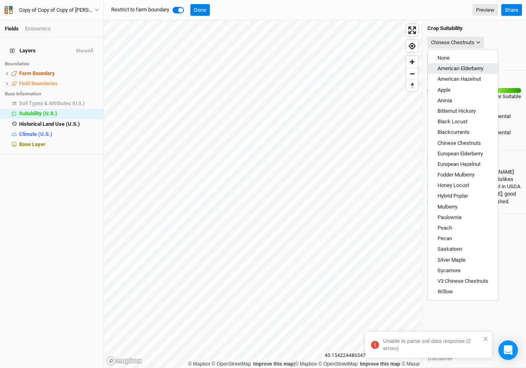
click at [467, 67] on span "American Elderberry" at bounding box center [460, 68] width 46 height 6
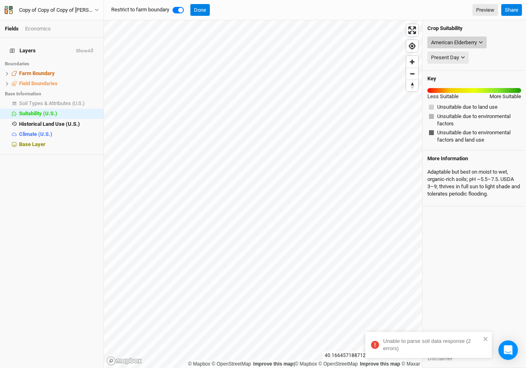
click at [480, 37] on button "American Elderberry" at bounding box center [456, 43] width 59 height 12
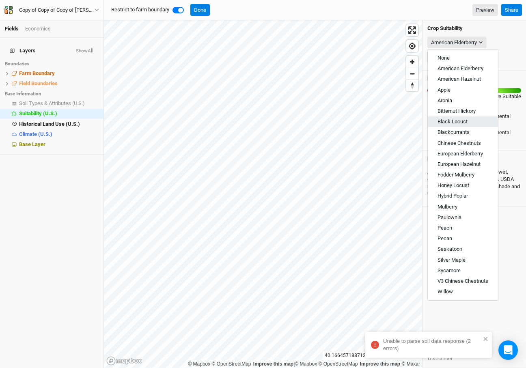
click at [459, 124] on span "Black Locust" at bounding box center [452, 121] width 30 height 6
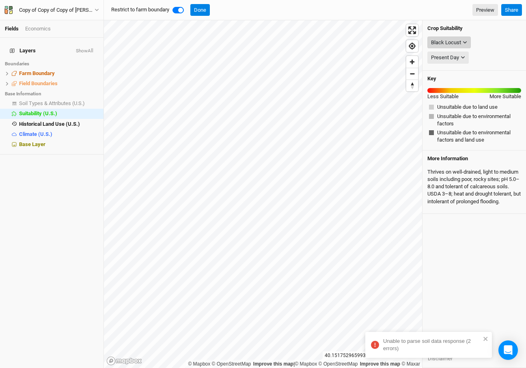
click at [453, 40] on div "Black Locust" at bounding box center [446, 43] width 30 height 8
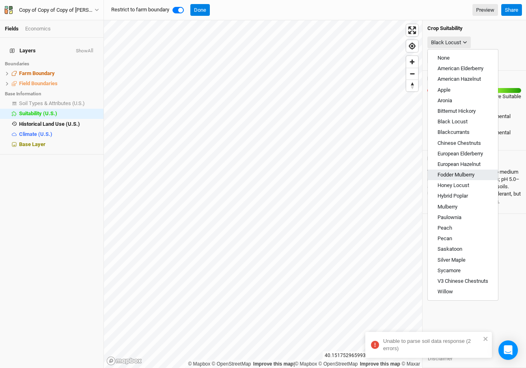
click at [471, 172] on span "Fodder Mulberry" at bounding box center [455, 175] width 37 height 6
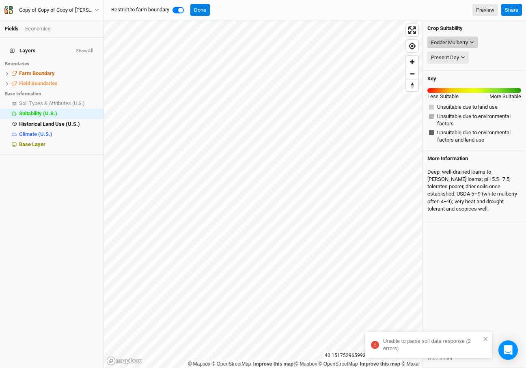
click at [461, 41] on div "Fodder Mulberry" at bounding box center [449, 43] width 37 height 8
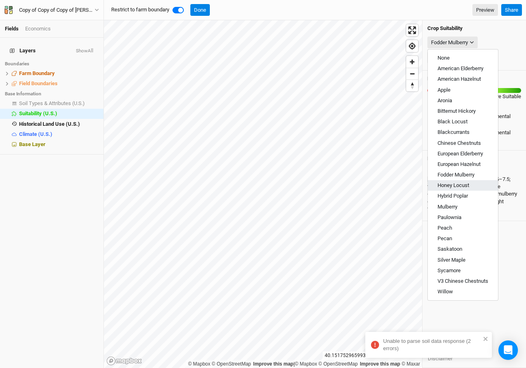
click at [467, 186] on span "Honey Locust" at bounding box center [453, 185] width 32 height 6
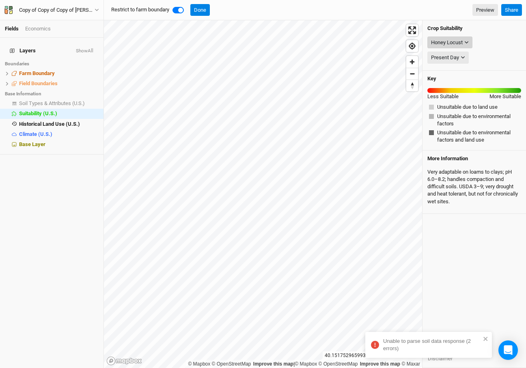
click at [463, 41] on div "Honey Locust" at bounding box center [447, 43] width 32 height 8
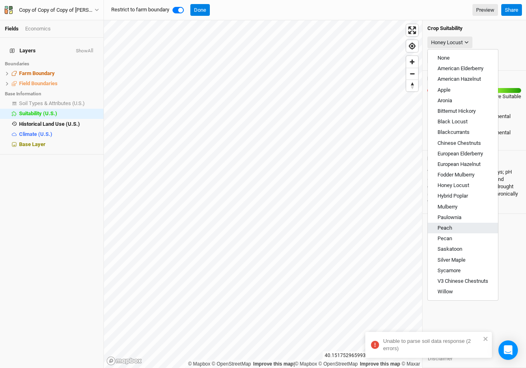
click at [460, 226] on button "Peach" at bounding box center [463, 228] width 70 height 11
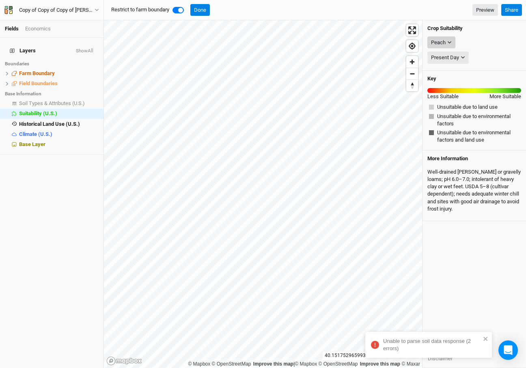
click at [439, 39] on div "Peach" at bounding box center [438, 43] width 15 height 8
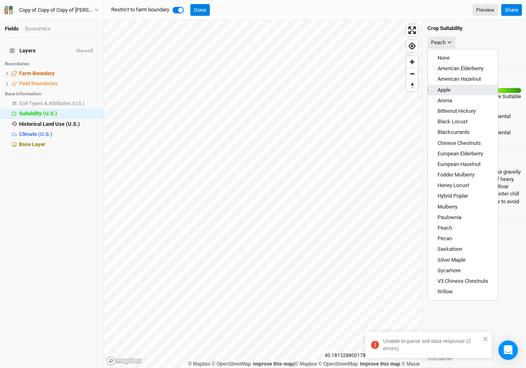
click at [469, 91] on button "Apple" at bounding box center [463, 90] width 70 height 11
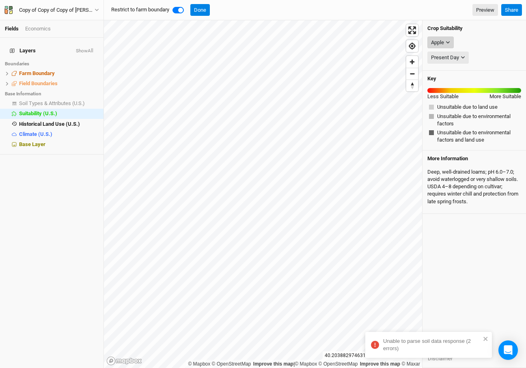
click at [444, 42] on button "Apple" at bounding box center [440, 43] width 26 height 12
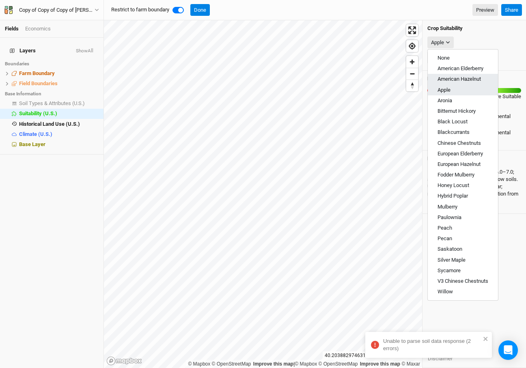
click at [467, 82] on div "None American Elderberry American Hazelnut Apple Aronia Bitternut Hickory Black…" at bounding box center [462, 175] width 71 height 252
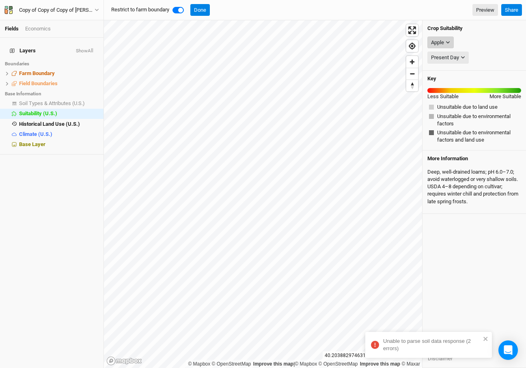
click at [443, 42] on div "Apple" at bounding box center [437, 43] width 13 height 8
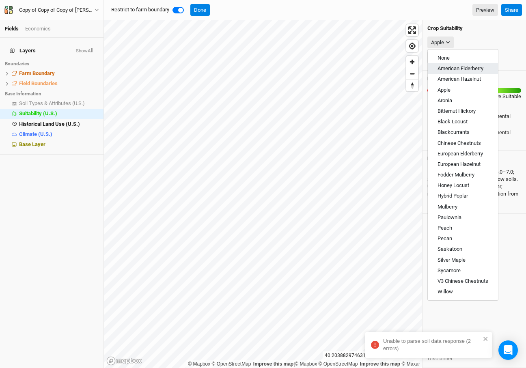
click at [449, 69] on span "American Elderberry" at bounding box center [460, 68] width 46 height 6
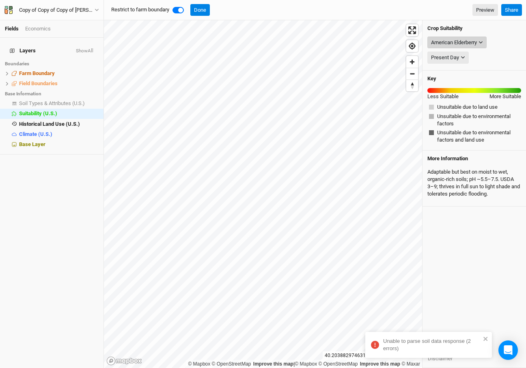
click at [450, 39] on div "American Elderberry" at bounding box center [454, 43] width 46 height 8
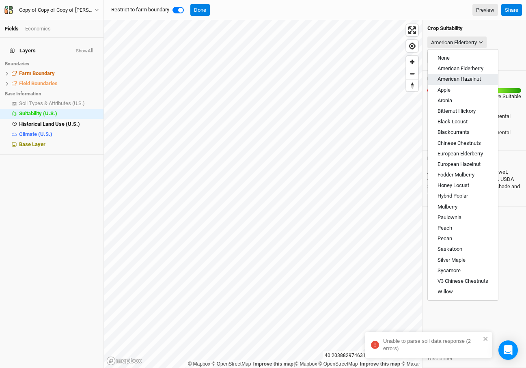
click at [458, 78] on span "American Hazelnut" at bounding box center [458, 79] width 43 height 6
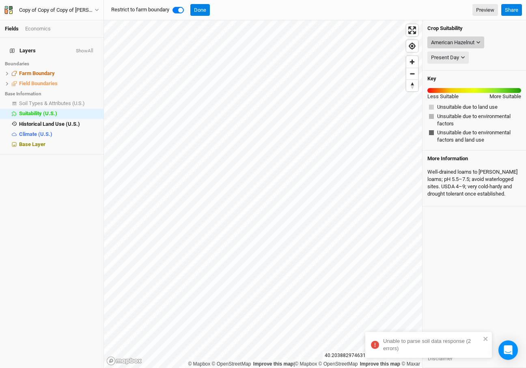
click at [471, 45] on div "American Hazelnut" at bounding box center [452, 43] width 43 height 8
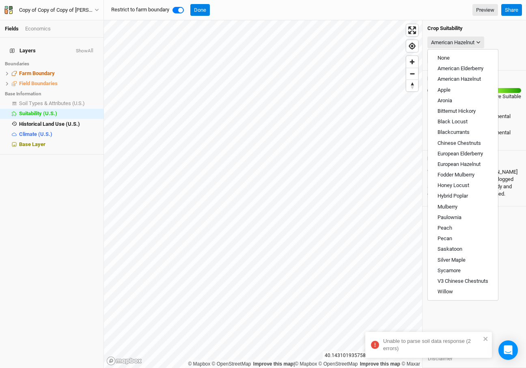
click at [511, 215] on div "Crop Suitability American Hazelnut Present Day Present Day Key Less Suitable Mo…" at bounding box center [473, 194] width 103 height 348
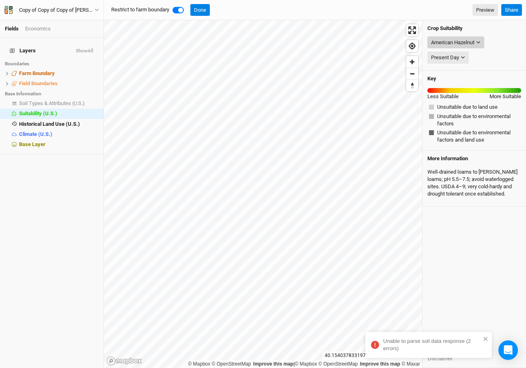
click at [463, 41] on div "American Hazelnut" at bounding box center [452, 43] width 43 height 8
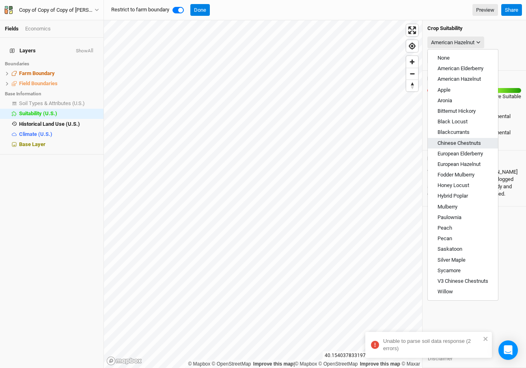
click at [457, 143] on span "Chinese Chestnuts" at bounding box center [458, 143] width 43 height 6
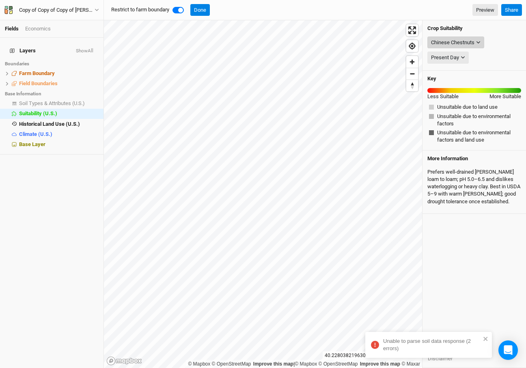
click at [465, 37] on button "Chinese Chestnuts" at bounding box center [455, 43] width 57 height 12
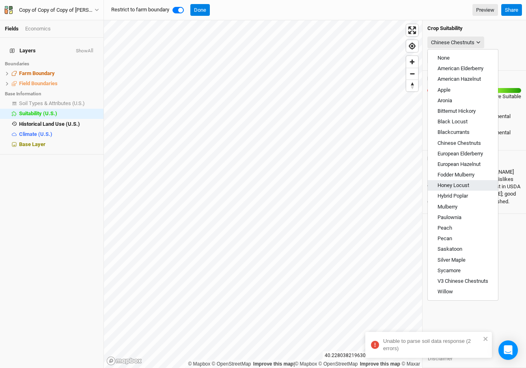
click at [465, 184] on span "Honey Locust" at bounding box center [453, 185] width 32 height 6
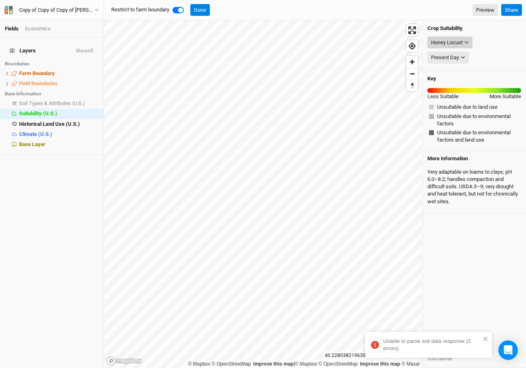
click at [452, 43] on div "Honey Locust" at bounding box center [447, 43] width 32 height 8
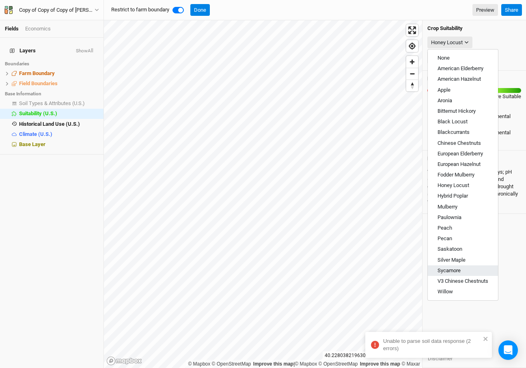
click at [461, 274] on button "Sycamore" at bounding box center [463, 270] width 70 height 11
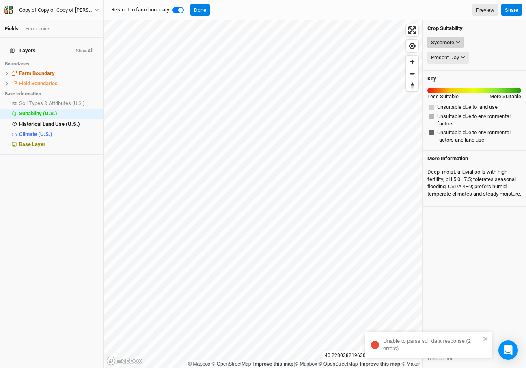
click at [448, 40] on div "Sycamore" at bounding box center [442, 43] width 23 height 8
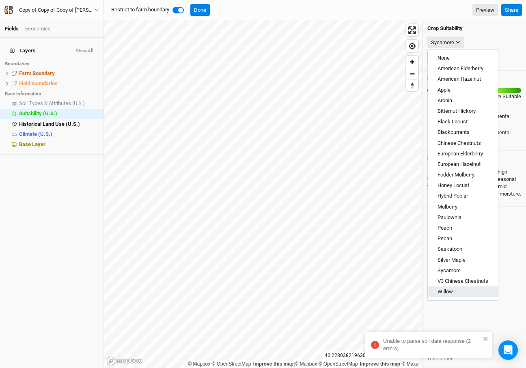
click at [467, 291] on button "Willow" at bounding box center [463, 291] width 70 height 11
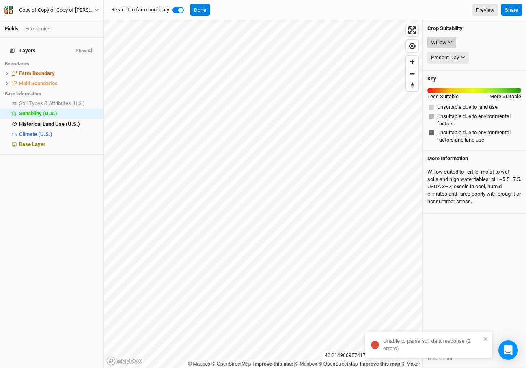
click at [442, 40] on div "Willow" at bounding box center [438, 43] width 15 height 8
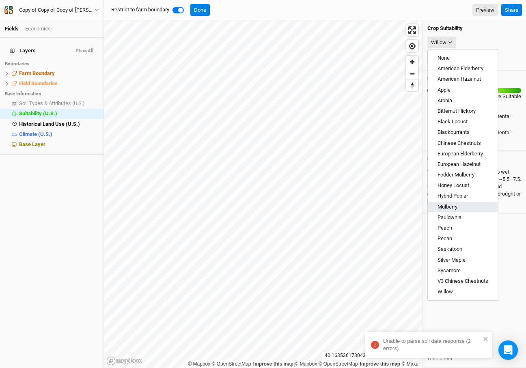
click at [461, 210] on button "Mulberry" at bounding box center [463, 207] width 70 height 11
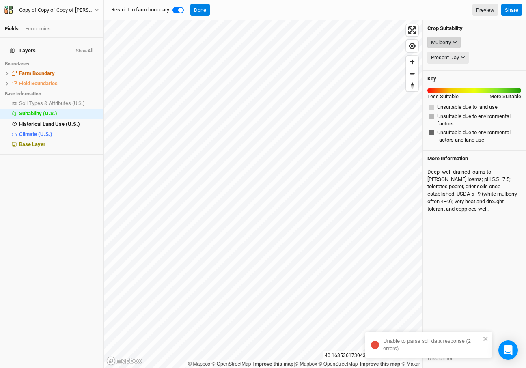
click at [453, 43] on icon "button" at bounding box center [454, 42] width 4 height 4
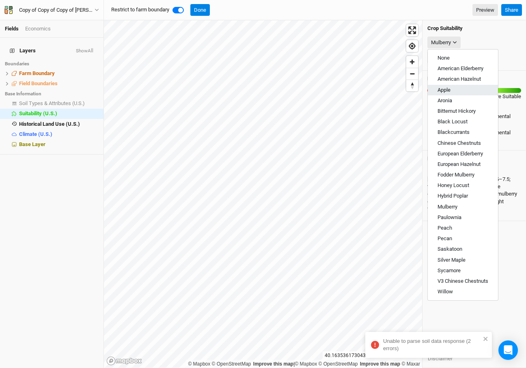
click at [454, 89] on button "Apple" at bounding box center [463, 90] width 70 height 11
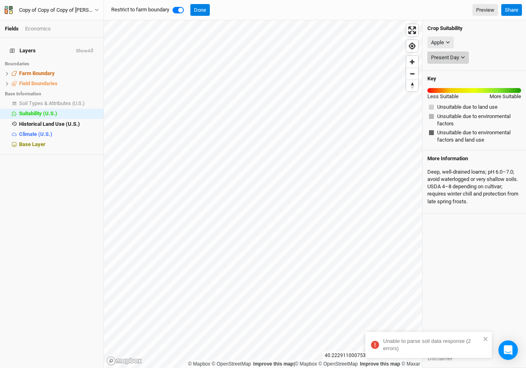
click at [451, 56] on div "Present Day" at bounding box center [445, 58] width 28 height 8
click at [487, 43] on div "Apple None American Elderberry American Hazelnut Apple Aronia Bitternut Hickory…" at bounding box center [474, 42] width 94 height 15
click at [482, 173] on div "Deep, well‑drained loams; pH 6.0–7.0; avoid waterlogged or very shallow soils. …" at bounding box center [474, 186] width 94 height 43
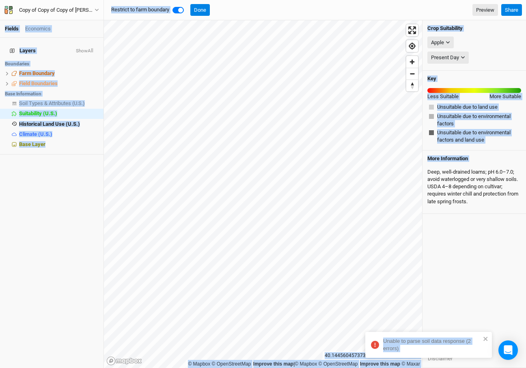
copy div "Unable to parse soil data response (2 errors) Fields Economics Layers Show All …"
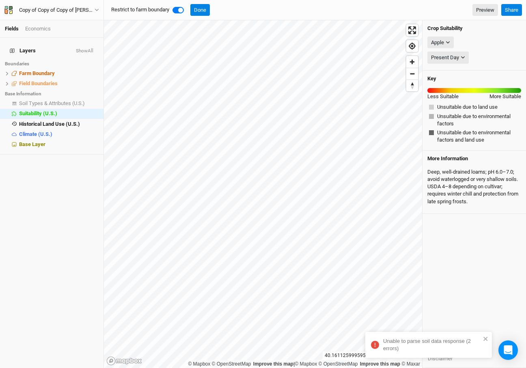
click at [438, 49] on div "Apple None American Elderberry American Hazelnut Apple Aronia Bitternut Hickory…" at bounding box center [474, 42] width 94 height 15
click at [437, 44] on div "Apple" at bounding box center [437, 43] width 13 height 8
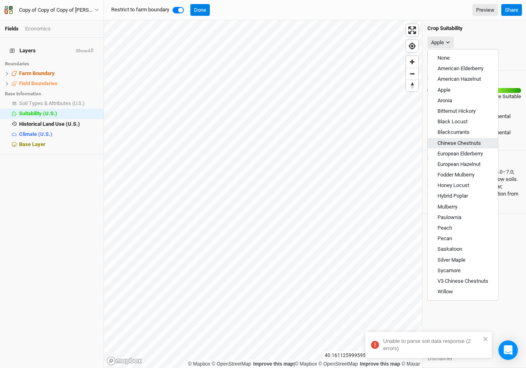
click at [468, 143] on span "Chinese Chestnuts" at bounding box center [458, 143] width 43 height 6
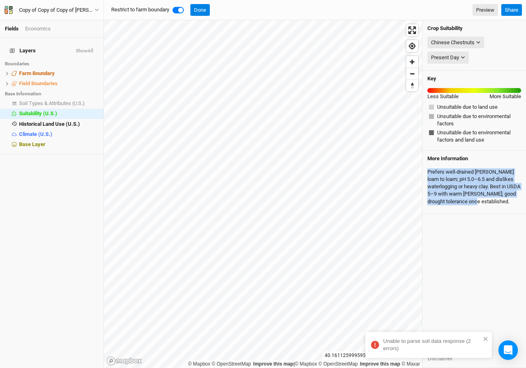
drag, startPoint x: 519, startPoint y: 202, endPoint x: 426, endPoint y: 171, distance: 97.3
click at [426, 171] on div "More Information Prefers well‑drained sandy loam to loam; pH 5.0–6.5 and dislik…" at bounding box center [473, 182] width 103 height 63
copy div "Prefers well‑drained sandy loam to loam; pH 5.0–6.5 and dislikes waterlogging o…"
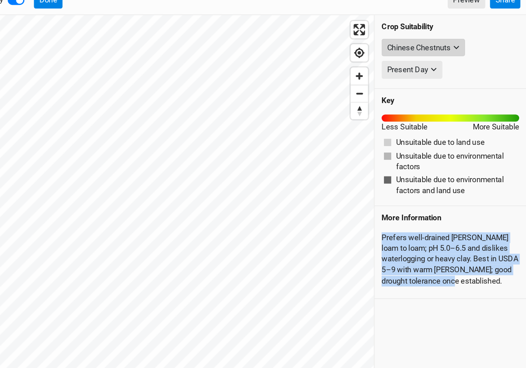
click at [479, 40] on icon "button" at bounding box center [478, 42] width 4 height 4
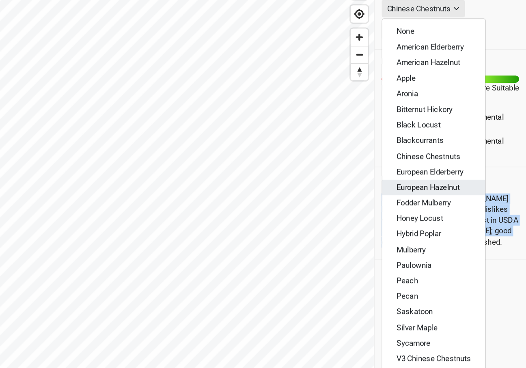
click at [463, 163] on span "European Hazelnut" at bounding box center [458, 164] width 43 height 6
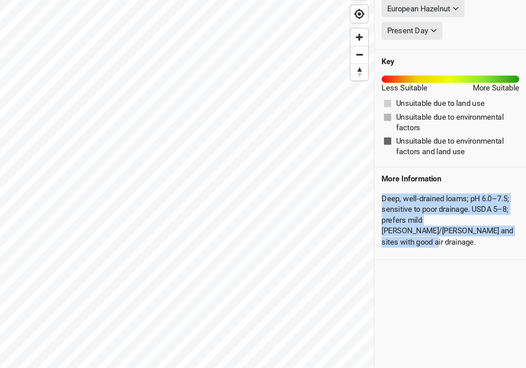
drag, startPoint x: 488, startPoint y: 198, endPoint x: 425, endPoint y: 172, distance: 68.0
click at [425, 172] on div "More Information Deep, well‑drained loams; pH 6.0–7.5; sensitive to poor draina…" at bounding box center [473, 182] width 103 height 63
copy div "Deep, well‑drained loams; pH 6.0–7.5; sensitive to poor drainage. USDA 5–8; pre…"
click at [471, 39] on div "European Hazelnut" at bounding box center [452, 43] width 43 height 8
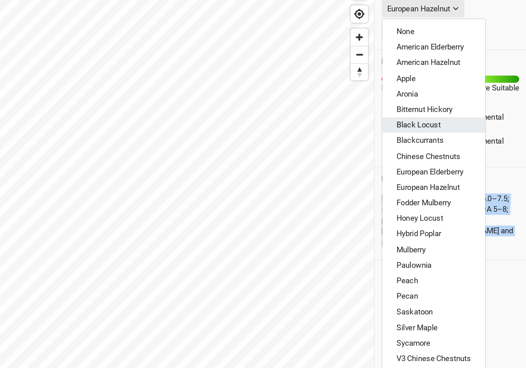
click at [465, 121] on span "Black Locust" at bounding box center [452, 121] width 30 height 6
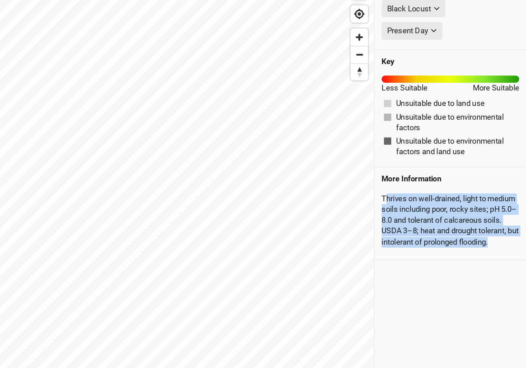
drag, startPoint x: 458, startPoint y: 211, endPoint x: 429, endPoint y: 172, distance: 48.2
click at [429, 172] on div "Thrives on well‑drained, light to medium soils including poor, rocky sites; pH …" at bounding box center [474, 186] width 94 height 43
copy div "hrives on well‑drained, light to medium soils including poor, rocky sites; pH 5…"
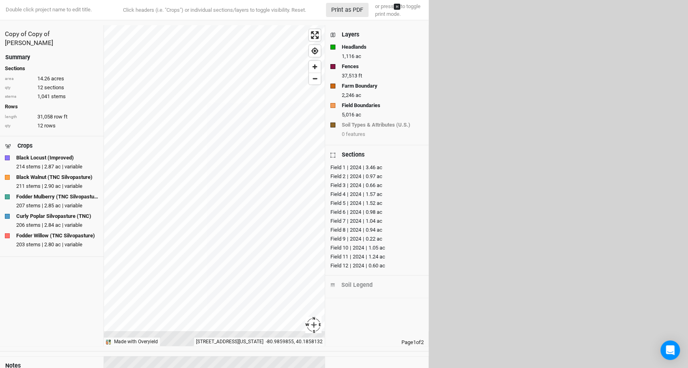
click at [279, 9] on div "Double click project name to edit title. Click headers (i.e. "Crops") or indivi…" at bounding box center [214, 165] width 428 height 331
click at [357, 5] on button "Print as PDF" at bounding box center [347, 10] width 43 height 14
click at [218, 348] on div "Copy of Copy of Coffelt Summary Sections area 14.26 acres qty 12 sections stems…" at bounding box center [214, 185] width 428 height 331
click at [310, 81] on span "Zoom out" at bounding box center [315, 78] width 12 height 11
click at [313, 81] on span "Zoom out" at bounding box center [315, 78] width 12 height 11
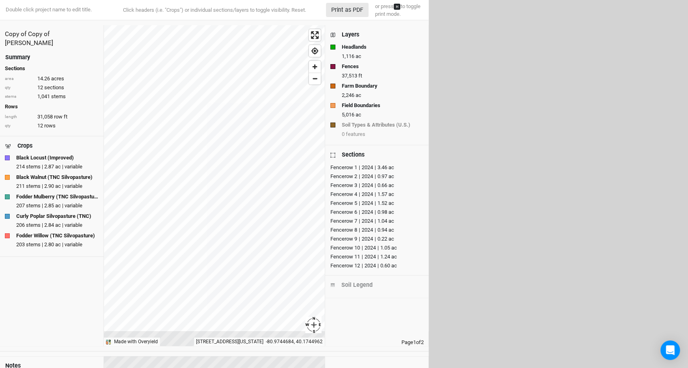
click at [329, 167] on div "Copy of Copy of Coffelt Summary Sections area 14.26 acres qty 12 sections stems…" at bounding box center [214, 185] width 428 height 321
click at [314, 81] on span "Zoom out" at bounding box center [315, 78] width 12 height 11
click at [313, 69] on span "Zoom in" at bounding box center [315, 67] width 12 height 12
click at [313, 82] on span "Zoom out" at bounding box center [315, 78] width 12 height 11
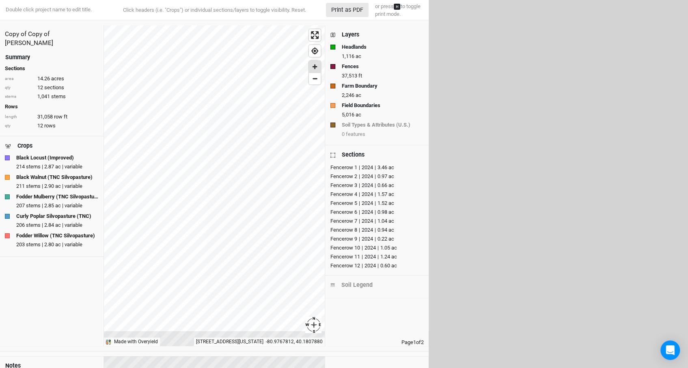
click at [313, 65] on span "Zoom in" at bounding box center [315, 67] width 12 height 12
click at [334, 299] on div "Copy of Copy of Coffelt Summary Sections area 14.26 acres qty 12 sections stems…" at bounding box center [214, 185] width 428 height 321
click at [211, 368] on html "Double click project name to edit title. Click headers (i.e. "Crops") or indivi…" at bounding box center [344, 184] width 688 height 368
